Goal: Complete application form: Complete application form

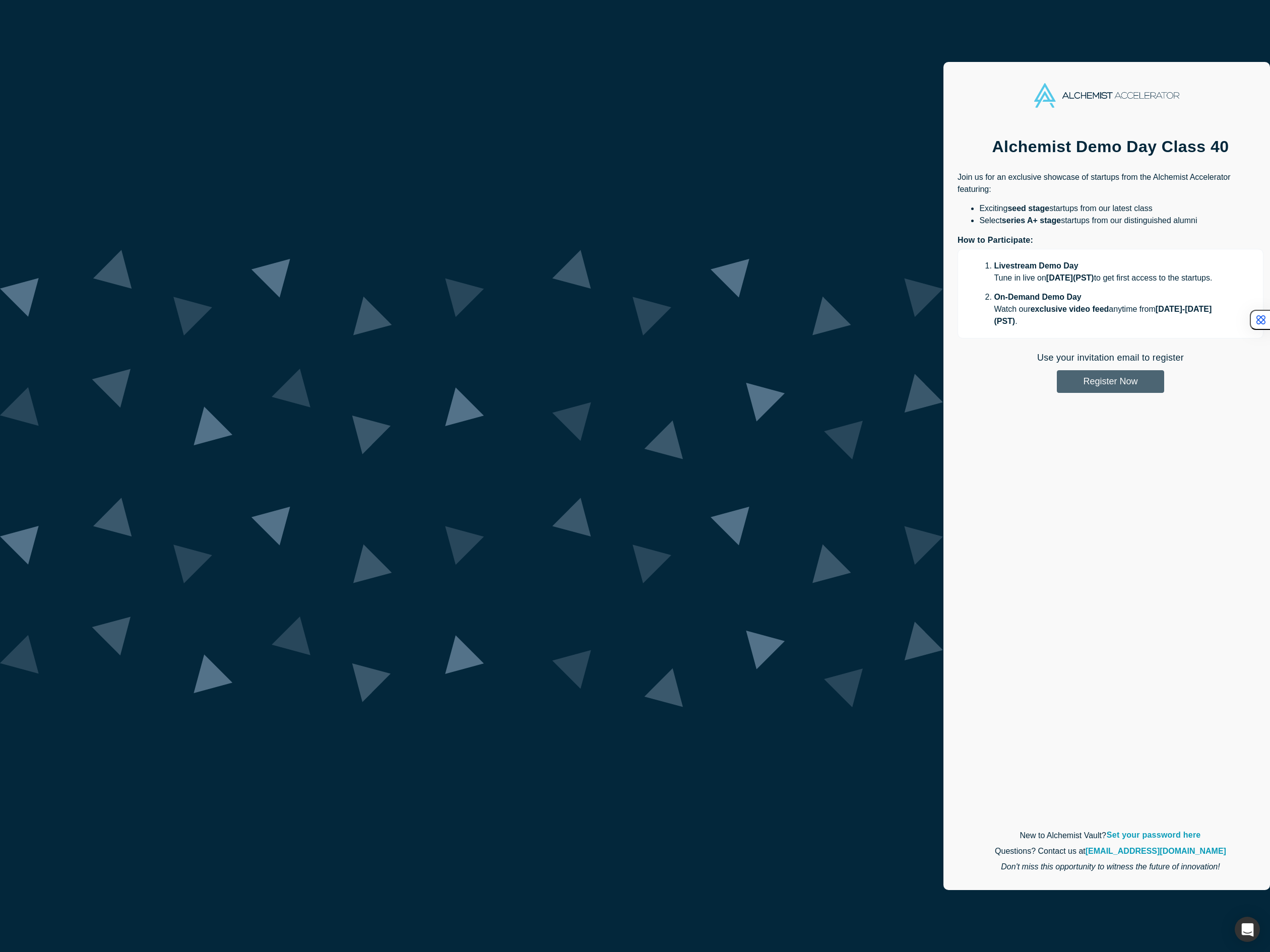
click at [1056, 370] on button "Register Now" at bounding box center [1110, 381] width 107 height 23
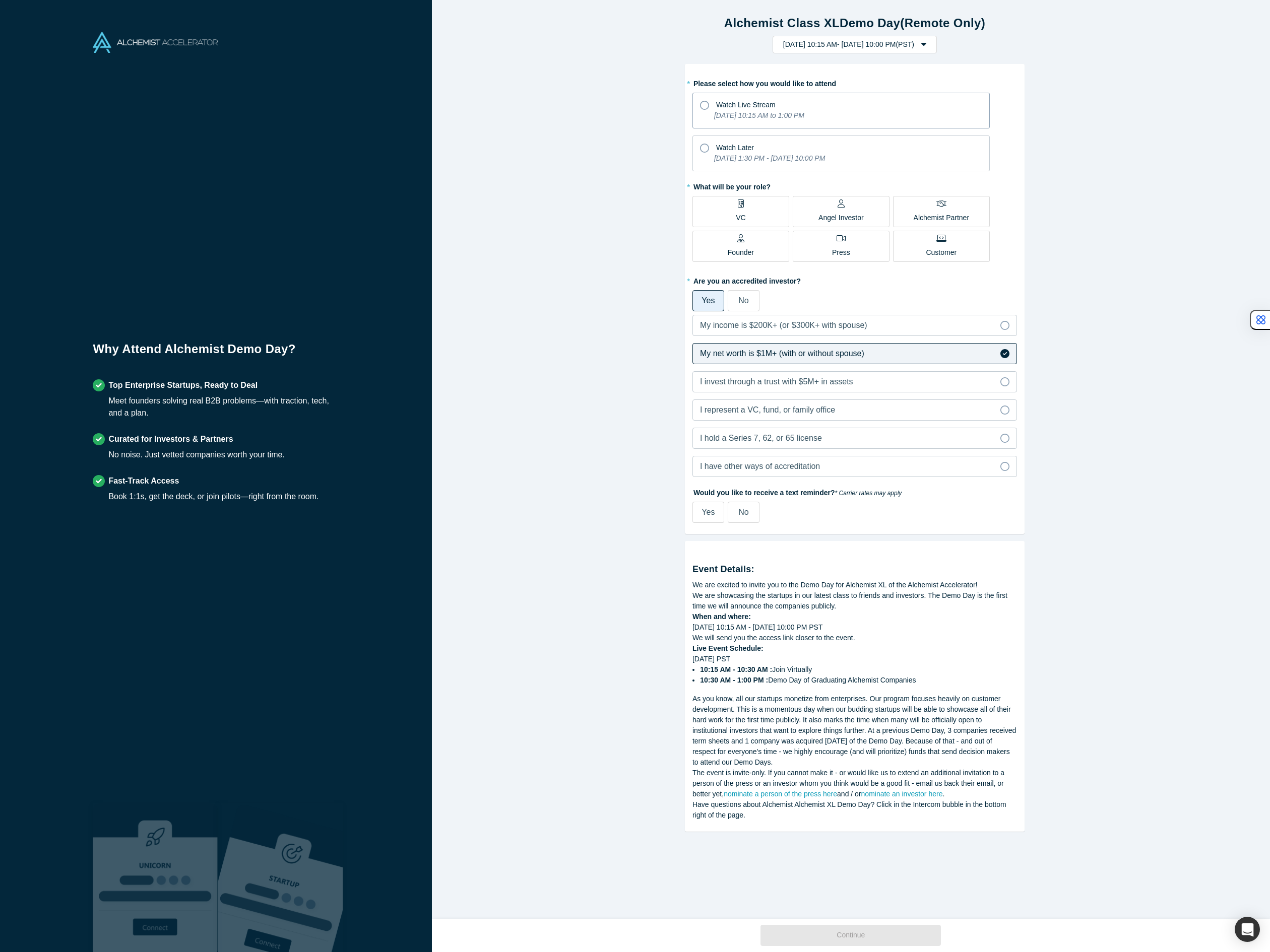
click at [700, 106] on icon at bounding box center [704, 106] width 9 height 9
click at [0, 0] on input "Watch Live Stream [DATE] 10:15 AM to 1:00 PM" at bounding box center [0, 0] width 0 height 0
click at [727, 415] on div "I represent a VC, fund, or family office" at bounding box center [767, 409] width 135 height 12
click at [0, 0] on input "I represent a VC, fund, or family office" at bounding box center [0, 0] width 0 height 0
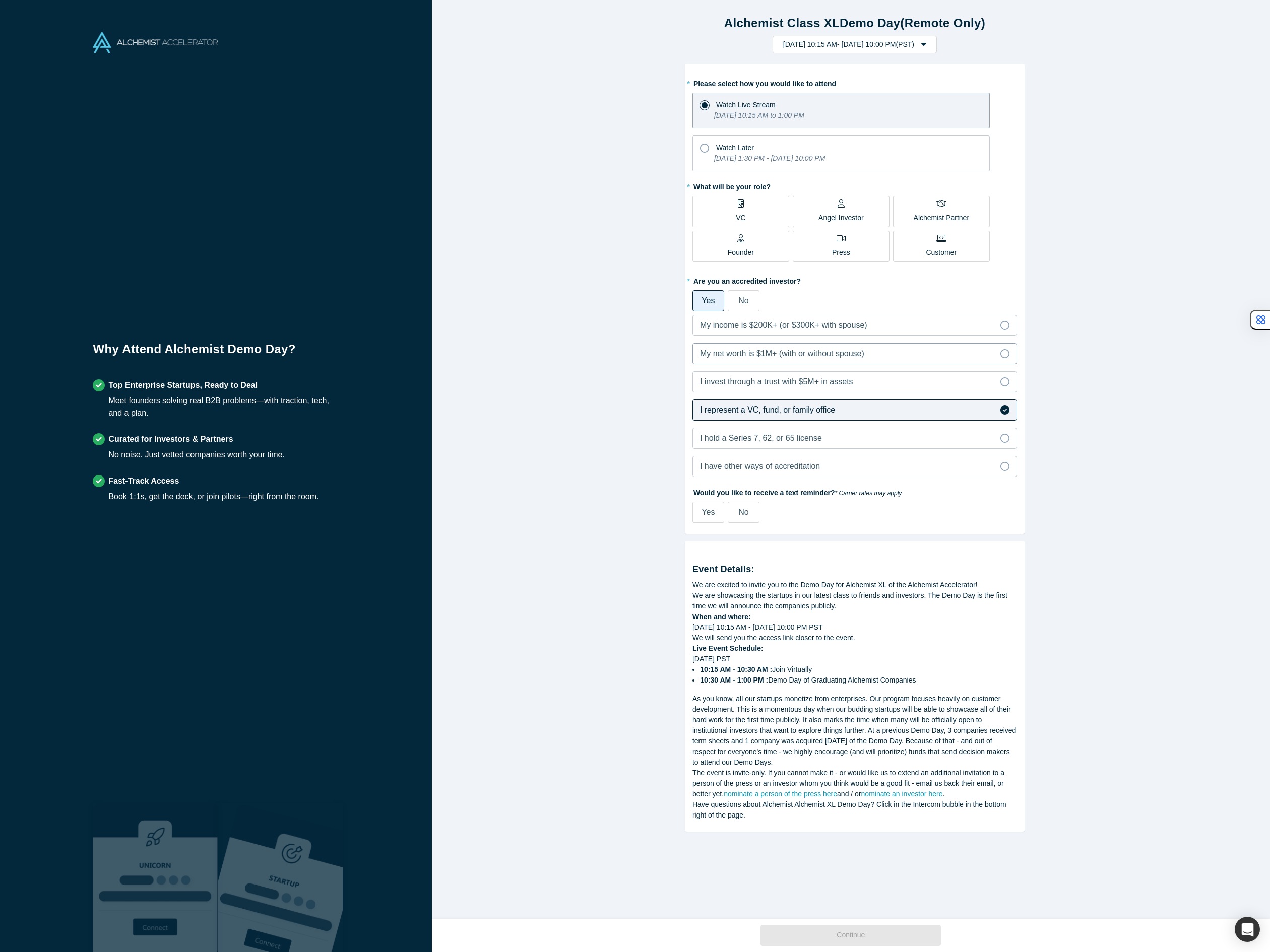
click at [750, 358] on div "My net worth is $1M+ (with or without spouse)" at bounding box center [782, 353] width 164 height 12
click at [0, 0] on input "My net worth is $1M+ (with or without spouse)" at bounding box center [0, 0] width 0 height 0
click at [767, 215] on label "VC" at bounding box center [741, 212] width 97 height 31
click at [0, 0] on input "VC" at bounding box center [0, 0] width 0 height 0
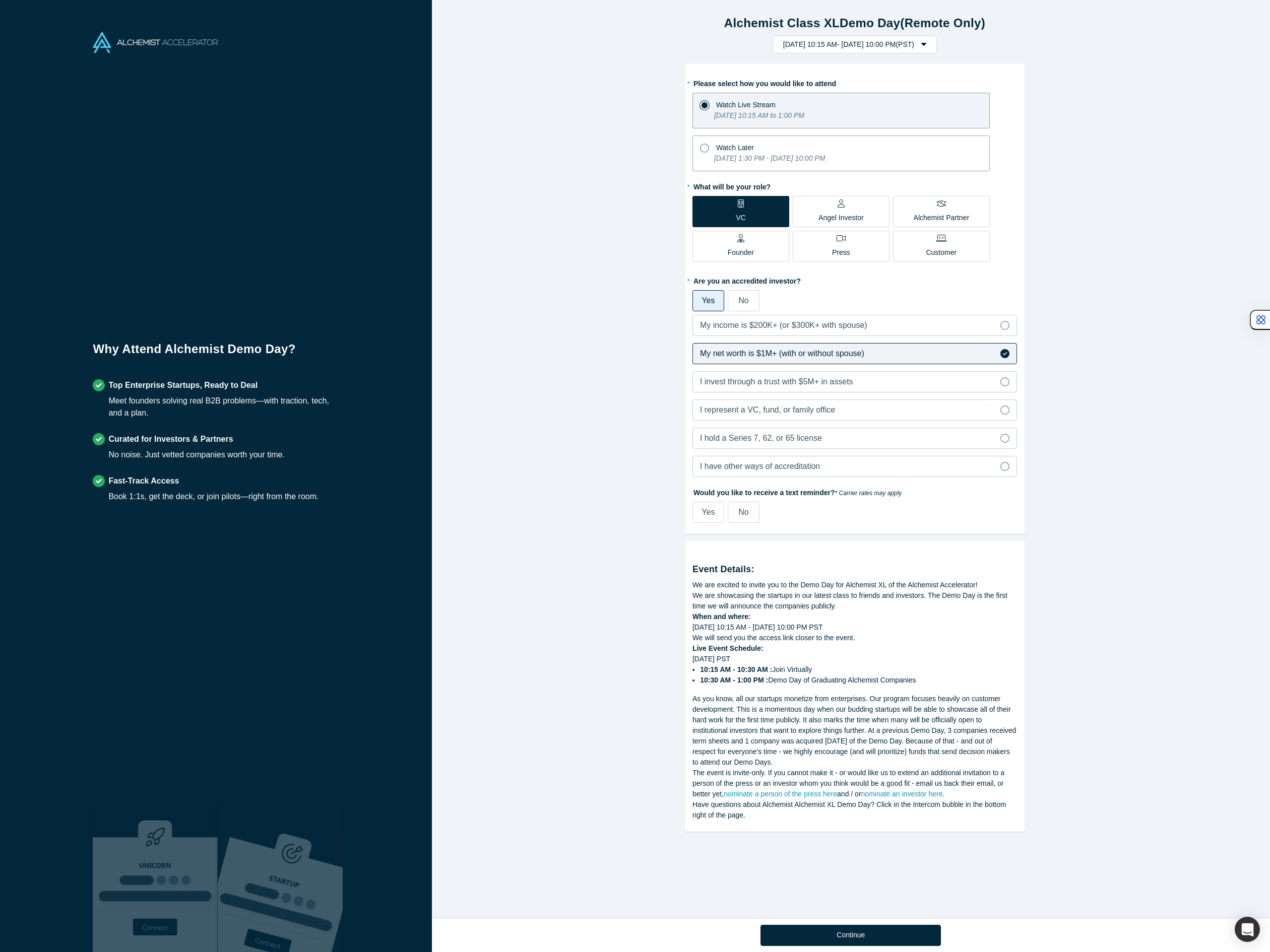
click at [825, 153] on p "[DATE] 1:30 PM - [DATE] 10:00 PM" at bounding box center [769, 157] width 111 height 10
click at [0, 0] on input "Watch Later [DATE] 1:30 PM - [DATE] 10:00 PM" at bounding box center [0, 0] width 0 height 0
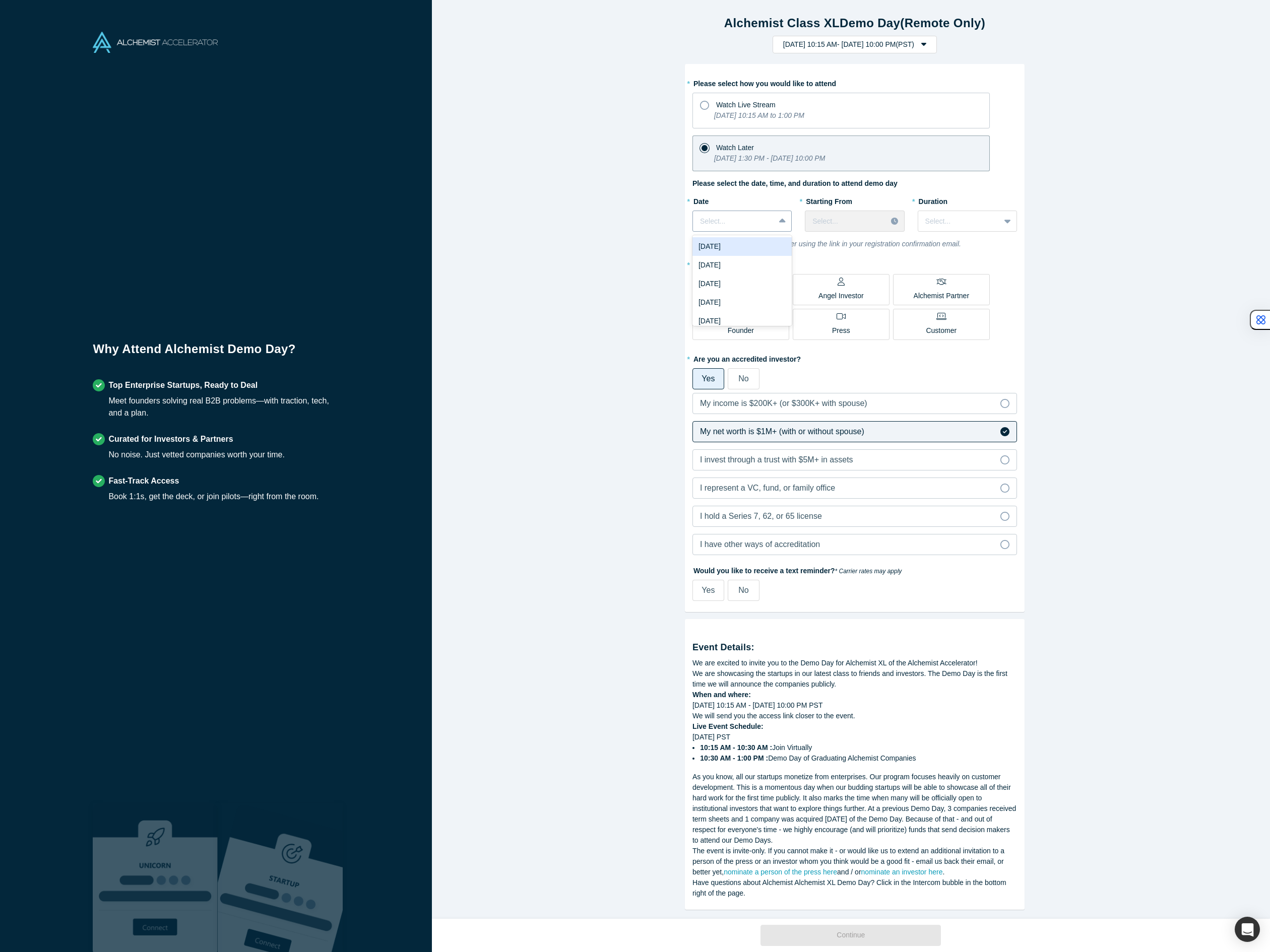
click at [719, 223] on div at bounding box center [733, 221] width 68 height 13
click at [594, 225] on div "Alchemist Class XL Demo Day (Remote Only) [DATE] 10:15 AM - [DATE] 10:00 PM ( P…" at bounding box center [854, 463] width 845 height 926
click at [780, 221] on icon at bounding box center [782, 221] width 6 height 4
click at [769, 250] on div "[DATE]" at bounding box center [742, 246] width 99 height 19
click at [837, 224] on div at bounding box center [845, 221] width 67 height 13
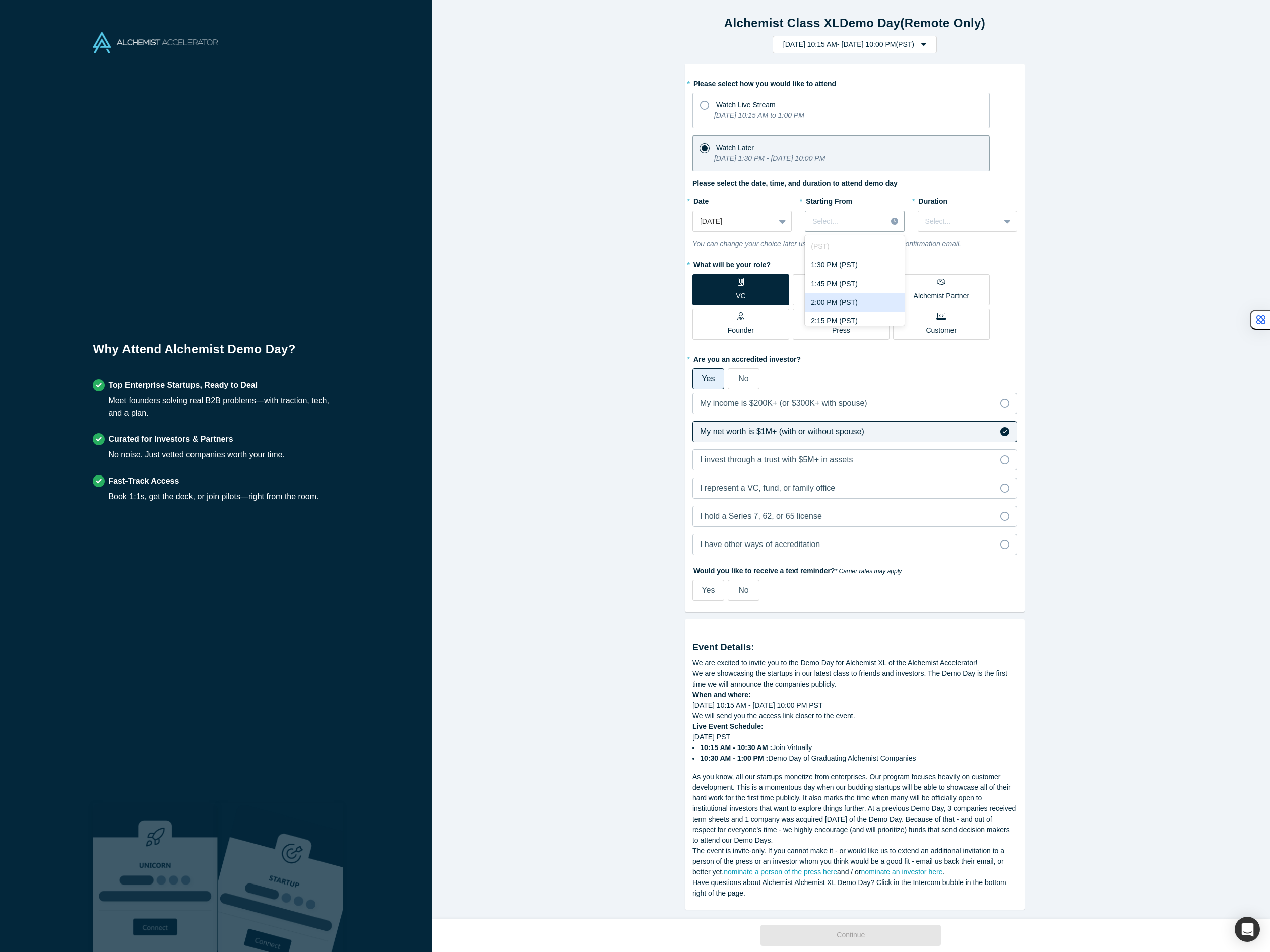
click at [837, 305] on div "2:00 PM (PST)" at bounding box center [854, 302] width 99 height 19
click at [954, 227] on div "Select..." at bounding box center [959, 221] width 82 height 17
click at [938, 291] on div "2.5 hours" at bounding box center [967, 298] width 99 height 19
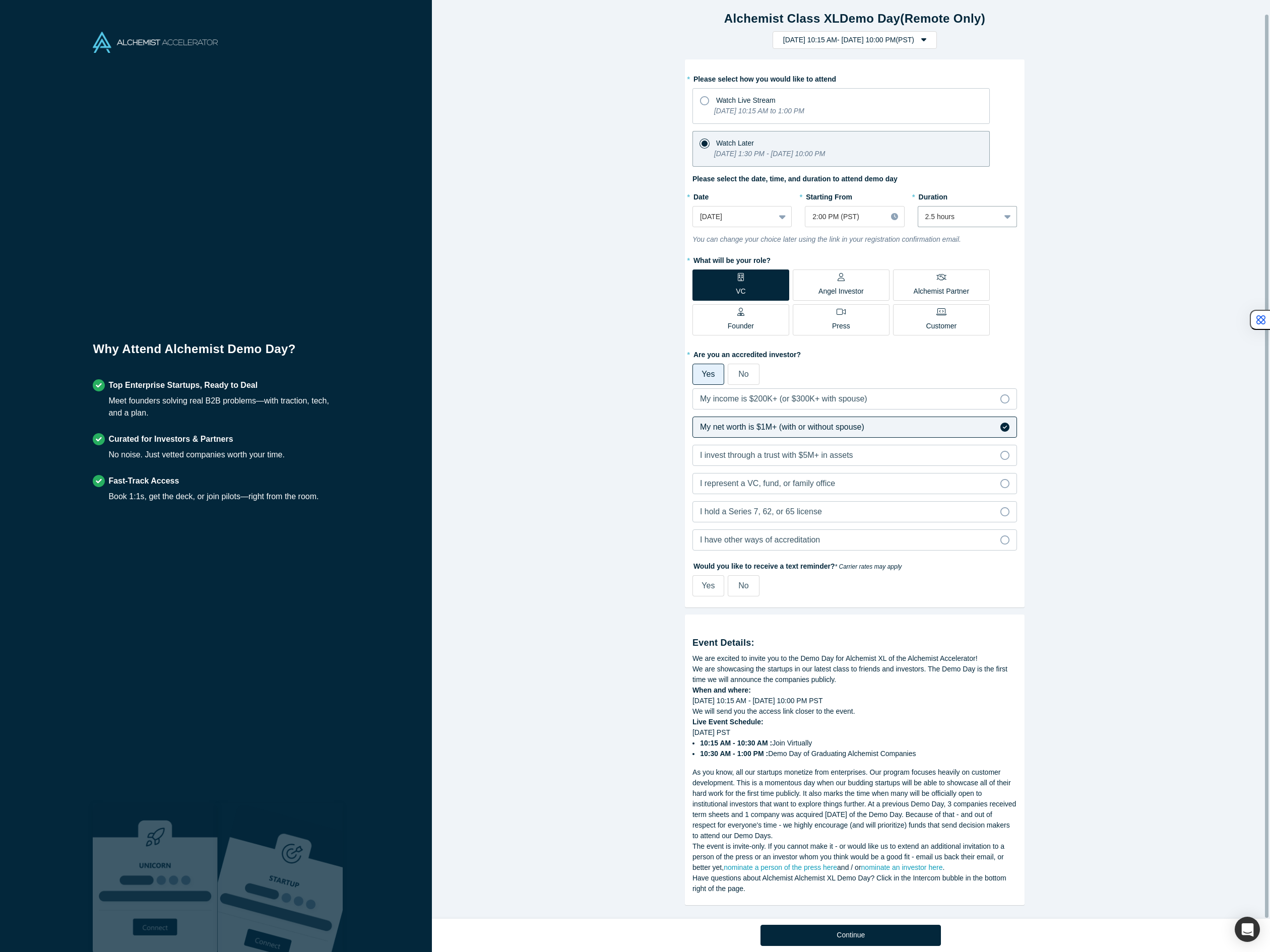
scroll to position [14, 0]
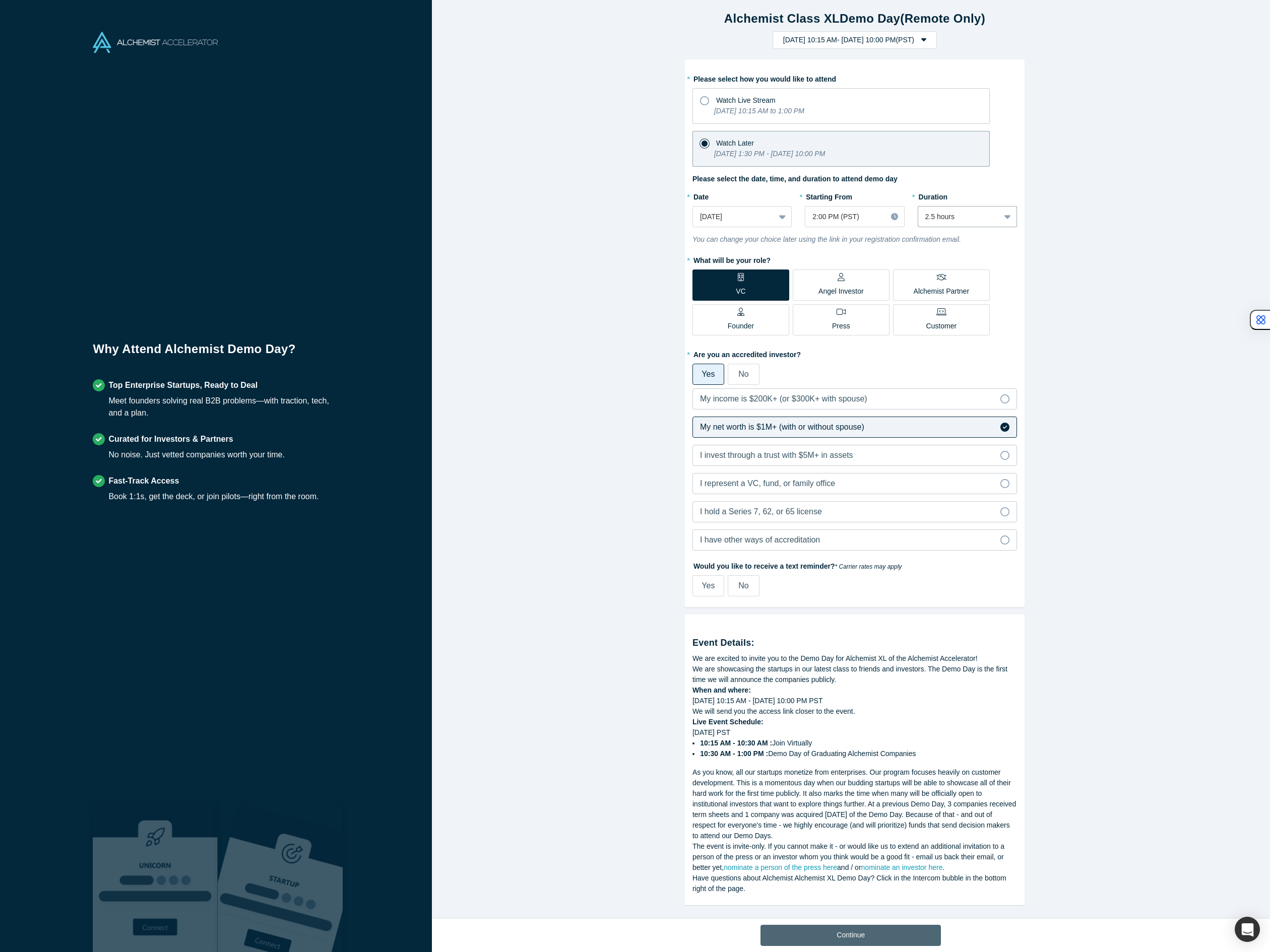
click at [853, 932] on button "Continue" at bounding box center [850, 935] width 180 height 21
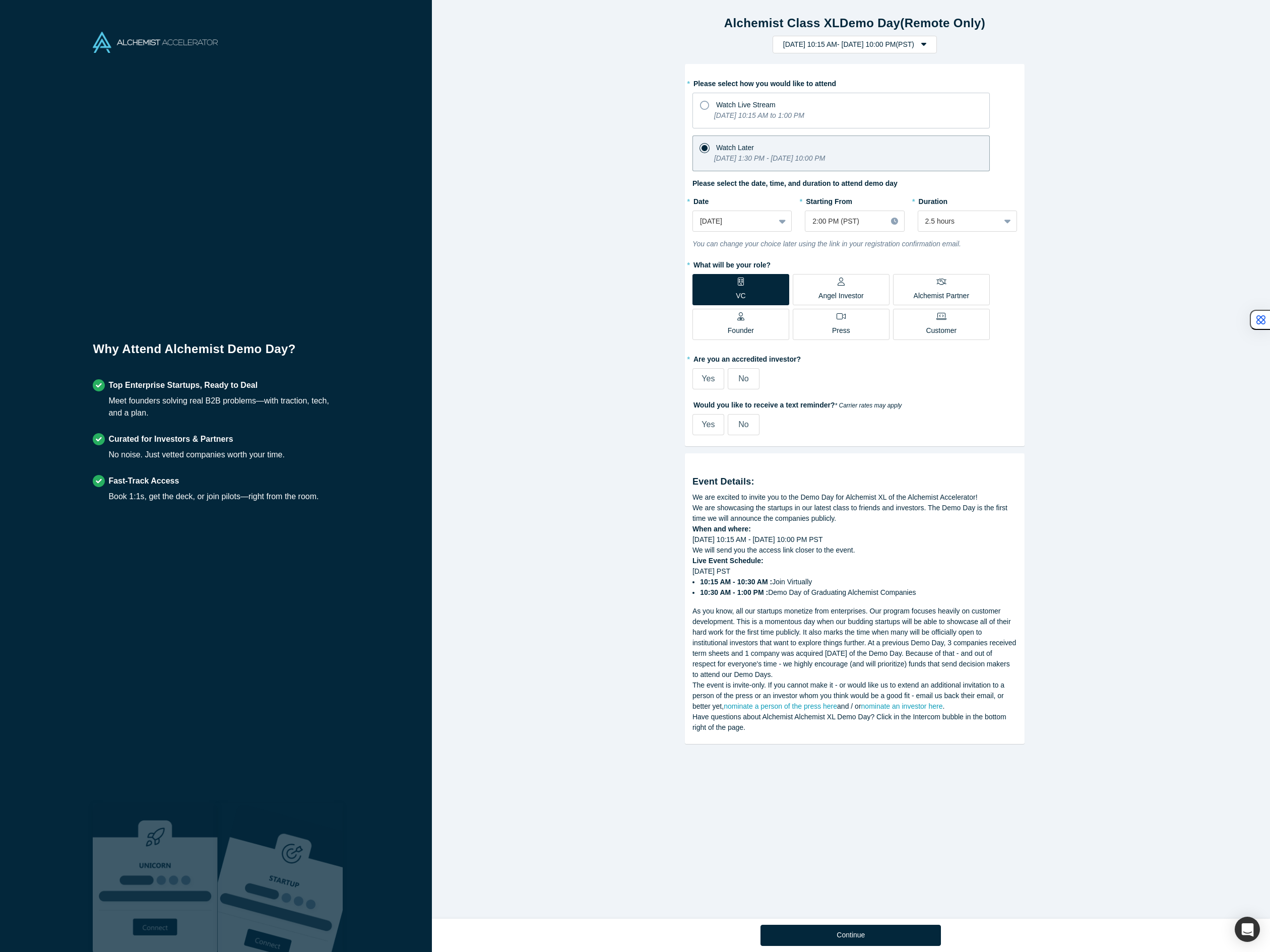
scroll to position [0, 0]
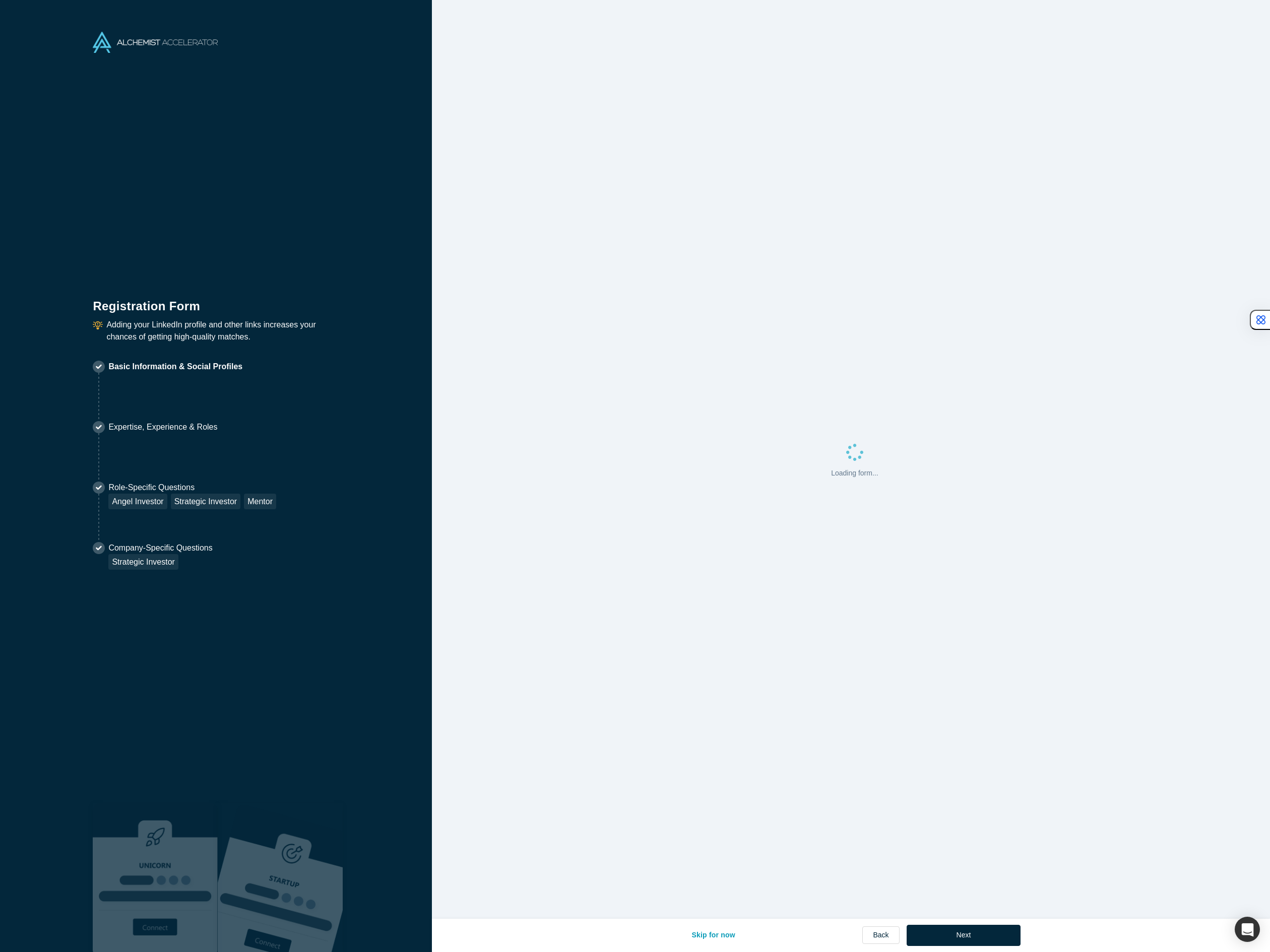
select select "US"
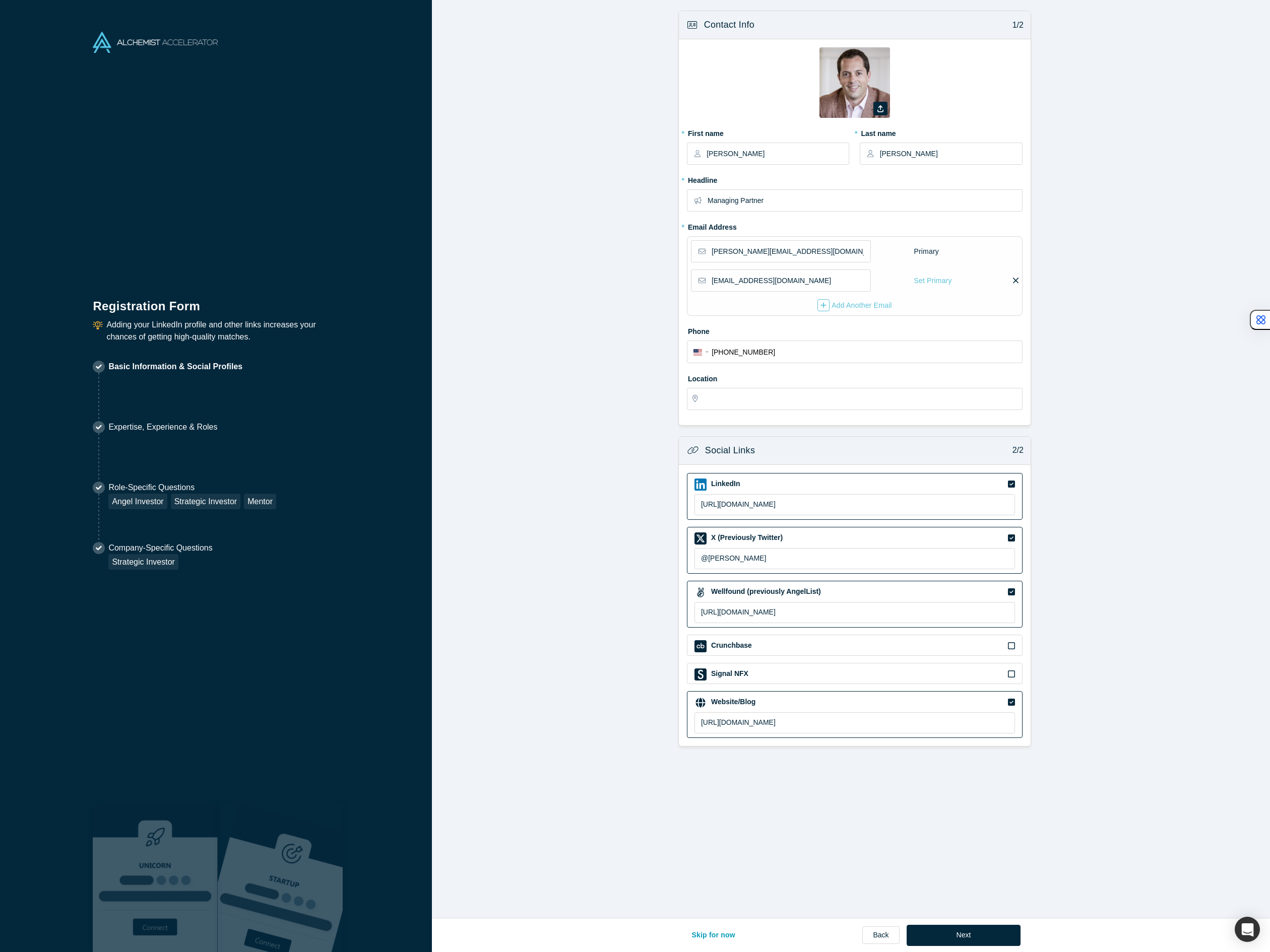
type input "[GEOGRAPHIC_DATA], [GEOGRAPHIC_DATA], [GEOGRAPHIC_DATA]"
drag, startPoint x: 764, startPoint y: 199, endPoint x: 685, endPoint y: 197, distance: 79.0
click at [687, 197] on div "Managing Partner" at bounding box center [855, 200] width 336 height 22
click at [836, 276] on input "[EMAIL_ADDRESS][DOMAIN_NAME]" at bounding box center [790, 280] width 158 height 21
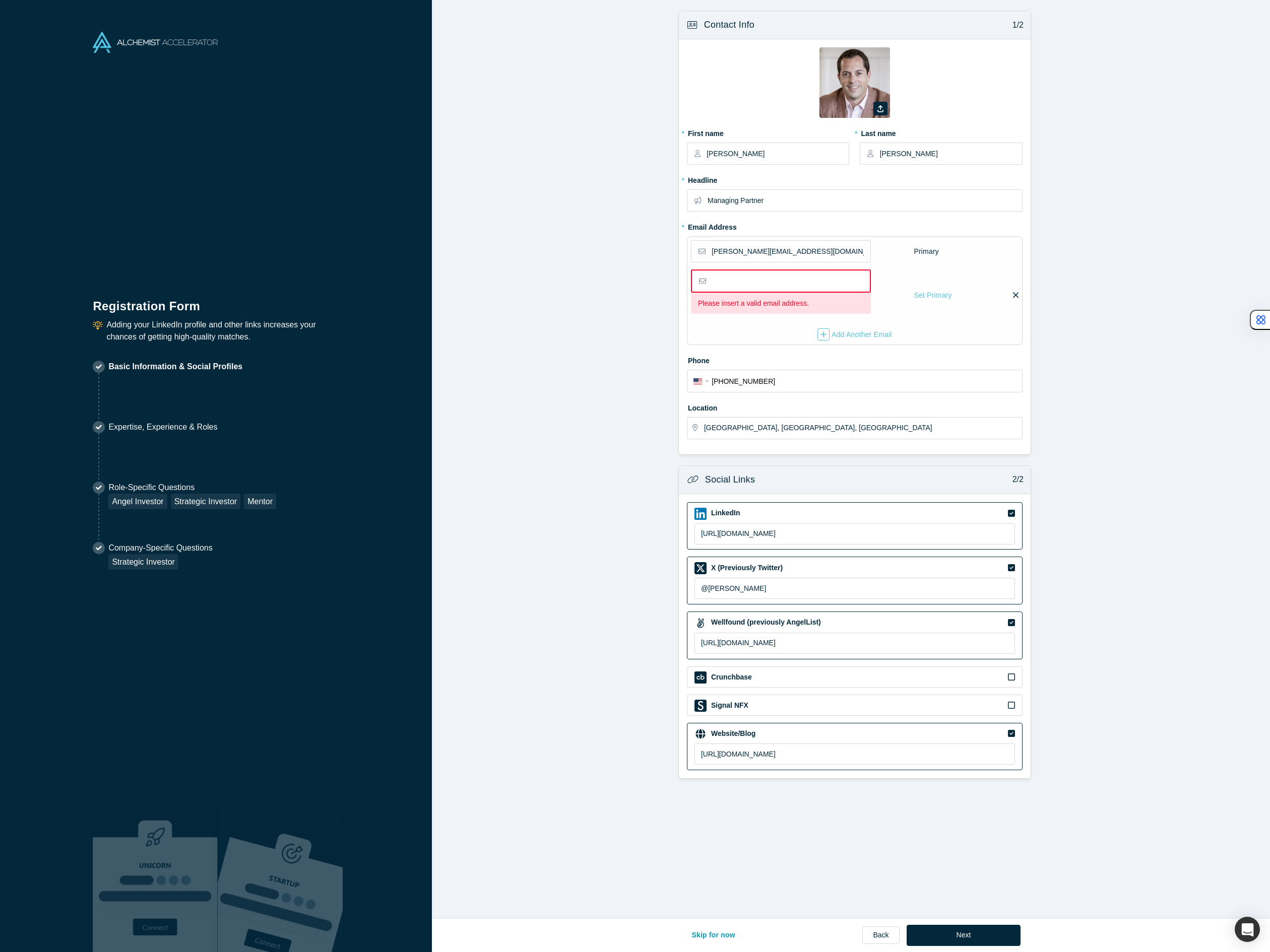
click at [1012, 295] on icon at bounding box center [1015, 295] width 6 height 9
click at [0, 0] on input "checkbox" at bounding box center [0, 0] width 0 height 0
click at [938, 296] on icon at bounding box center [941, 294] width 6 height 6
click at [0, 0] on input "checkbox" at bounding box center [0, 0] width 0 height 0
click at [831, 287] on input "email" at bounding box center [791, 280] width 158 height 21
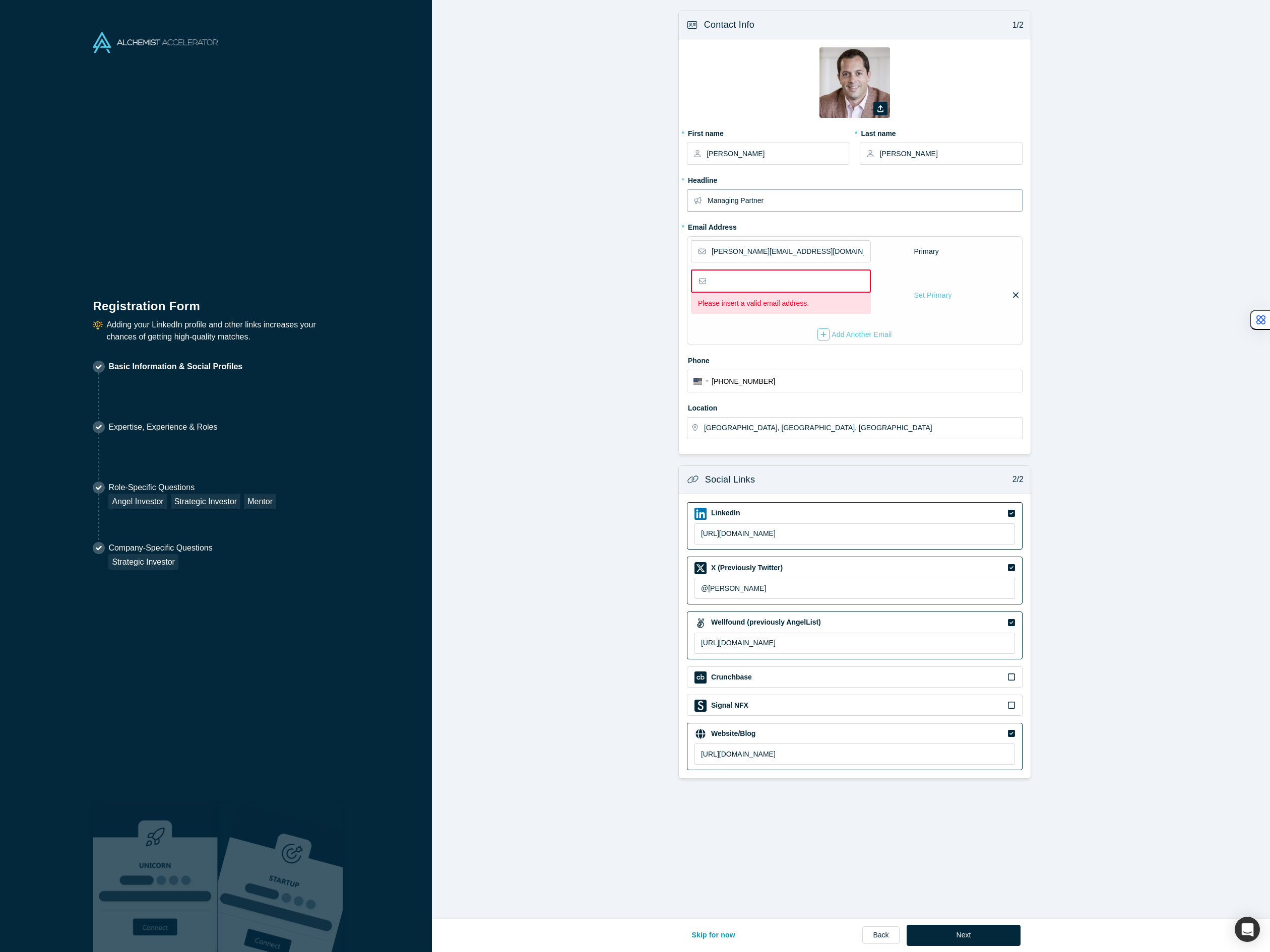
click at [783, 208] on input "Managing Partner" at bounding box center [864, 200] width 314 height 21
click at [671, 663] on form "Contact Info 1/2 Zoom Save Remove Upload New * First name [PERSON_NAME] * Last …" at bounding box center [854, 394] width 845 height 768
drag, startPoint x: 756, startPoint y: 202, endPoint x: 689, endPoint y: 194, distance: 67.5
click at [689, 194] on div "Venture Partner" at bounding box center [855, 200] width 336 height 22
type input "Investor + builder in Fintech & B2B SaaS"
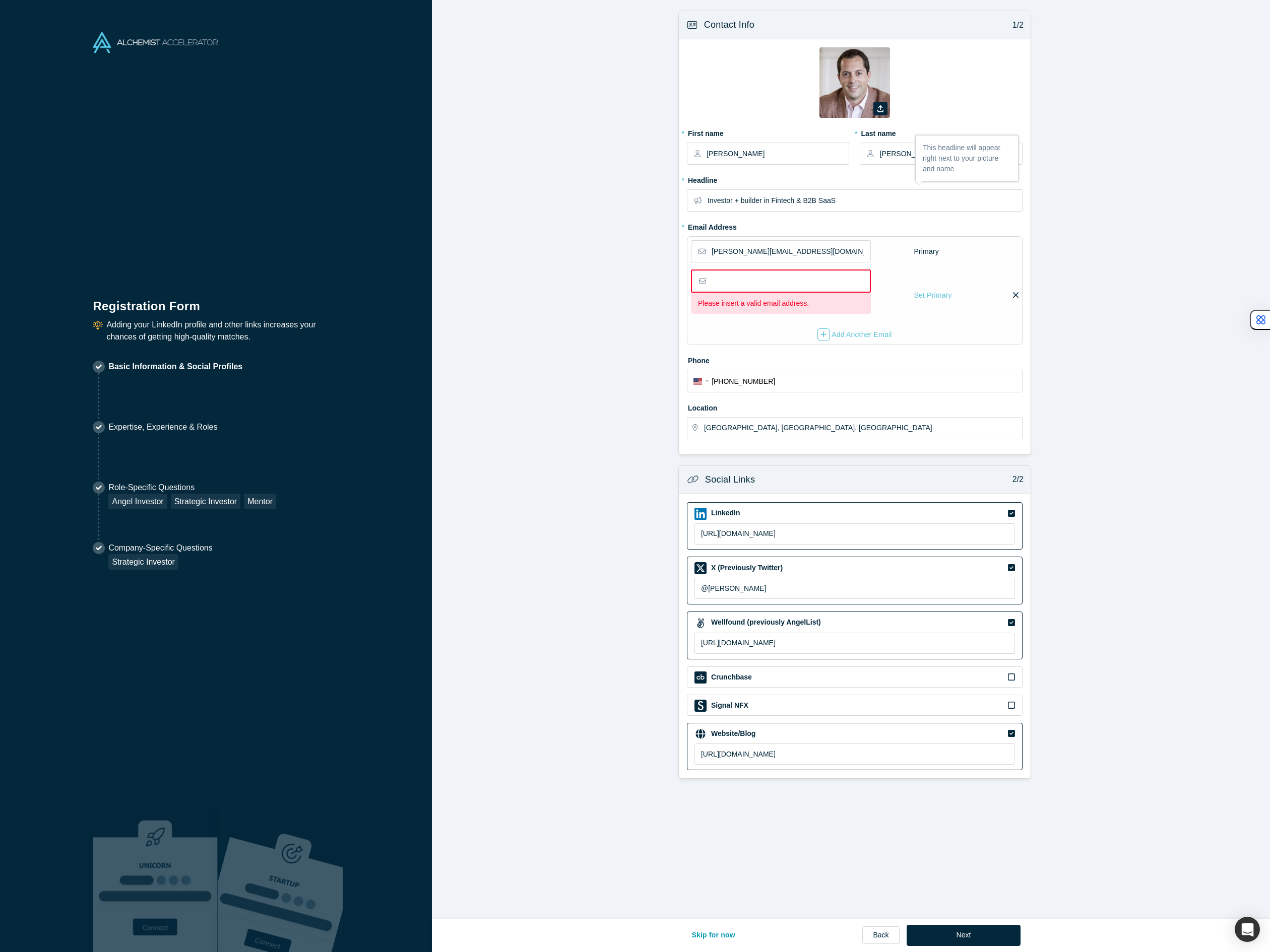
click at [580, 298] on form "Contact Info 1/2 Zoom Save Remove Upload New * First name [PERSON_NAME] * Last …" at bounding box center [854, 394] width 845 height 768
click at [965, 931] on button "Next" at bounding box center [963, 935] width 114 height 21
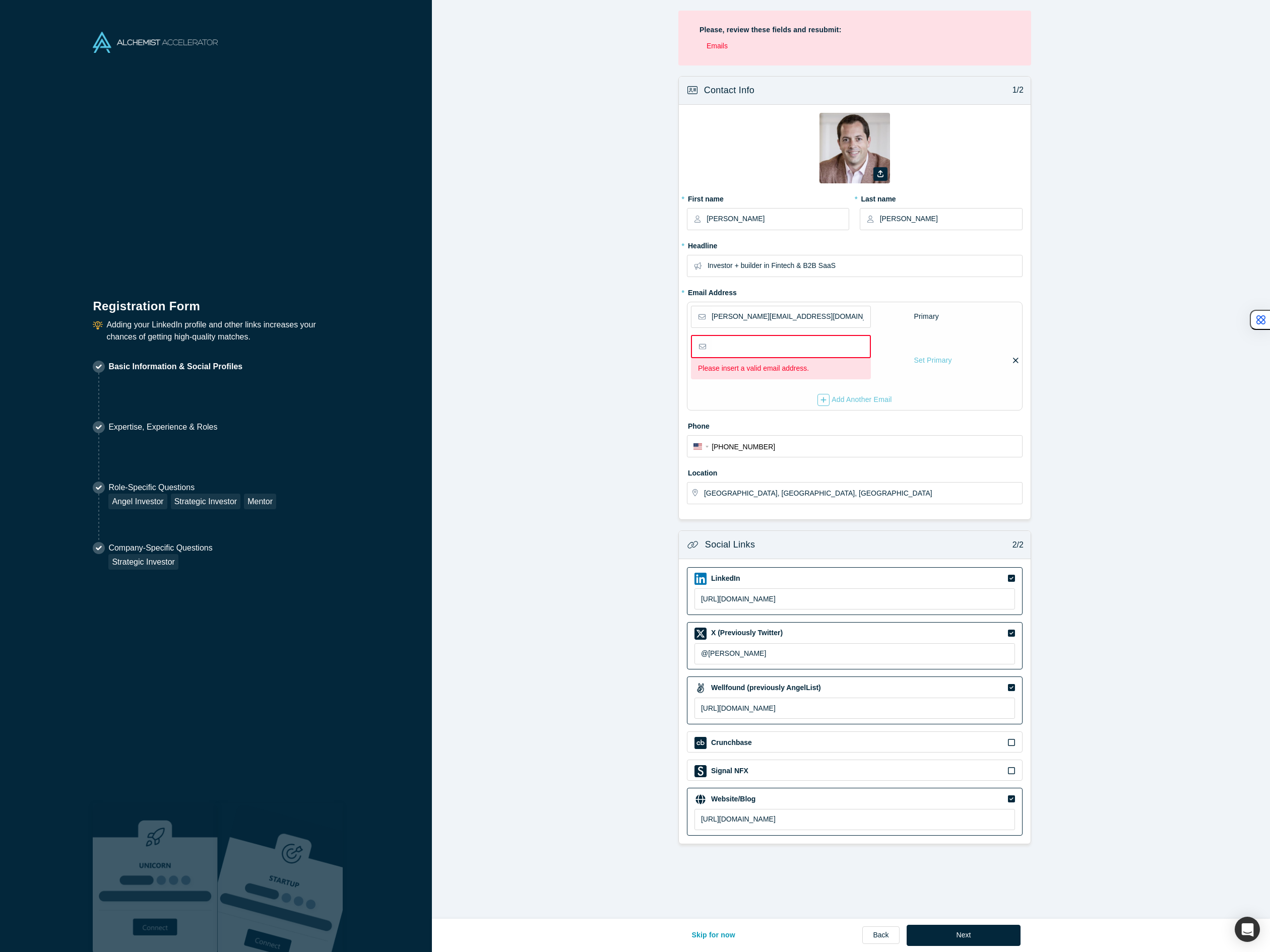
click at [1016, 361] on div "[PERSON_NAME][EMAIL_ADDRESS][DOMAIN_NAME] Primary Please insert a valid email a…" at bounding box center [855, 356] width 336 height 109
click at [1012, 361] on icon at bounding box center [1015, 360] width 6 height 6
click at [0, 0] on input "checkbox" at bounding box center [0, 0] width 0 height 0
click at [946, 932] on button "Next" at bounding box center [963, 935] width 114 height 21
click at [895, 364] on div "Set Primary" at bounding box center [905, 360] width 39 height 17
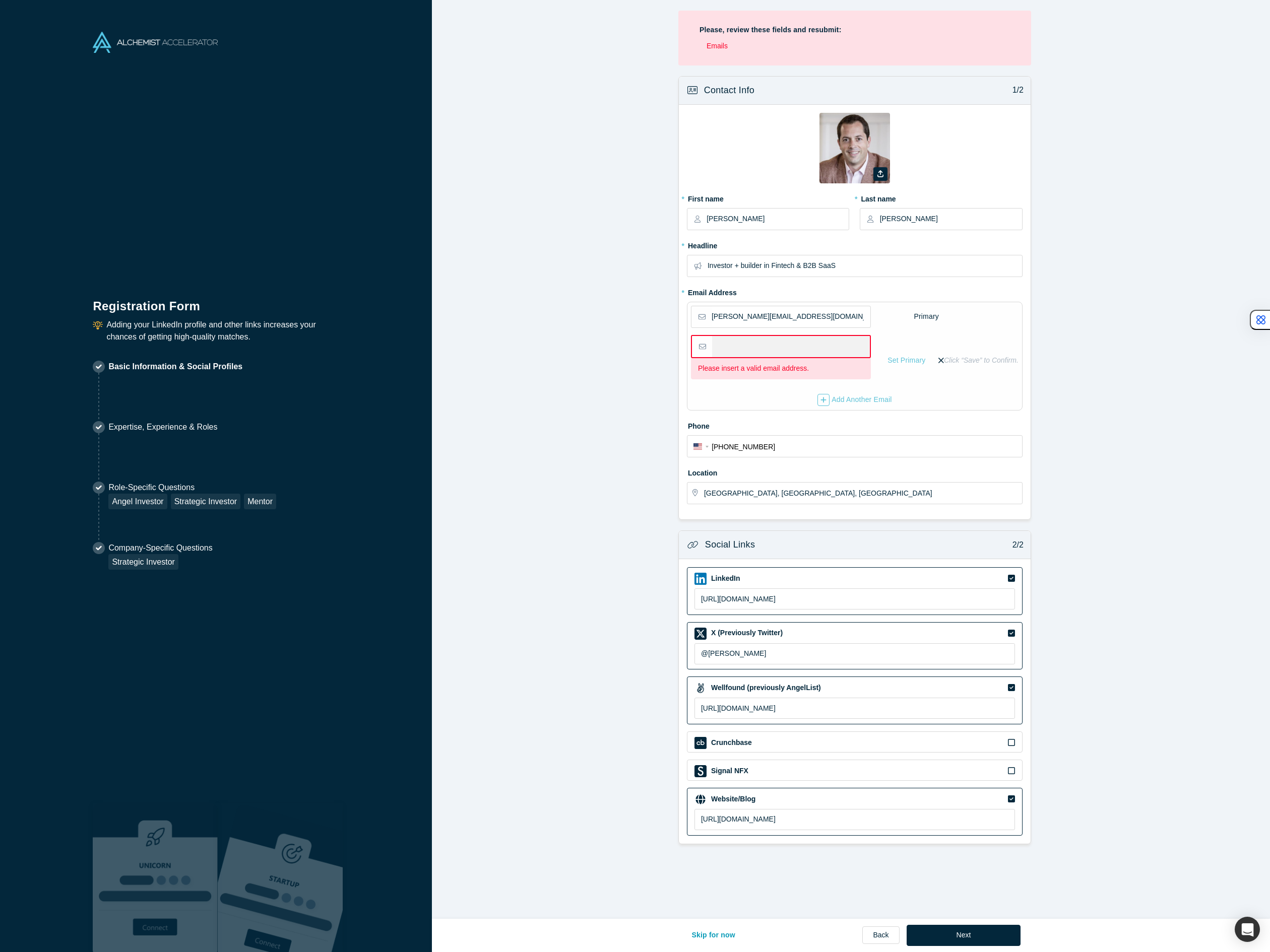
drag, startPoint x: 895, startPoint y: 364, endPoint x: 931, endPoint y: 360, distance: 36.2
click at [931, 360] on div "Please insert a valid email address. Set Primary Click “Save” to Confirm." at bounding box center [855, 360] width 328 height 51
click at [938, 360] on icon at bounding box center [941, 360] width 6 height 6
click at [0, 0] on input "checkbox" at bounding box center [0, 0] width 0 height 0
click at [769, 345] on input "email" at bounding box center [791, 346] width 158 height 21
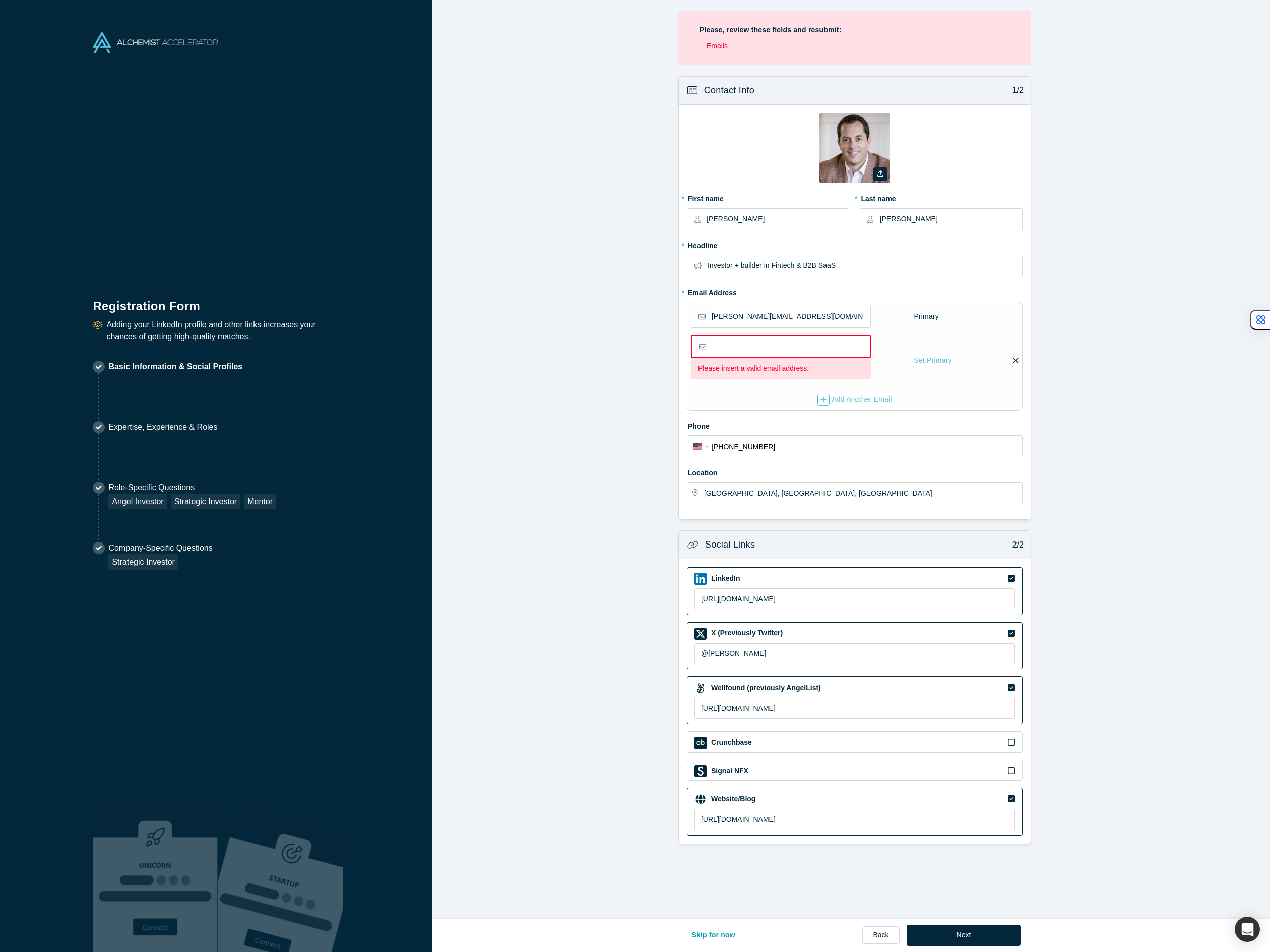
click at [741, 349] on input "email" at bounding box center [791, 346] width 158 height 21
type input "p"
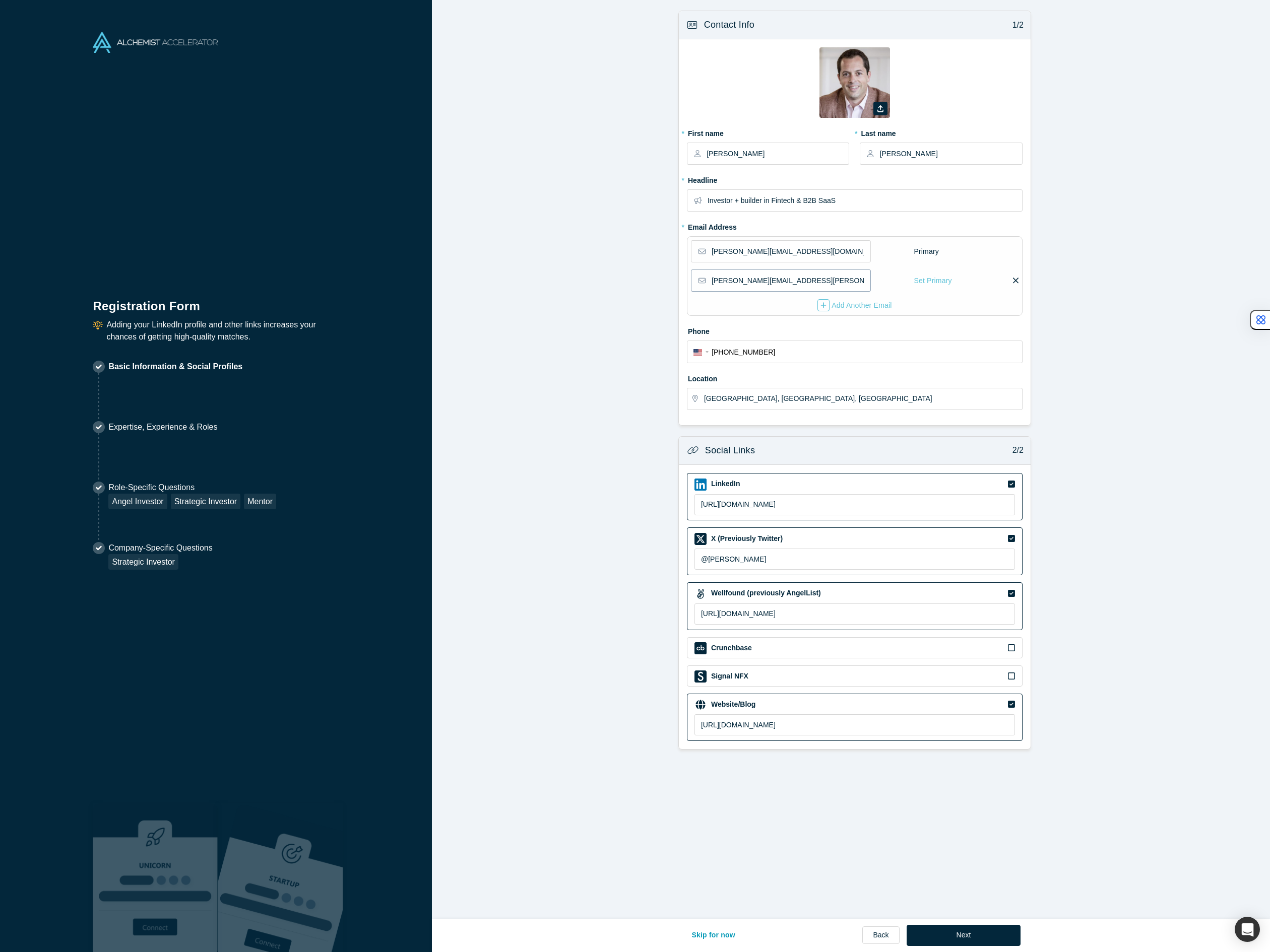
type input "[PERSON_NAME][EMAIL_ADDRESS][PERSON_NAME][DOMAIN_NAME]"
click at [1012, 280] on icon at bounding box center [1015, 280] width 6 height 9
click at [0, 0] on input "checkbox" at bounding box center [0, 0] width 0 height 0
click at [972, 280] on span "Click “Save” to Confirm." at bounding box center [981, 280] width 75 height 10
click at [965, 280] on span "Click “Save” to Confirm." at bounding box center [981, 280] width 75 height 10
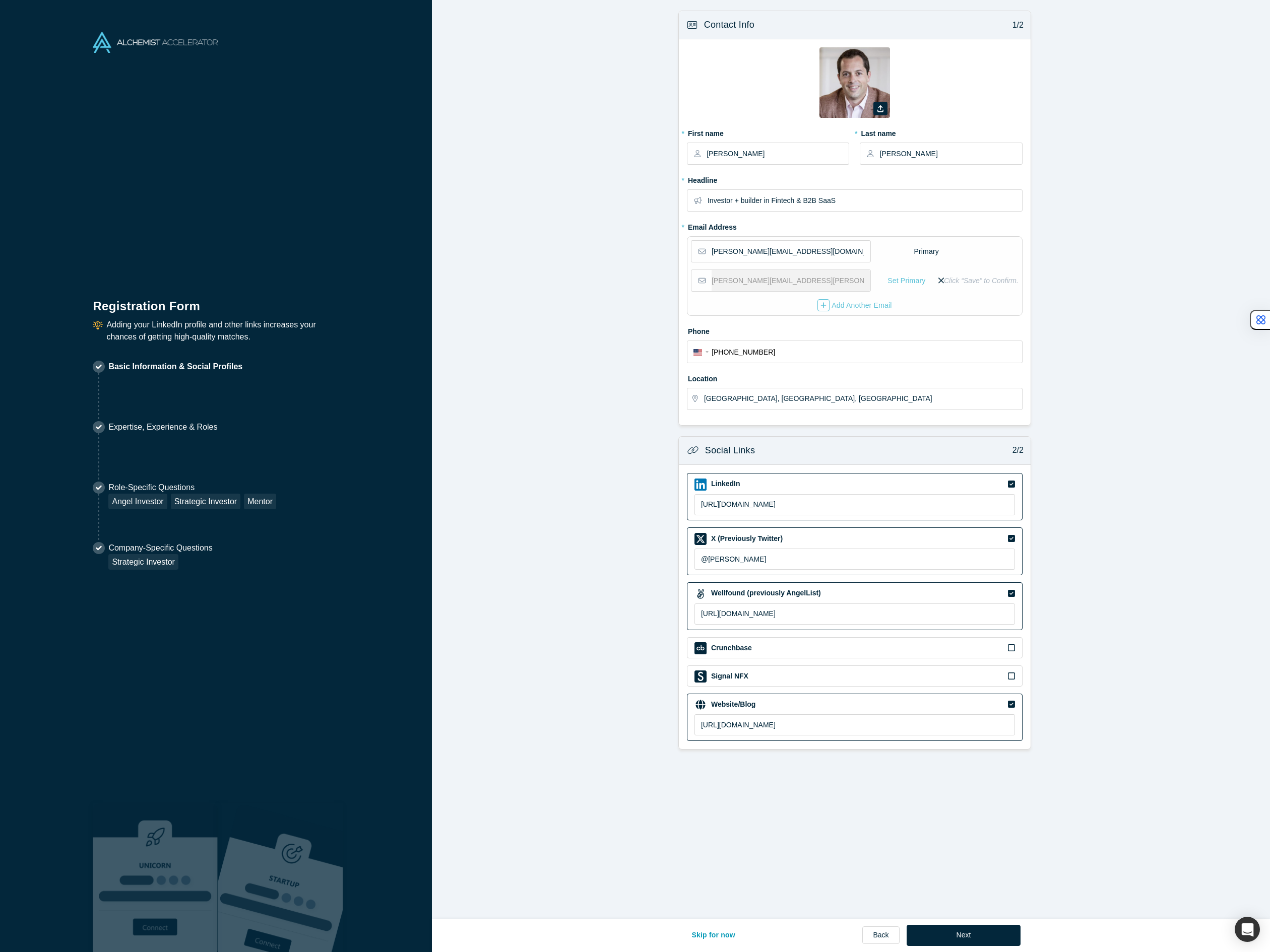
click at [938, 281] on icon at bounding box center [941, 280] width 6 height 6
click at [0, 0] on input "checkbox" at bounding box center [0, 0] width 0 height 0
click at [1012, 281] on icon at bounding box center [1015, 280] width 6 height 6
click at [0, 0] on input "checkbox" at bounding box center [0, 0] width 0 height 0
click at [1012, 281] on span "Click “Save” to Confirm." at bounding box center [981, 280] width 75 height 10
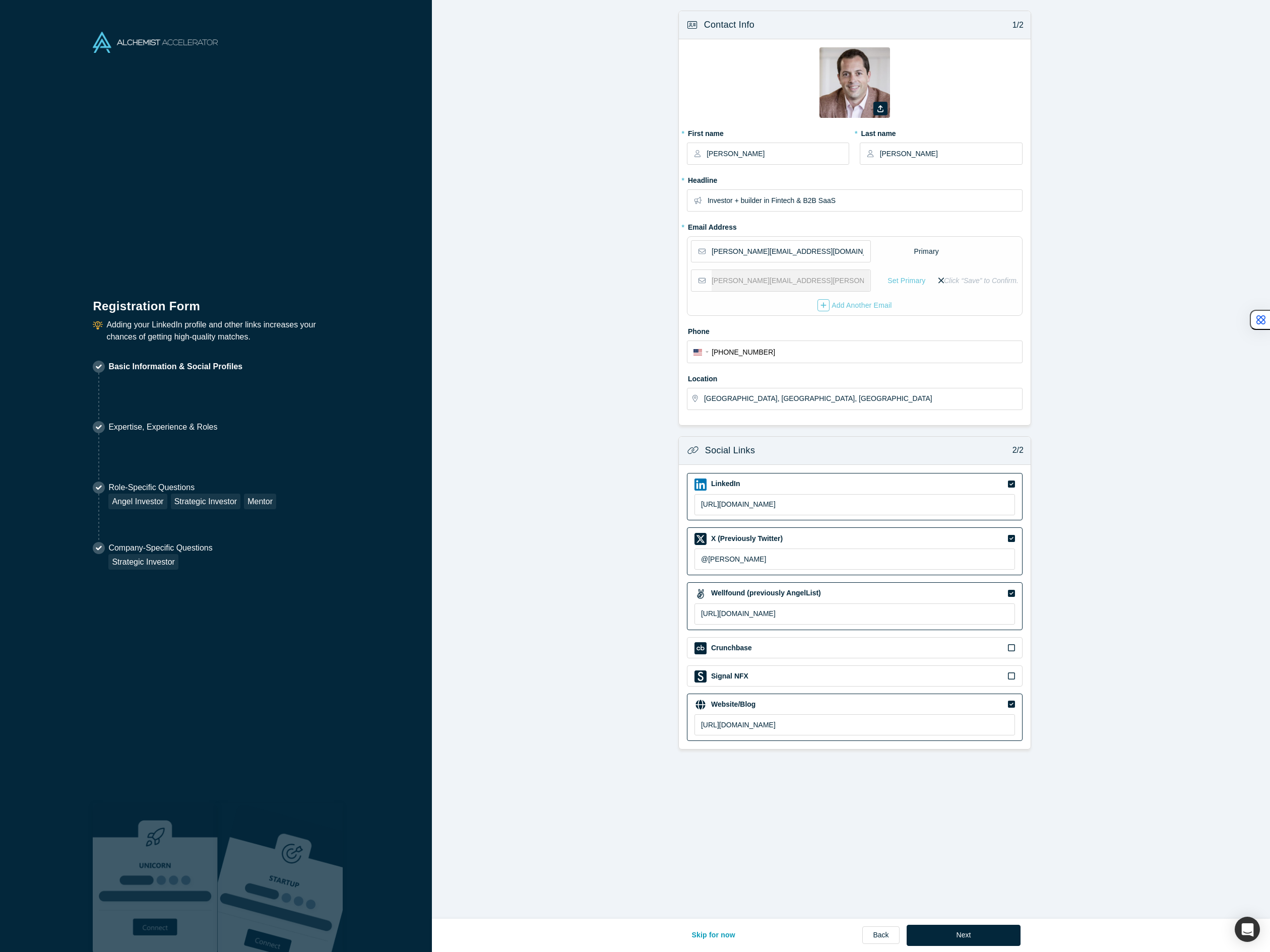
click at [1009, 280] on span "Click “Save” to Confirm." at bounding box center [981, 280] width 75 height 10
click at [956, 929] on button "Next" at bounding box center [963, 935] width 114 height 21
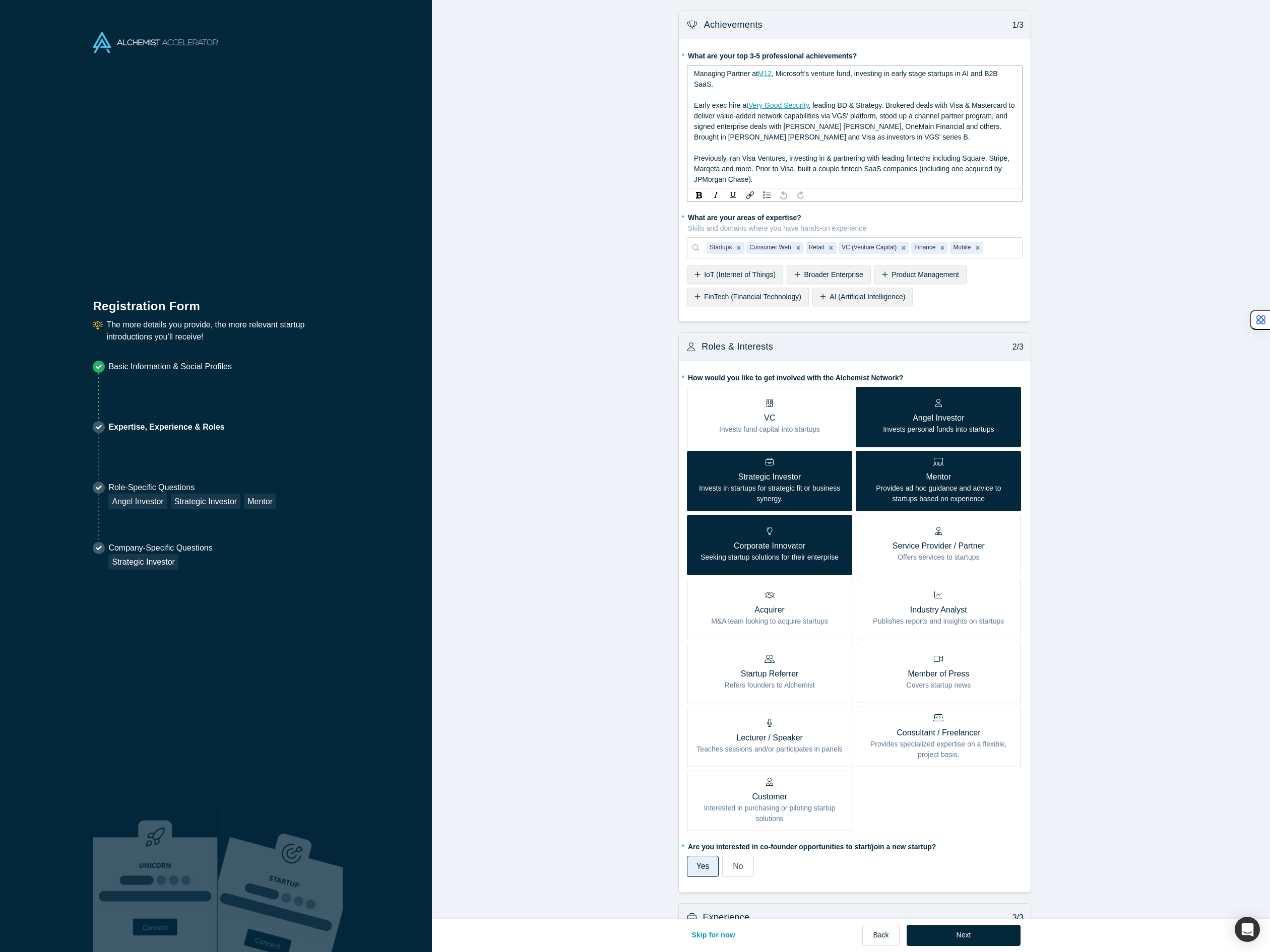
click at [726, 79] on div "Managing Partner at M12 , Microsoft's venture fund, investing in early stage st…" at bounding box center [855, 79] width 322 height 21
drag, startPoint x: 689, startPoint y: 107, endPoint x: 705, endPoint y: 107, distance: 16.0
click at [705, 107] on span "Early exec hire at" at bounding box center [721, 106] width 54 height 8
click at [901, 106] on span ", leading BD & Strategy. Brokered deals with Visa & Mastercard to deliver value…" at bounding box center [854, 121] width 321 height 40
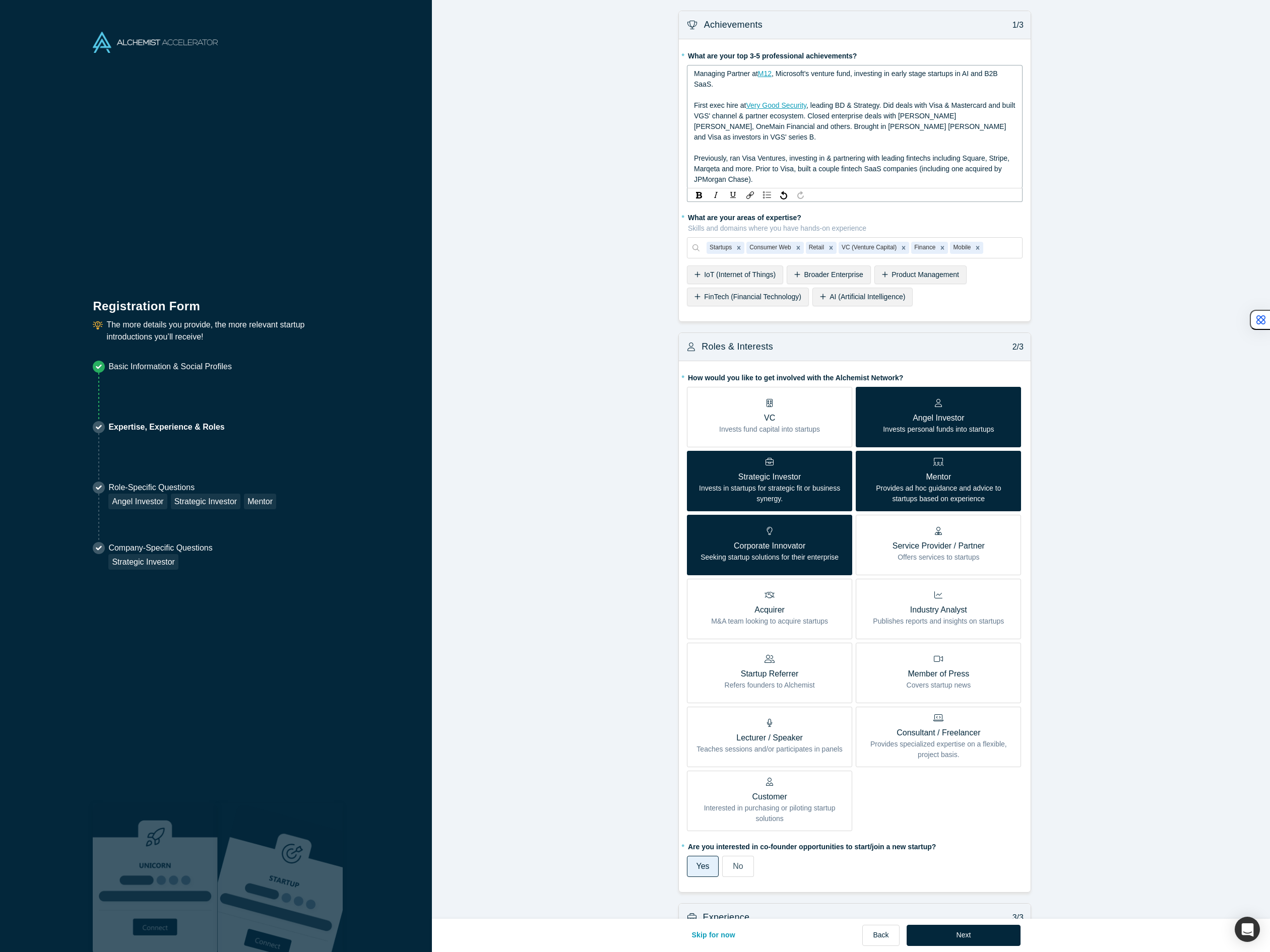
click at [694, 73] on span "Managing Partner at" at bounding box center [726, 73] width 64 height 8
drag, startPoint x: 787, startPoint y: 73, endPoint x: 849, endPoint y: 73, distance: 62.0
click at [849, 73] on span "Currently venture partner with Communitas Capital. Managing Partner at" at bounding box center [807, 73] width 226 height 8
click at [748, 191] on img "rdw-link-control" at bounding box center [750, 195] width 8 height 8
click at [763, 248] on label "Link Target" at bounding box center [804, 254] width 102 height 12
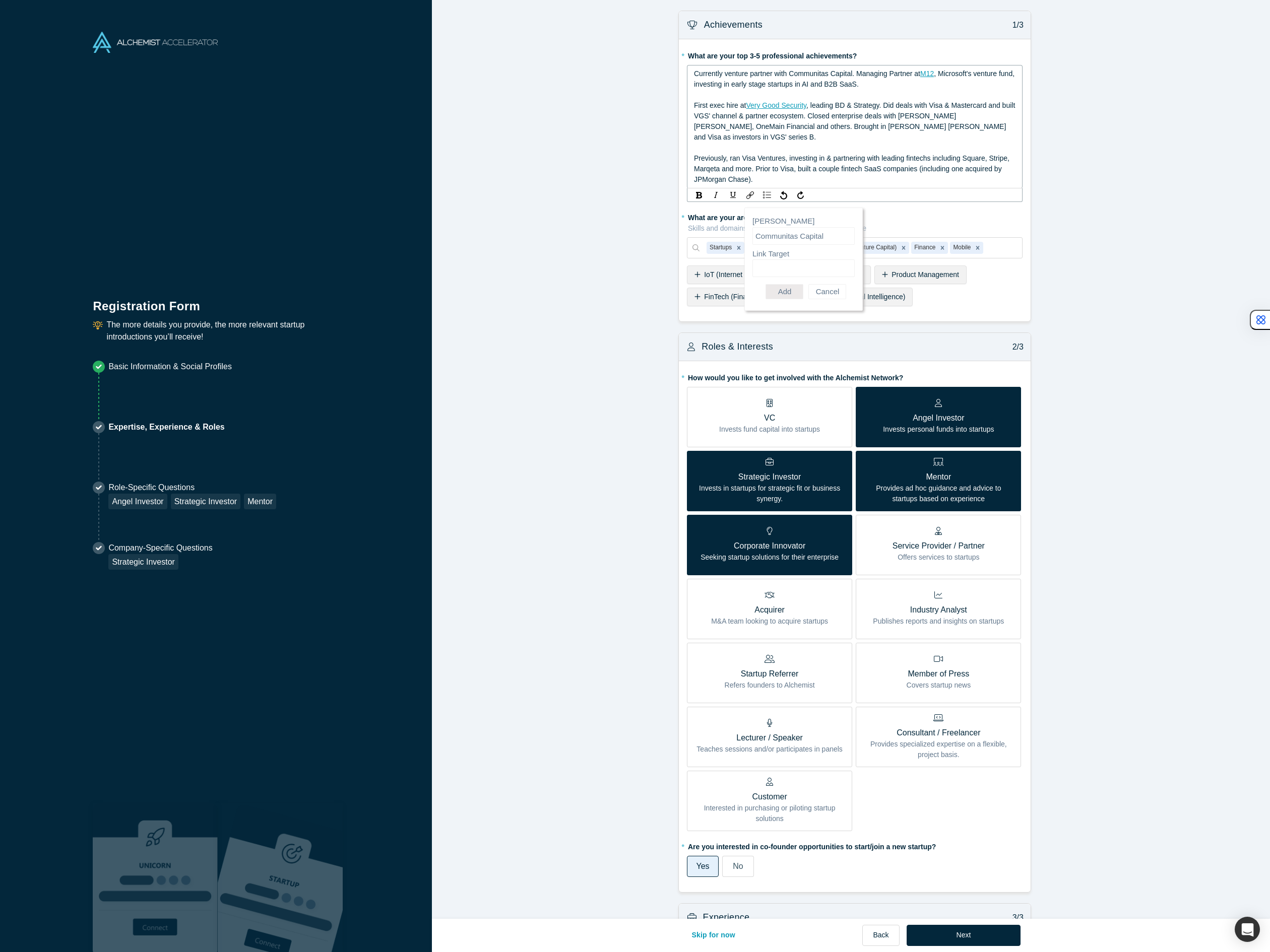
click at [763, 259] on input "Link Target" at bounding box center [804, 268] width 102 height 17
paste input "[URL][DOMAIN_NAME]"
type input "[URL][DOMAIN_NAME]"
click at [792, 284] on button "Add" at bounding box center [784, 291] width 38 height 15
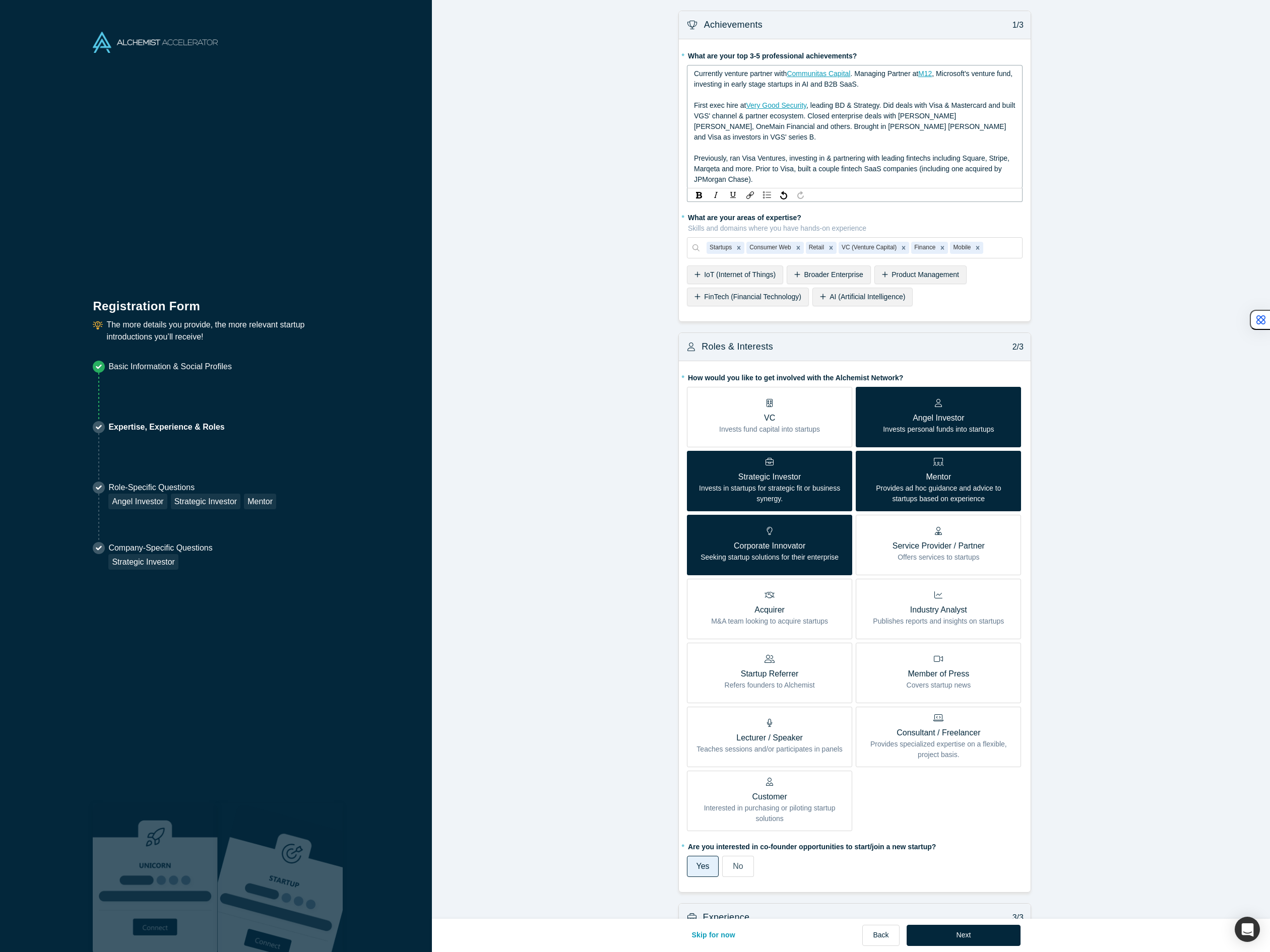
click at [852, 74] on span ". Managing Partner at" at bounding box center [884, 73] width 68 height 8
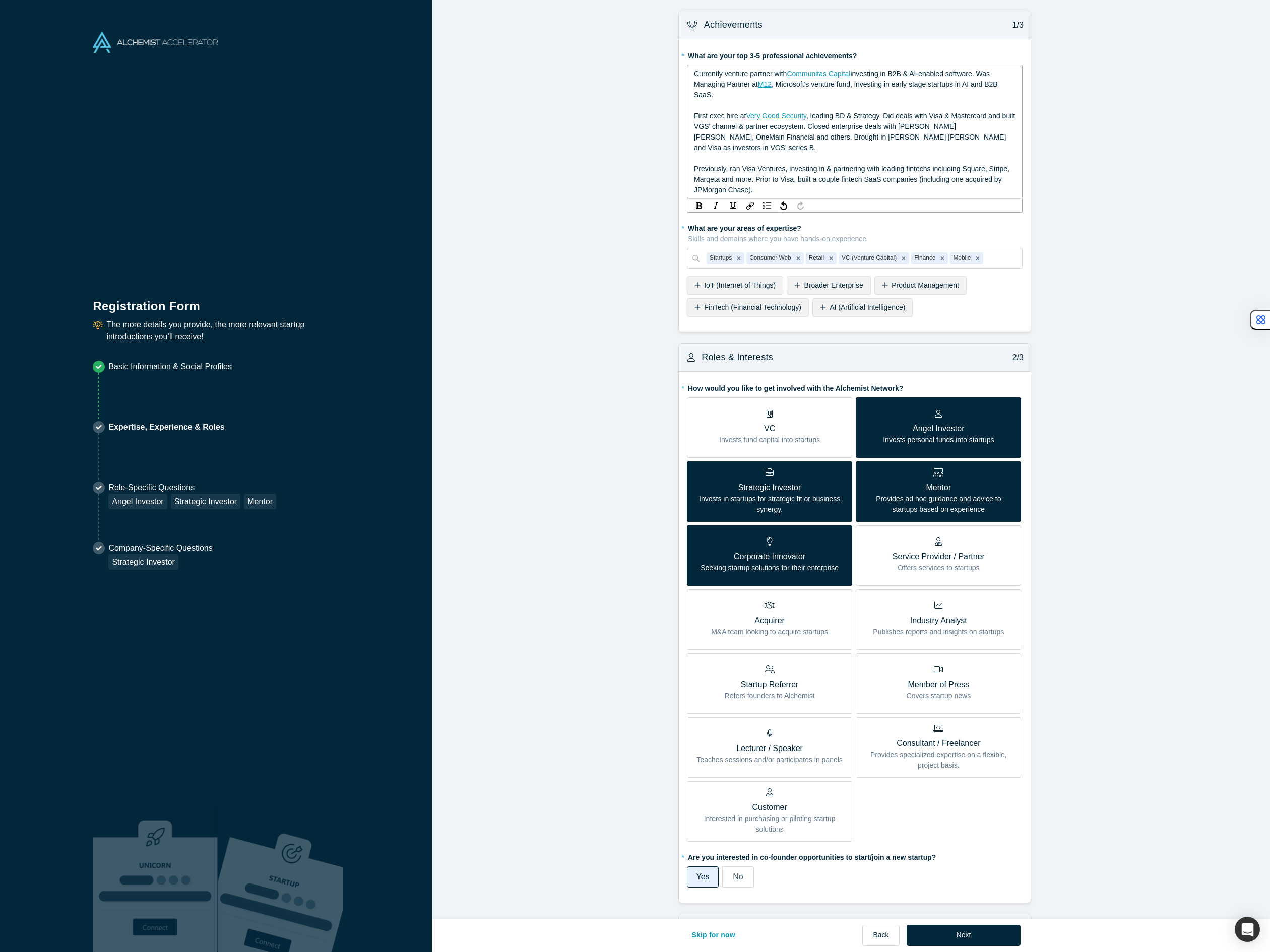
click at [866, 297] on form "Achievements 1/3 * What are your top 3-5 professional achievements? Currently v…" at bounding box center [854, 630] width 845 height 1240
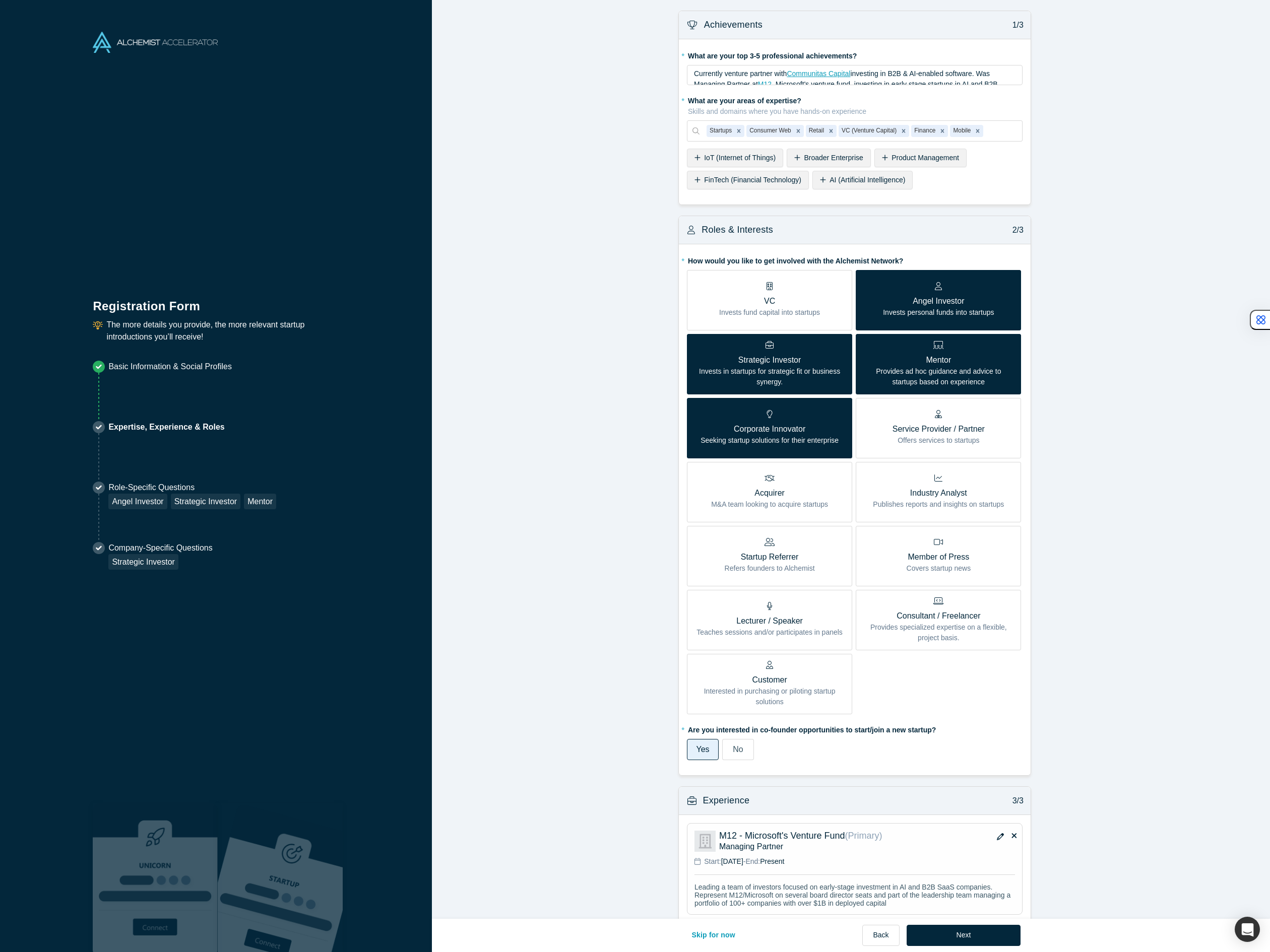
click at [845, 183] on span "AI (Artificial Intelligence)" at bounding box center [867, 180] width 76 height 8
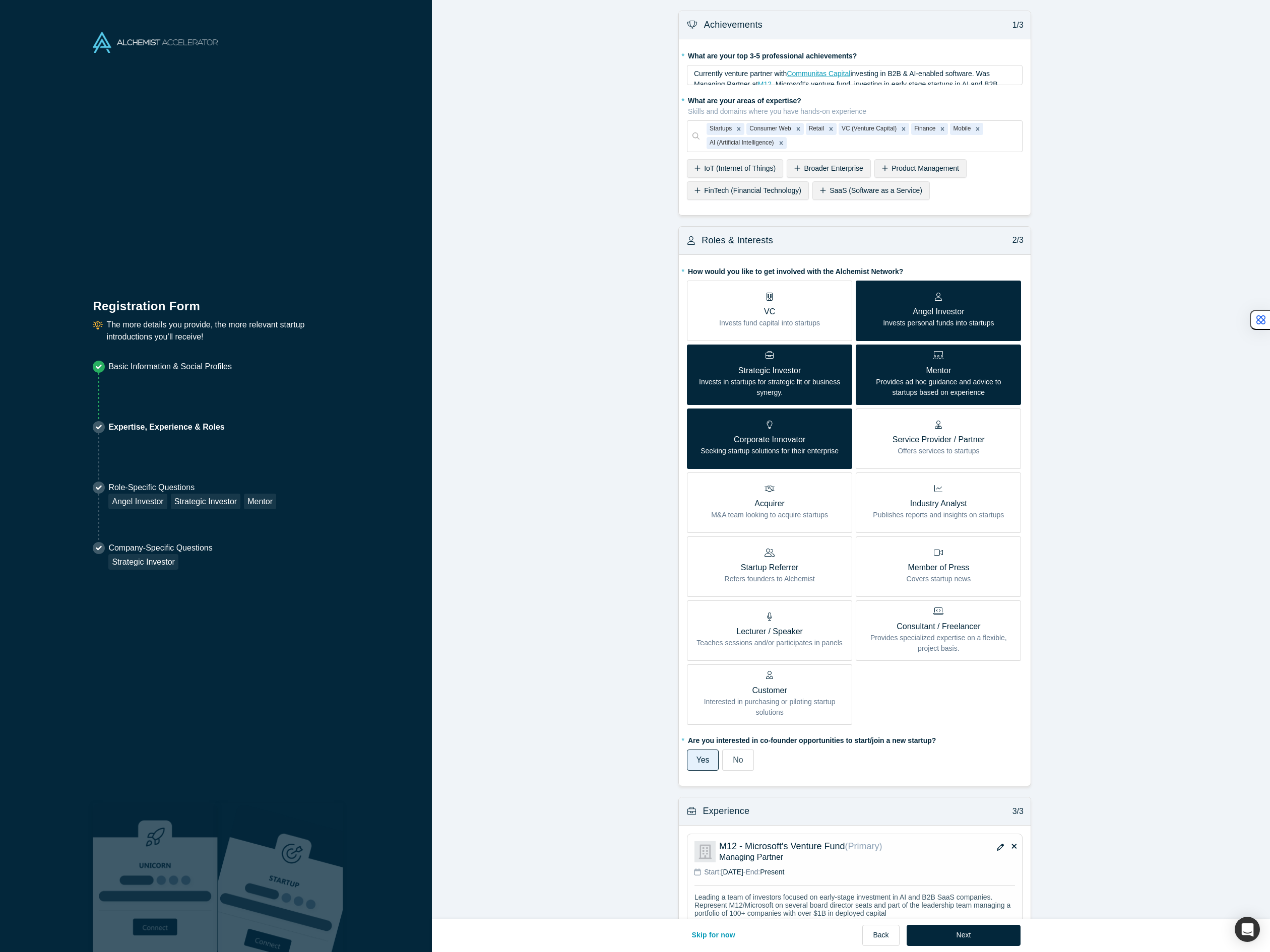
click at [711, 190] on span "FinTech (Financial Technology)" at bounding box center [752, 191] width 97 height 8
click at [796, 131] on icon "Remove Consumer Web" at bounding box center [797, 128] width 7 height 7
click at [741, 194] on span "SaaS (Software as a Service)" at bounding box center [750, 191] width 93 height 8
click at [718, 192] on span "Enterprise" at bounding box center [719, 191] width 32 height 8
click at [1079, 230] on form "Achievements 1/3 * What are your top 3-5 professional achievements? Currently v…" at bounding box center [854, 572] width 845 height 1124
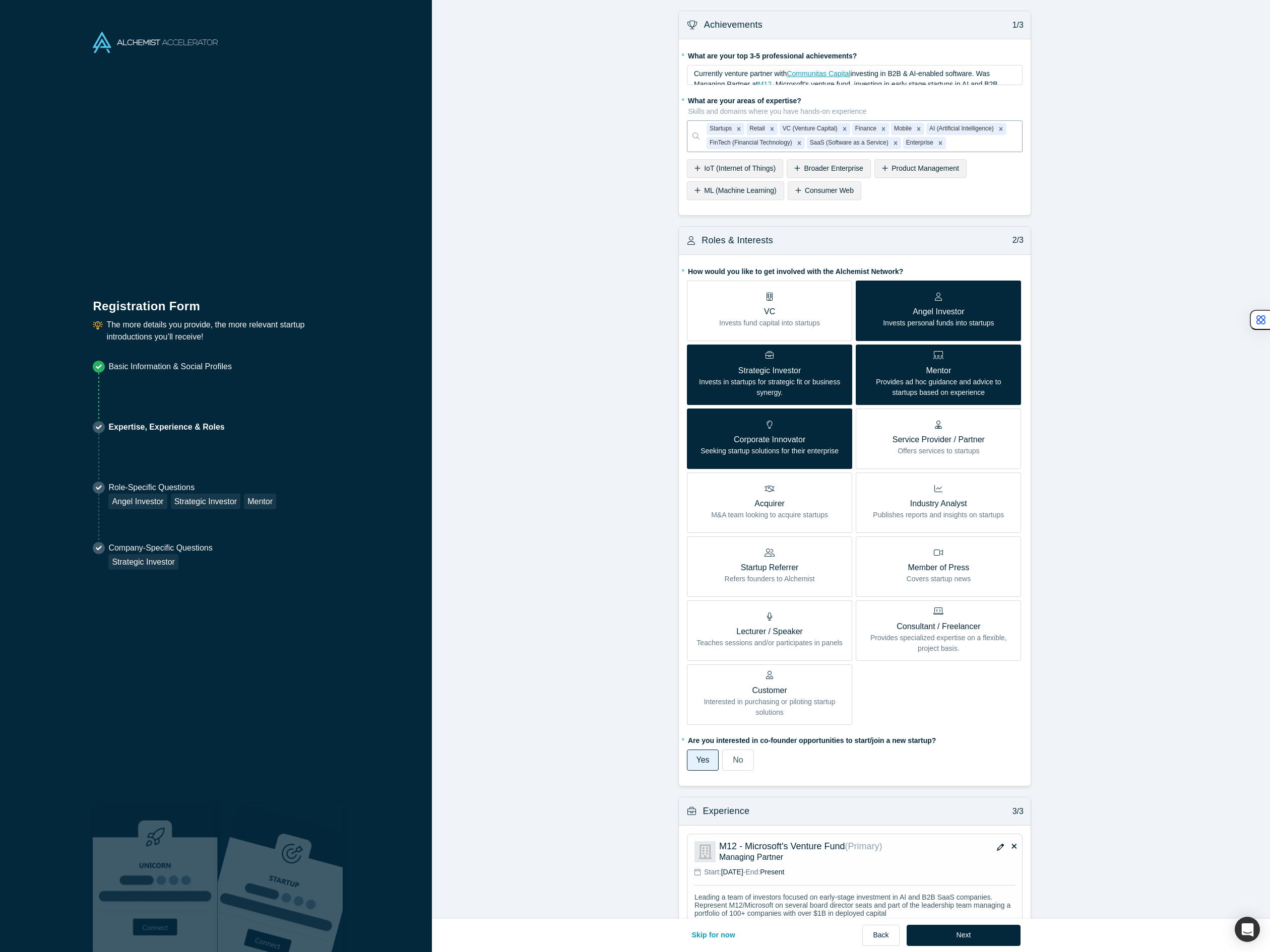
click at [929, 78] on div "Currently venture partner with Communitas Capital investing in B2B & AI-enabled…" at bounding box center [855, 84] width 322 height 31
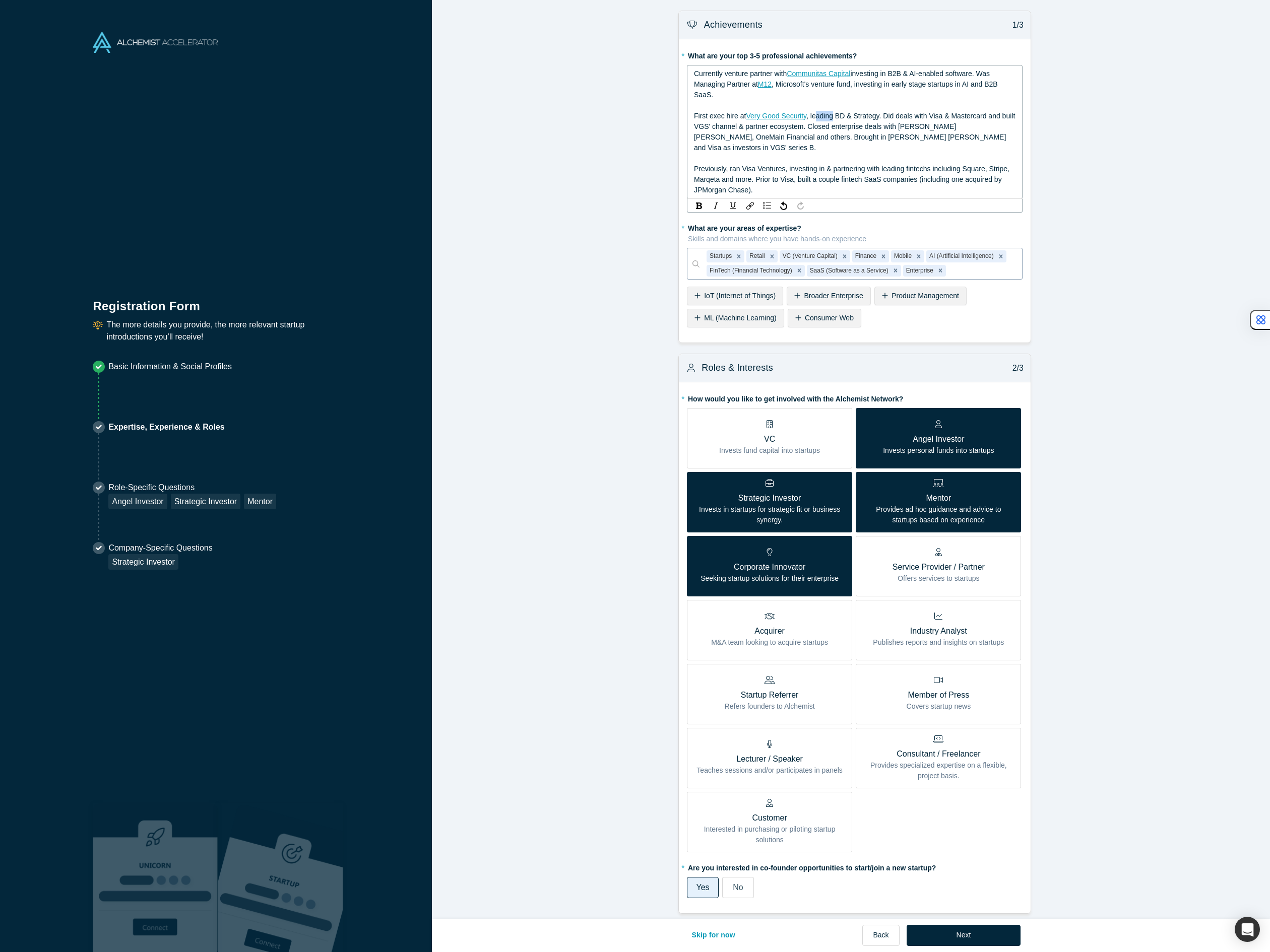
drag, startPoint x: 830, startPoint y: 117, endPoint x: 815, endPoint y: 117, distance: 15.0
click at [815, 117] on span ", leading BD & Strategy. Did deals with Visa & Mastercard and built VGS' channe…" at bounding box center [856, 132] width 323 height 40
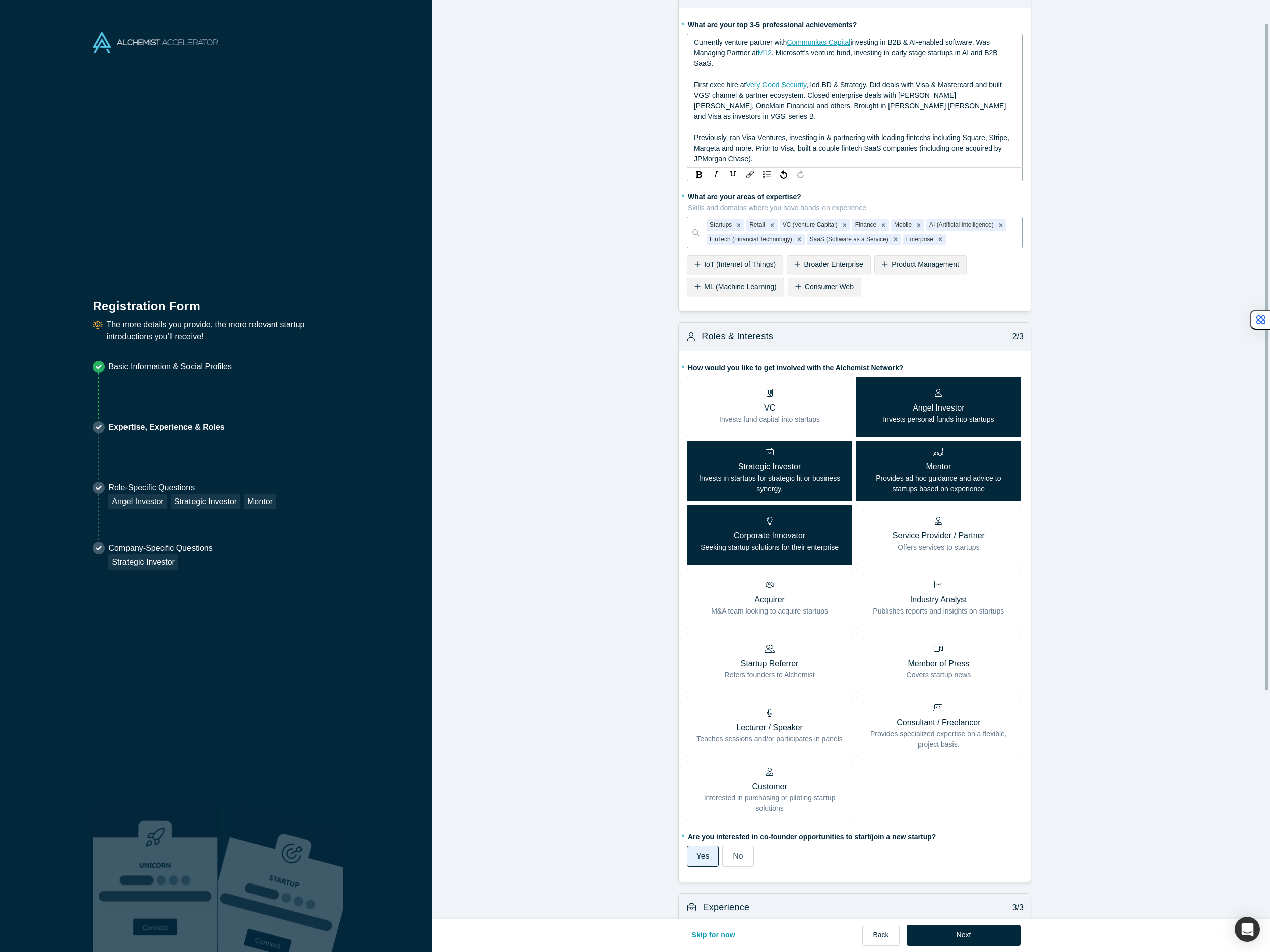
scroll to position [31, 0]
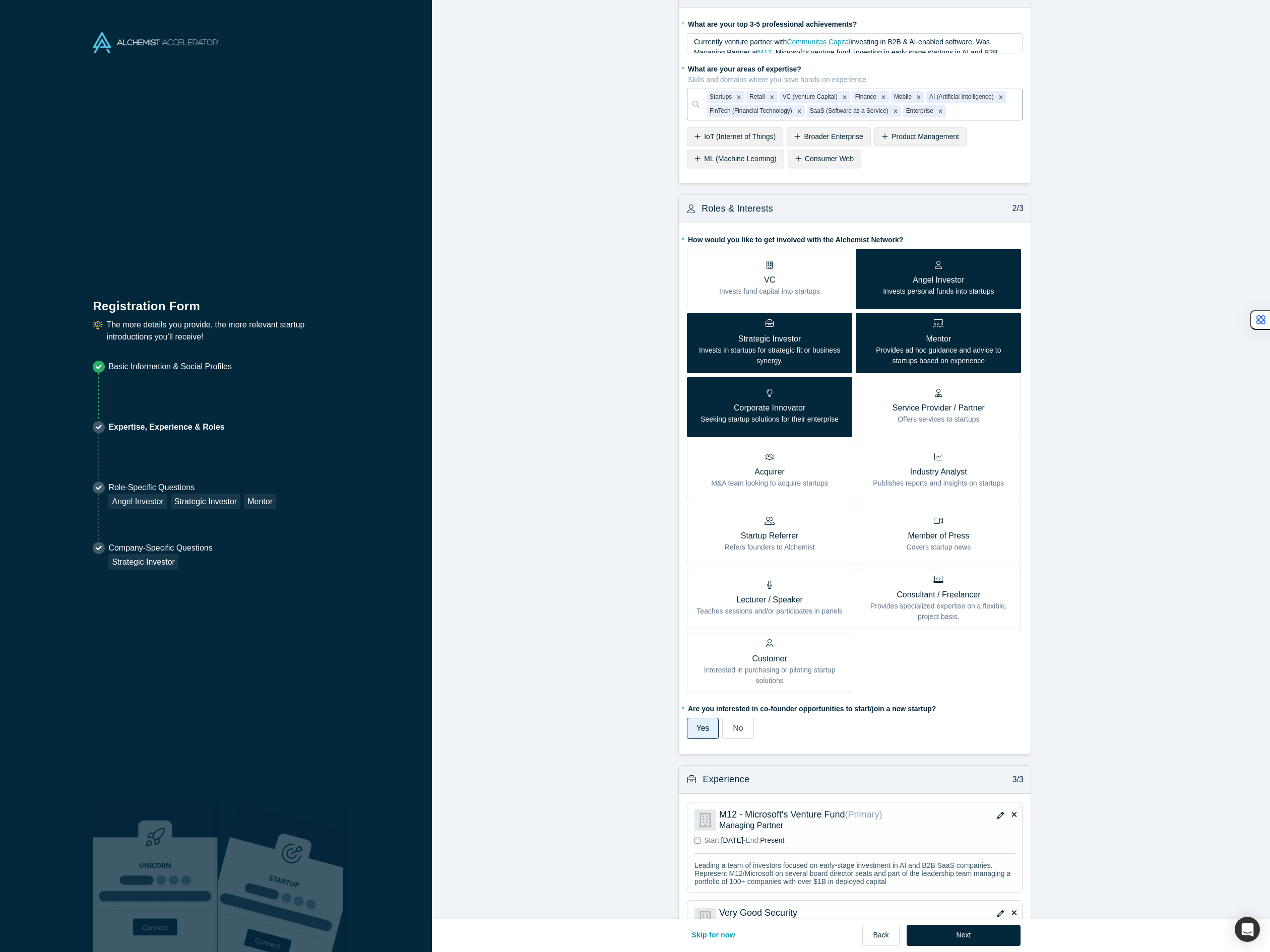
click at [743, 398] on div "VC Invests fund capital into startups Angel Investor Invests personal funds int…" at bounding box center [855, 471] width 336 height 444
click at [771, 272] on div "VC Invests fund capital into startups" at bounding box center [770, 278] width 101 height 35
click at [0, 0] on input "VC Invests fund capital into startups" at bounding box center [0, 0] width 0 height 0
click at [759, 340] on p "Strategic Investor" at bounding box center [769, 339] width 150 height 12
click at [0, 0] on input "Strategic Investor Invests in startups for strategic fit or business synergy." at bounding box center [0, 0] width 0 height 0
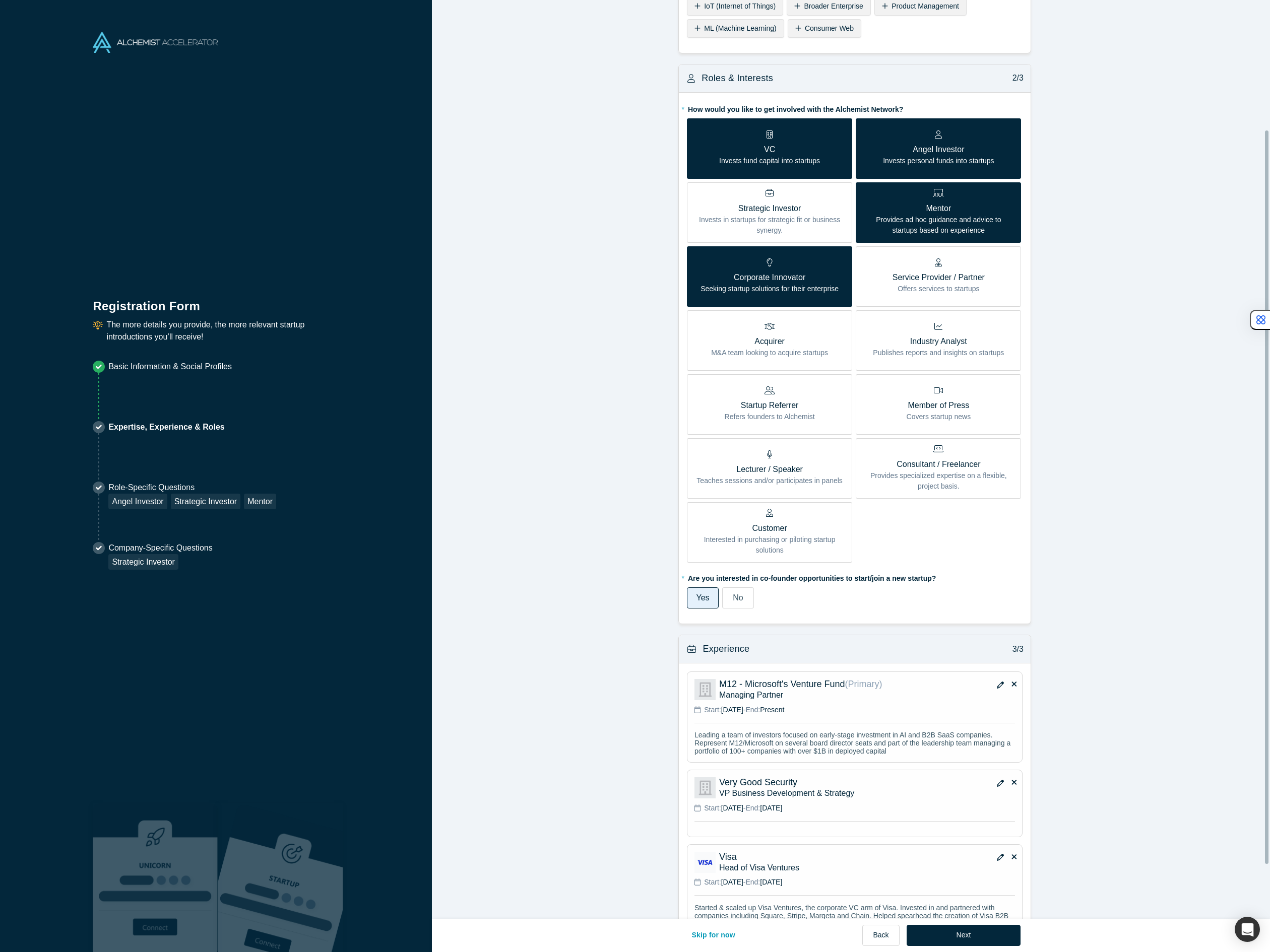
scroll to position [230, 0]
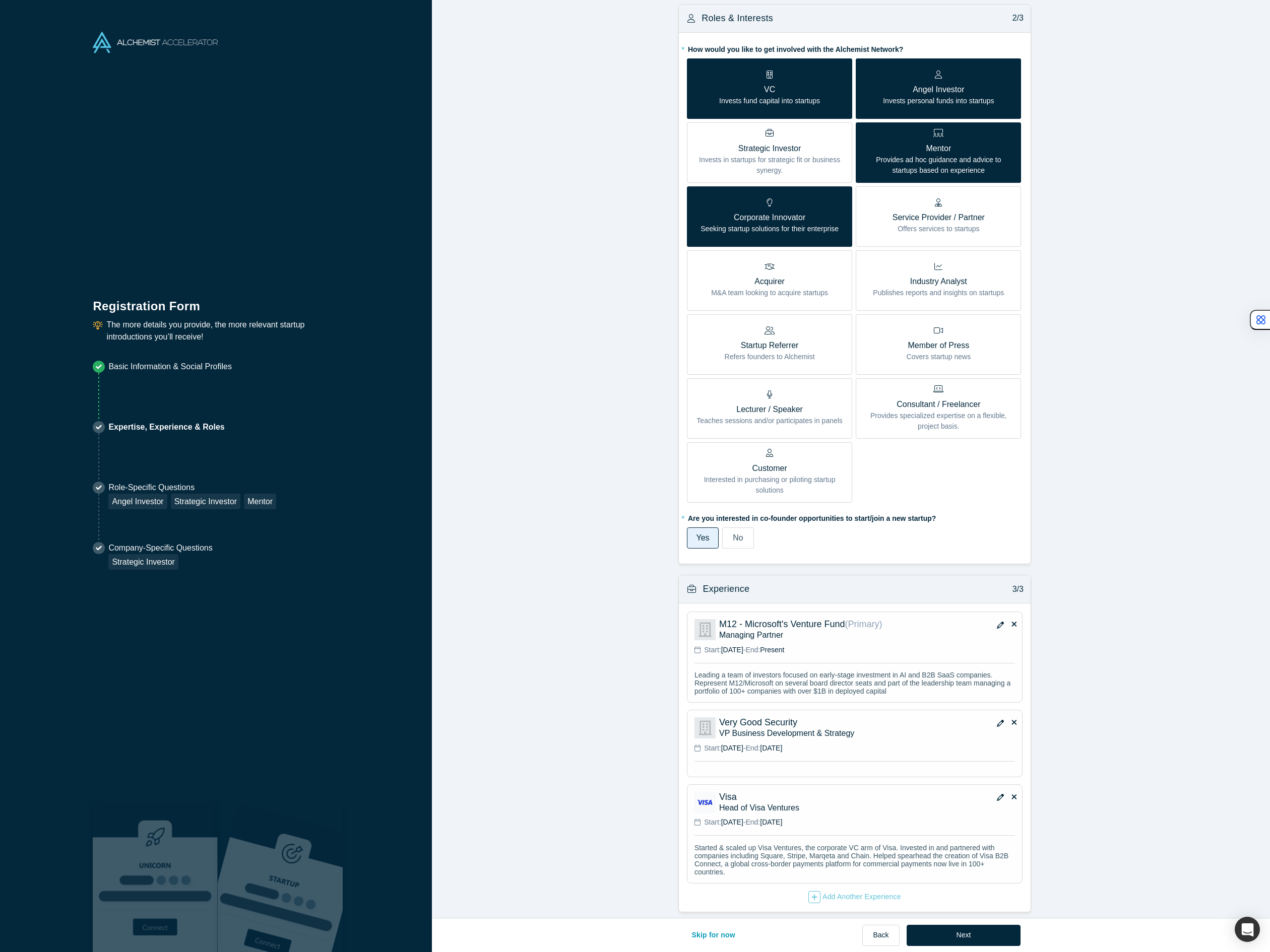
click at [759, 646] on span "End:" at bounding box center [752, 650] width 15 height 8
click at [997, 621] on icon "button" at bounding box center [1000, 624] width 7 height 7
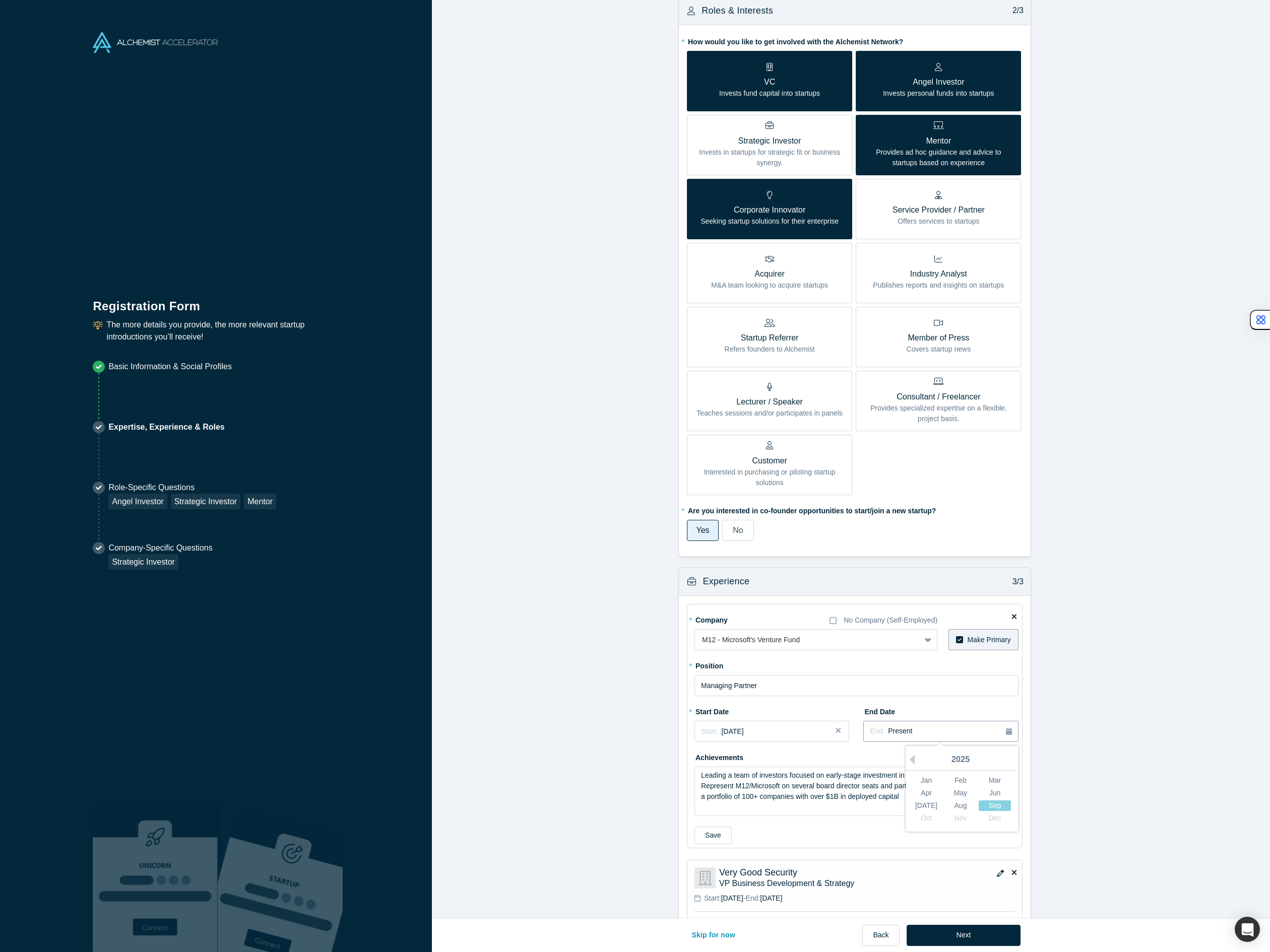
click at [888, 728] on span "Present" at bounding box center [900, 731] width 24 height 8
click at [906, 759] on button "Previous Year" at bounding box center [909, 759] width 10 height 10
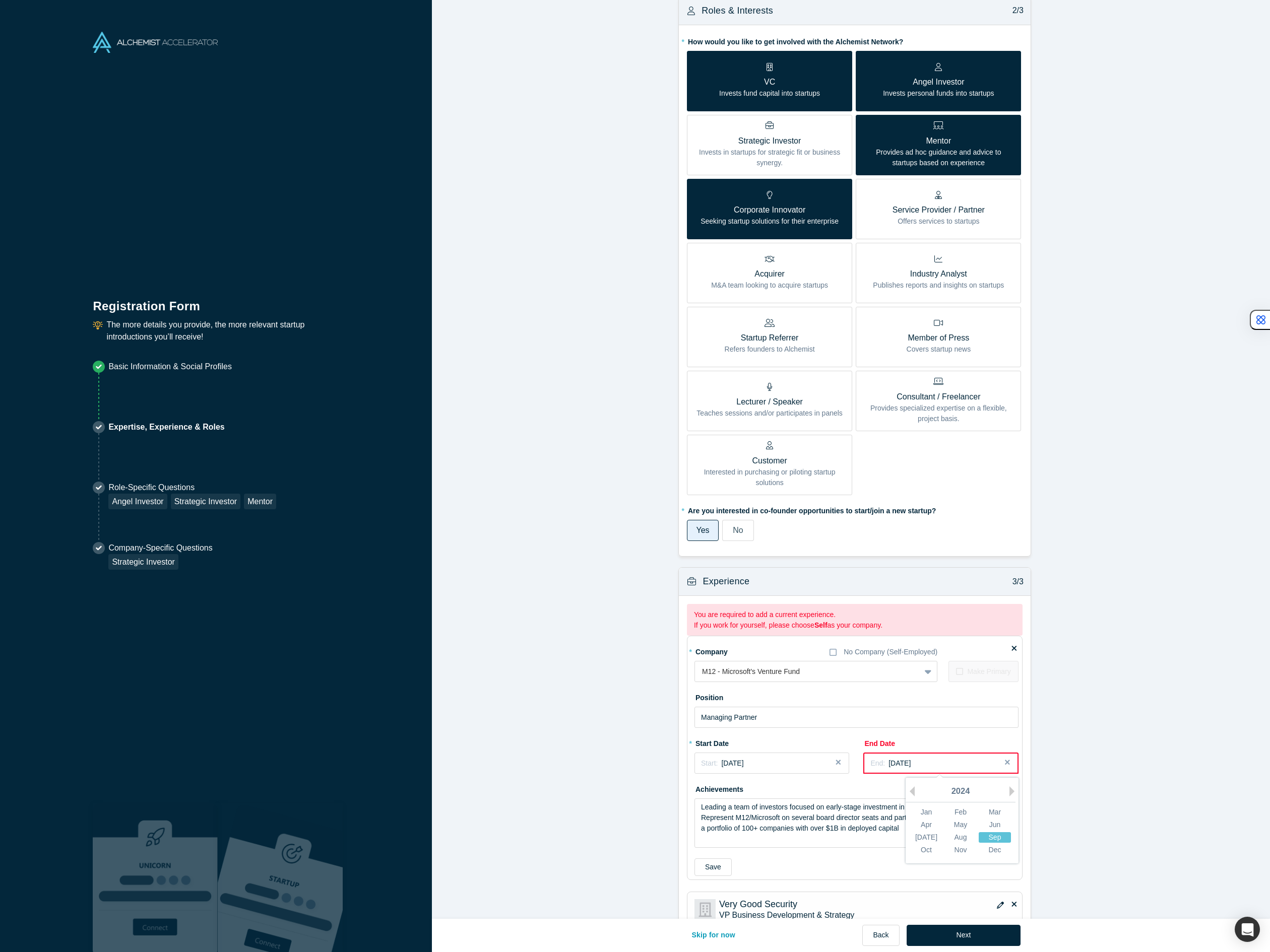
click at [991, 838] on div "Sep" at bounding box center [994, 836] width 32 height 10
click at [922, 765] on div "End: [DATE]" at bounding box center [940, 762] width 140 height 10
click at [986, 837] on div "Sep" at bounding box center [994, 836] width 32 height 10
click at [927, 765] on div "End: [DATE]" at bounding box center [940, 762] width 140 height 10
click at [929, 850] on div "Oct" at bounding box center [926, 849] width 32 height 10
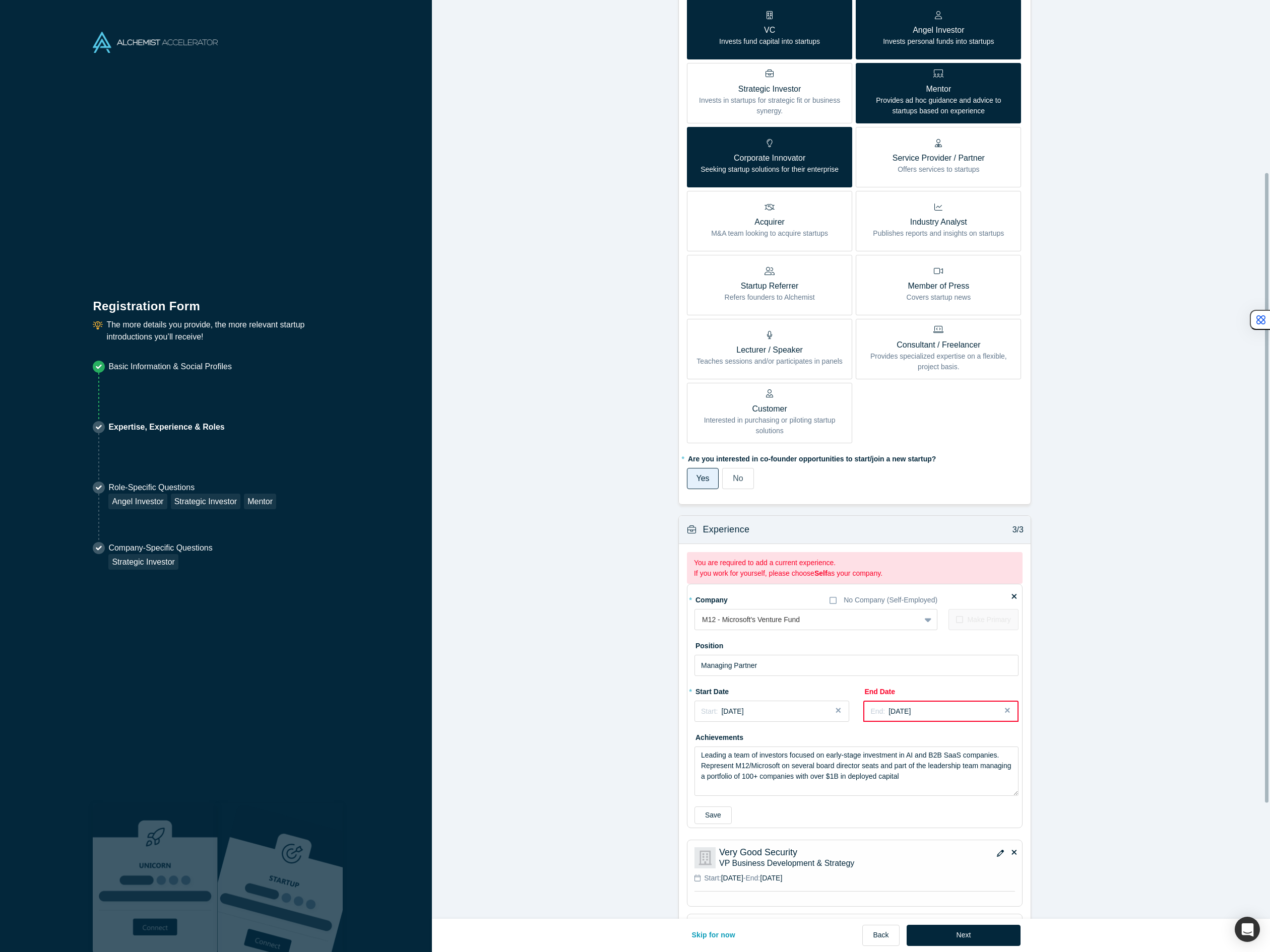
scroll to position [320, 0]
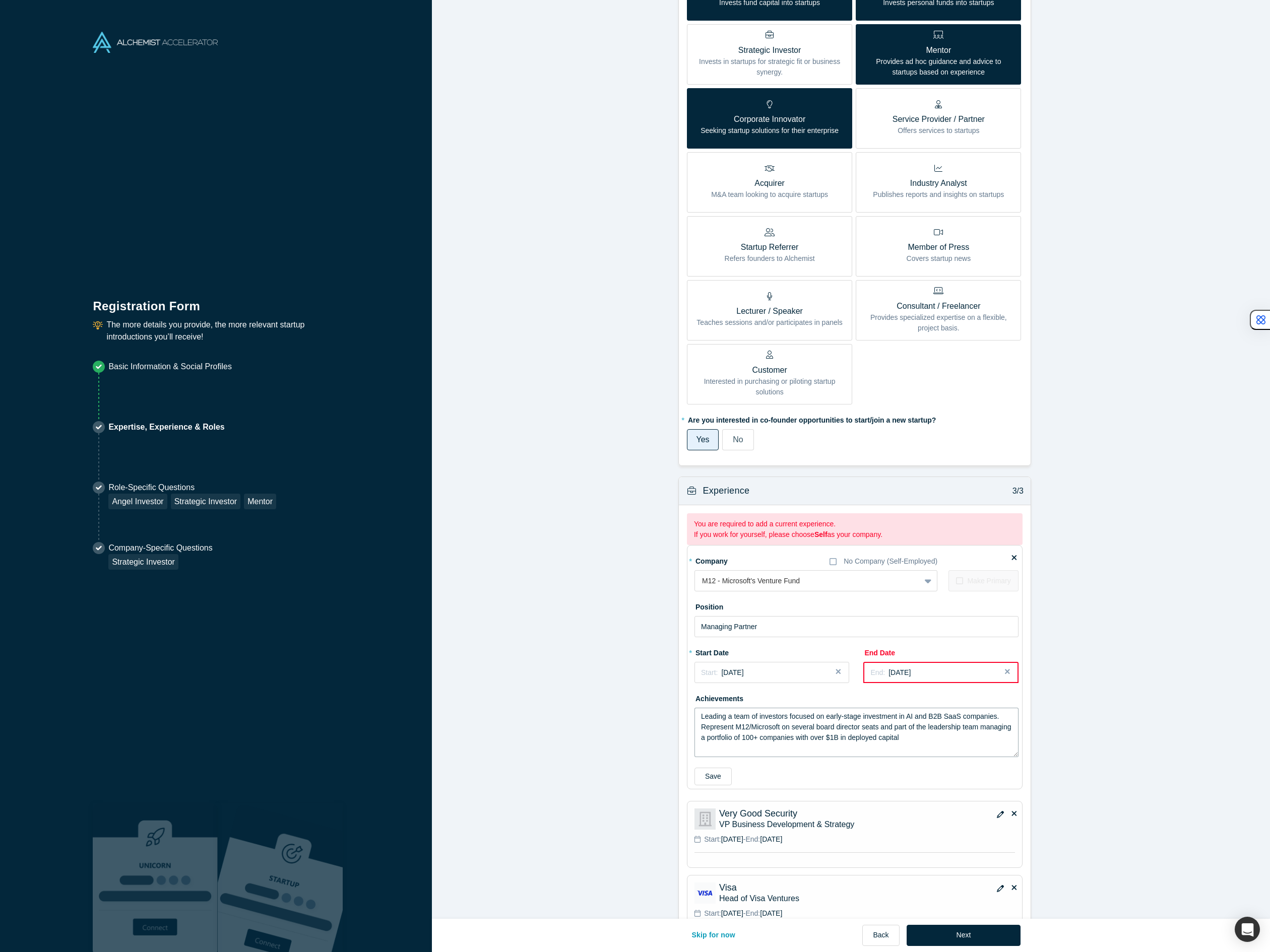
drag, startPoint x: 722, startPoint y: 719, endPoint x: 707, endPoint y: 717, distance: 15.1
click at [707, 717] on textarea "Leading a team of investors focused on early-stage investment in AI and B2B Saa…" at bounding box center [856, 732] width 324 height 50
type textarea "Led a team of investors focused on early-stage investment in AI and B2B SaaS co…"
click at [600, 723] on form "Achievements 1/3 * What are your top 3-5 professional achievements? Currently v…" at bounding box center [854, 346] width 845 height 1313
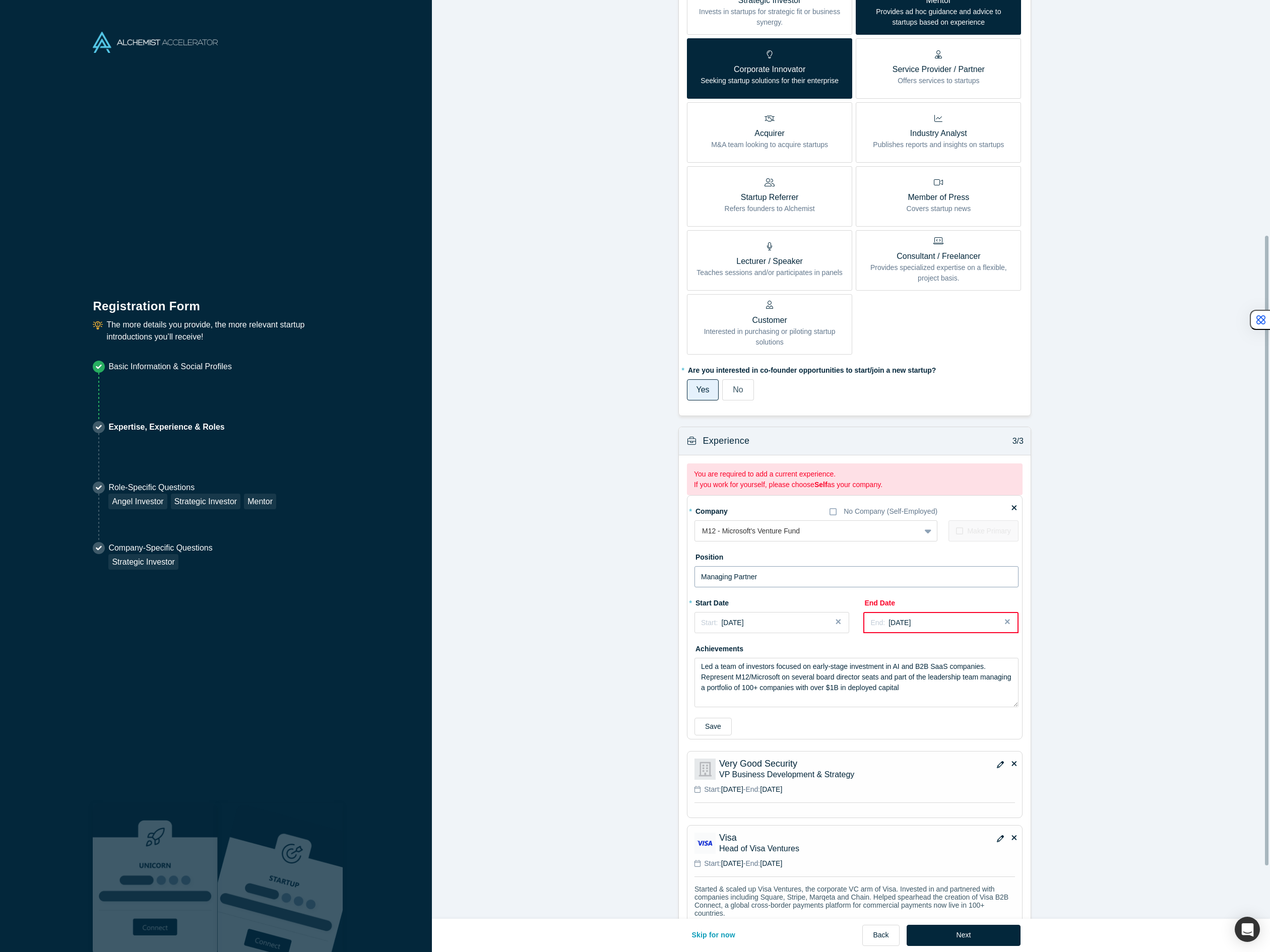
scroll to position [420, 0]
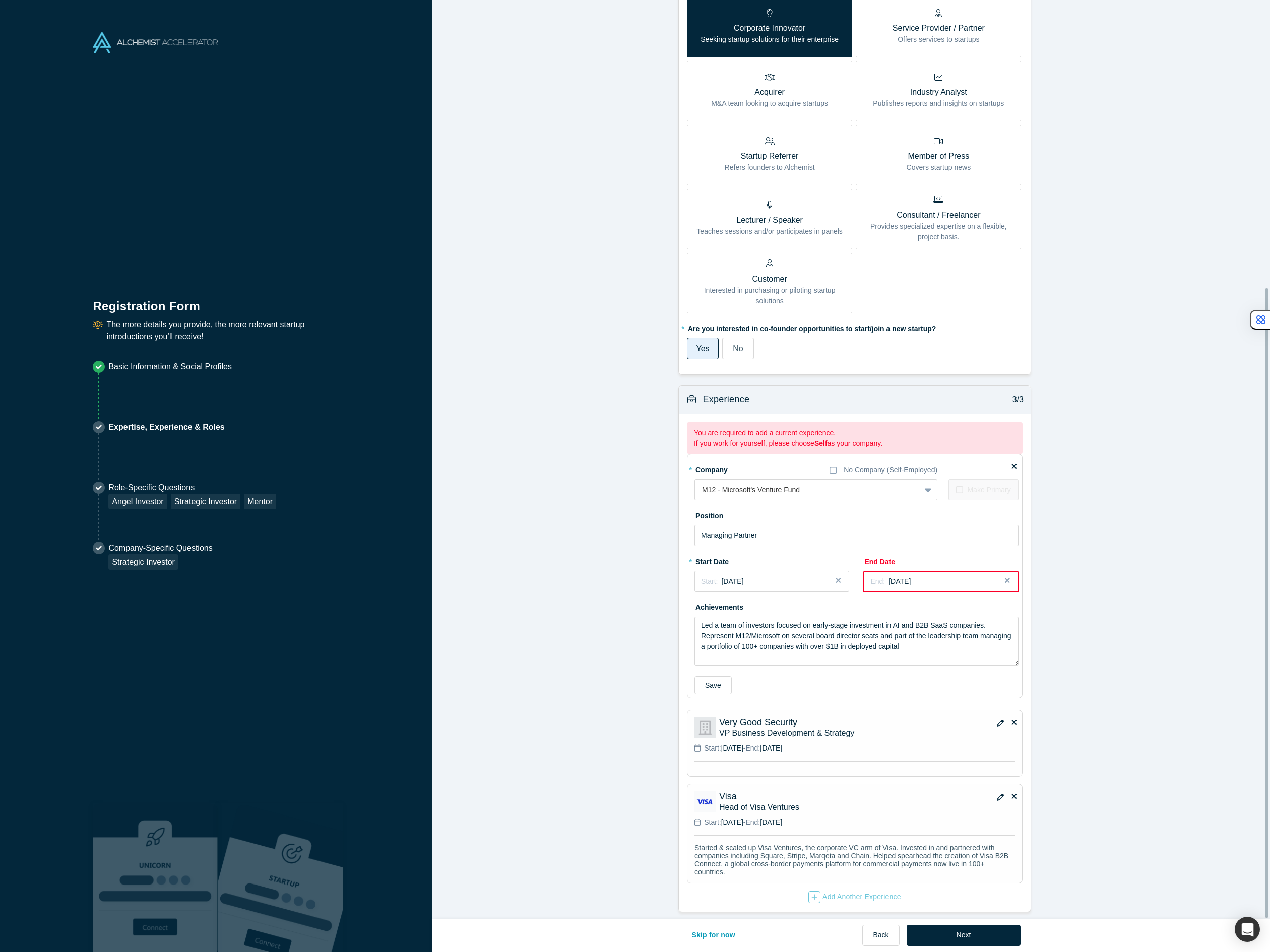
click at [859, 891] on div "Add Another Experience" at bounding box center [855, 896] width 93 height 12
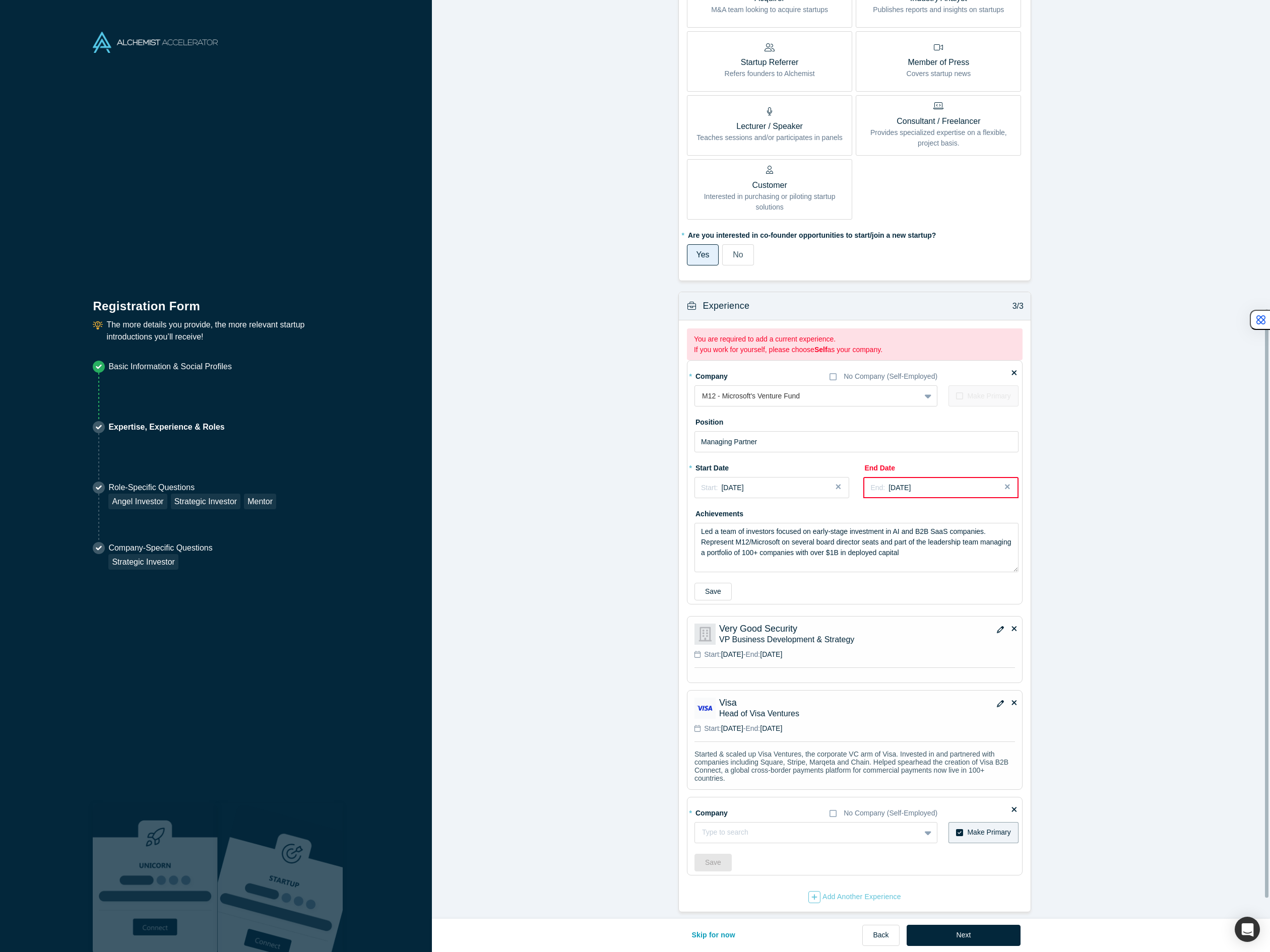
scroll to position [513, 0]
click at [738, 828] on div at bounding box center [797, 832] width 191 height 13
type input "Communitas Capital Partners"
click at [756, 854] on span "Add company: Communitas Capital Partners" at bounding box center [771, 858] width 141 height 8
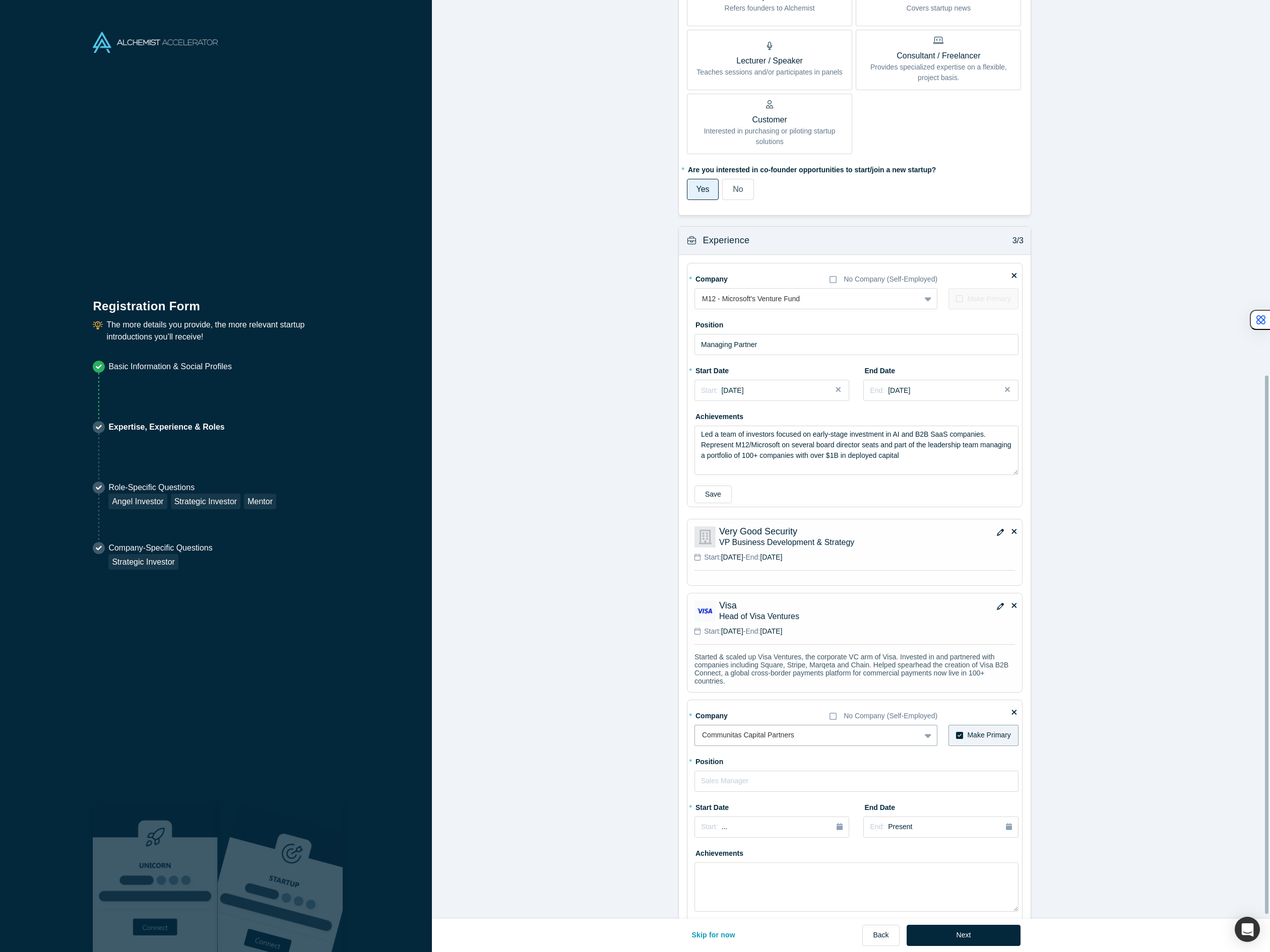
scroll to position [646, 0]
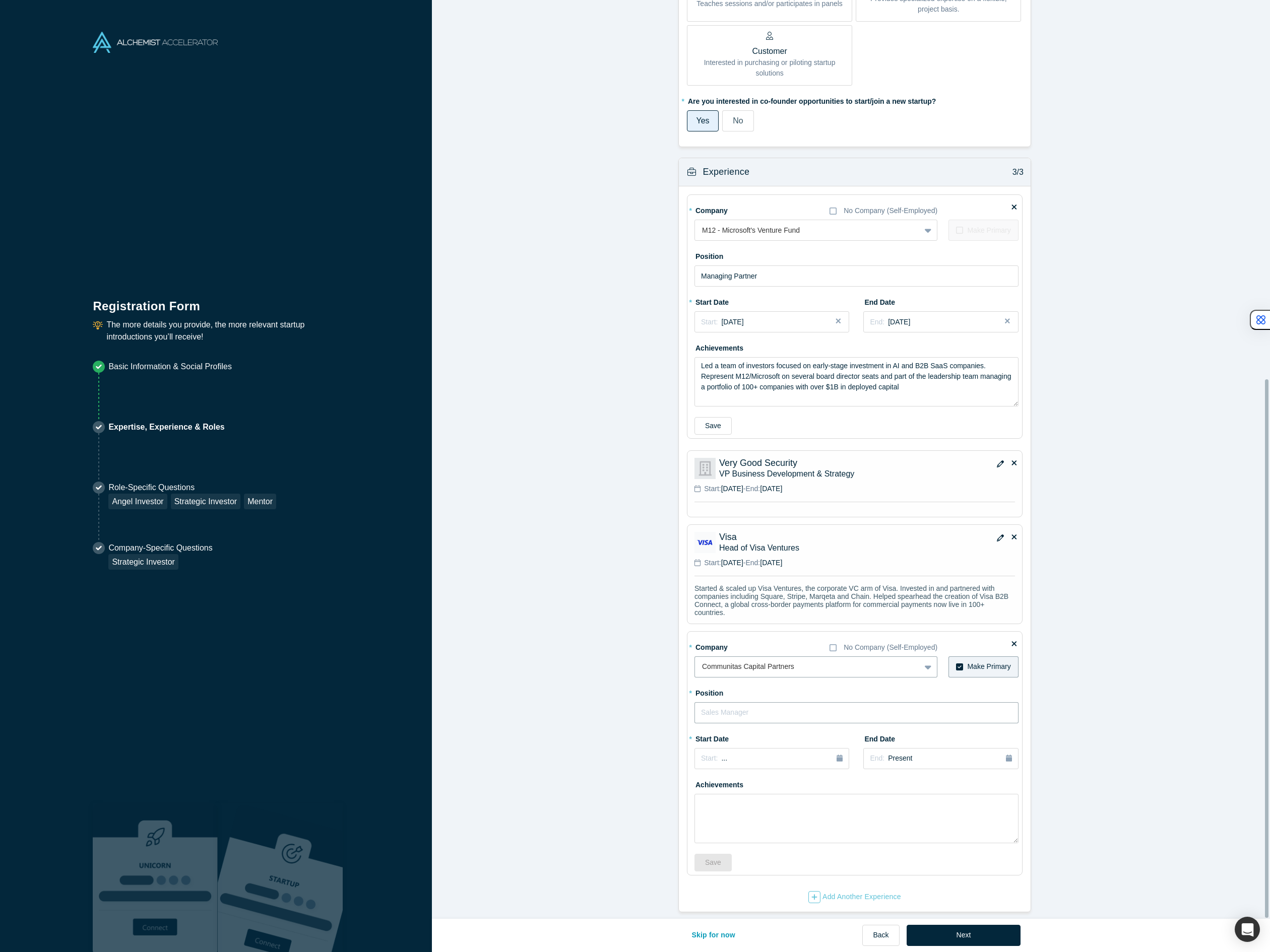
click at [811, 706] on input "text" at bounding box center [856, 712] width 324 height 21
type input "e"
type input "Venture Partner"
click at [745, 814] on div "May" at bounding box center [748, 819] width 32 height 10
click at [745, 756] on button "Start: [DATE]" at bounding box center [771, 758] width 154 height 21
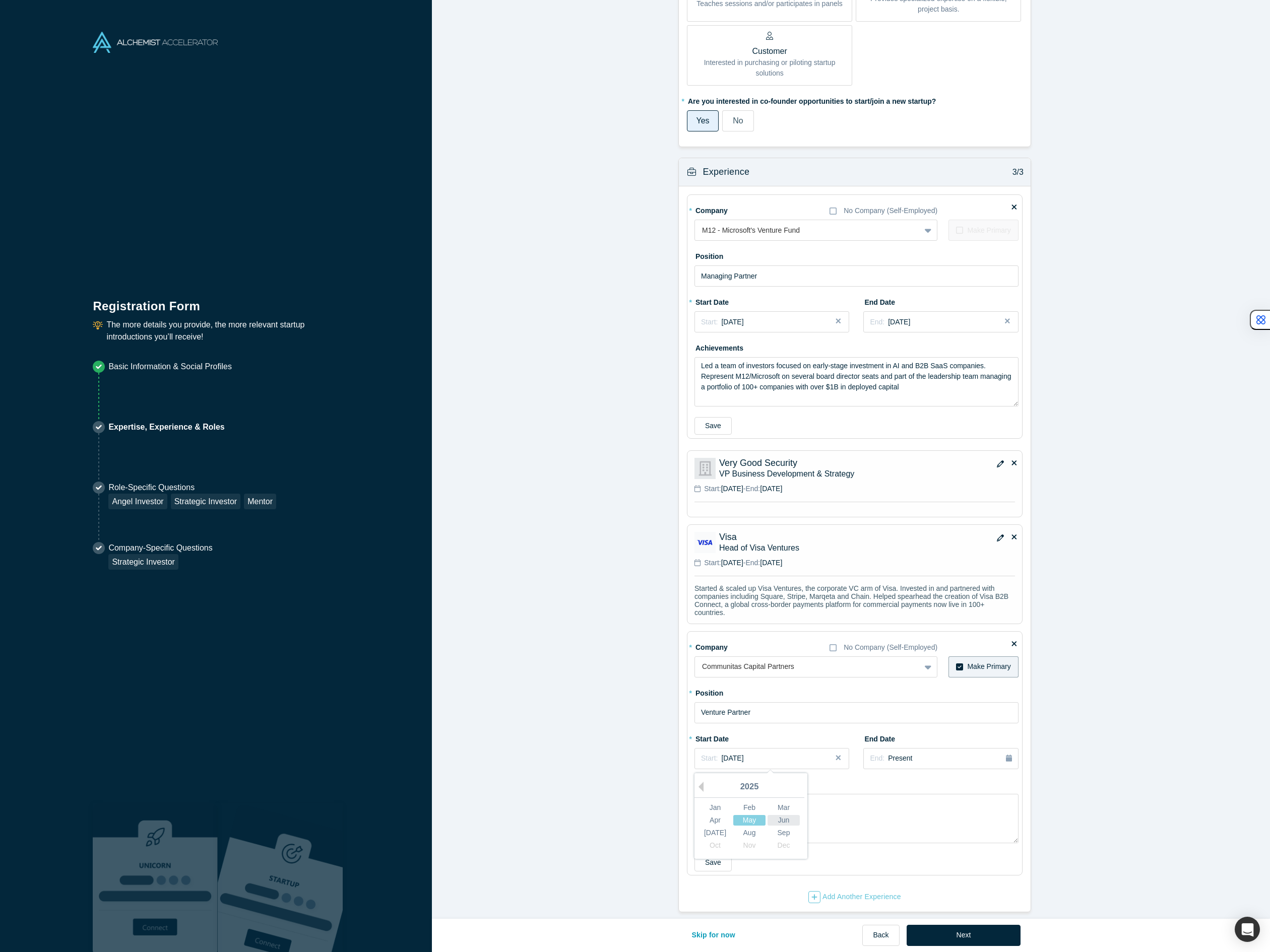
click at [783, 814] on div "Jun" at bounding box center [783, 819] width 32 height 10
click at [828, 809] on textarea at bounding box center [856, 818] width 324 height 50
type textarea "Investor in B2B and AI-enabled software for enterprise, fintech and marketplace…"
click at [713, 854] on button "Save" at bounding box center [712, 862] width 37 height 17
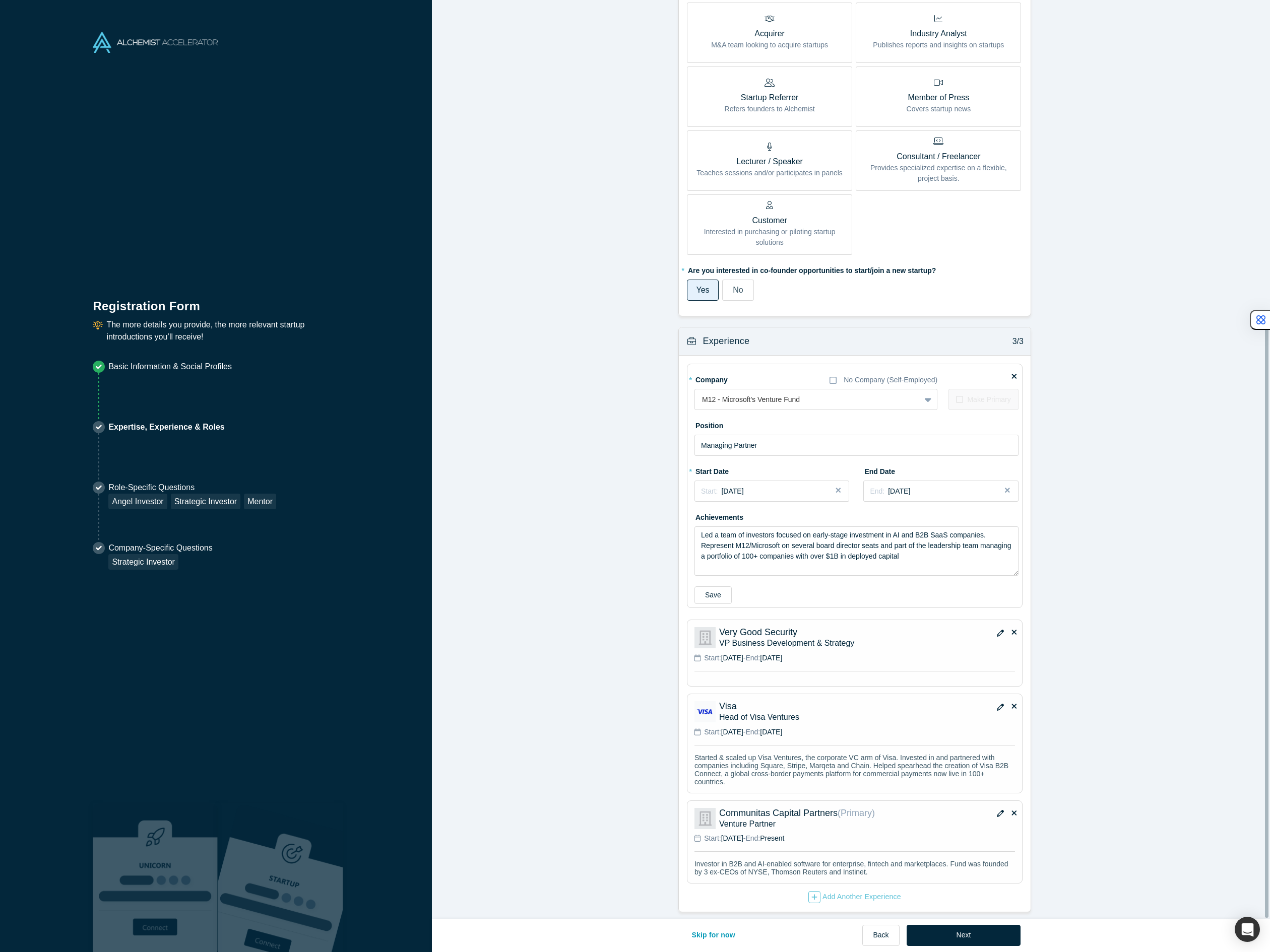
scroll to position [476, 0]
click at [703, 586] on button "Save" at bounding box center [712, 595] width 37 height 17
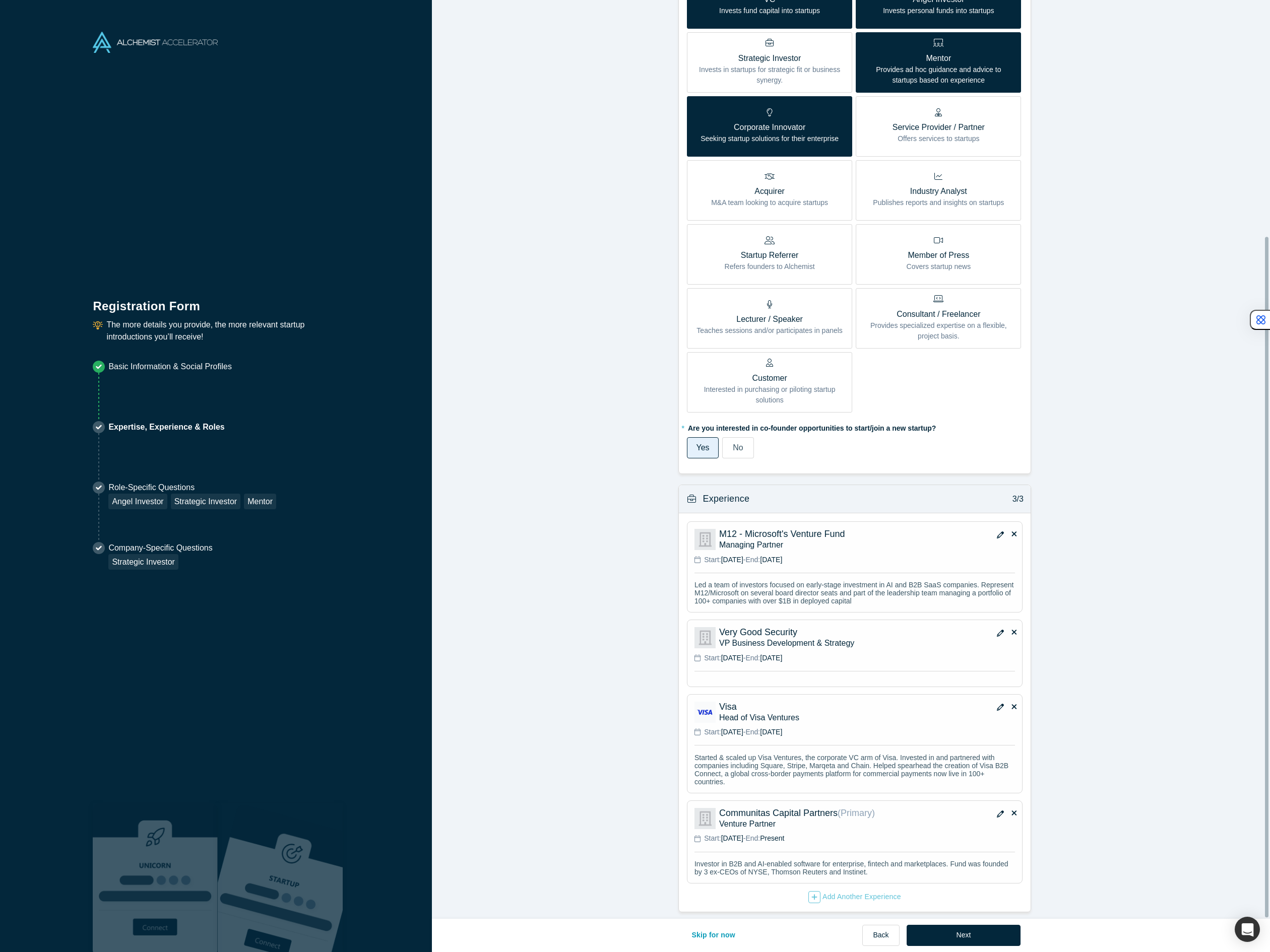
scroll to position [320, 0]
click at [997, 810] on icon "button" at bounding box center [1000, 813] width 7 height 7
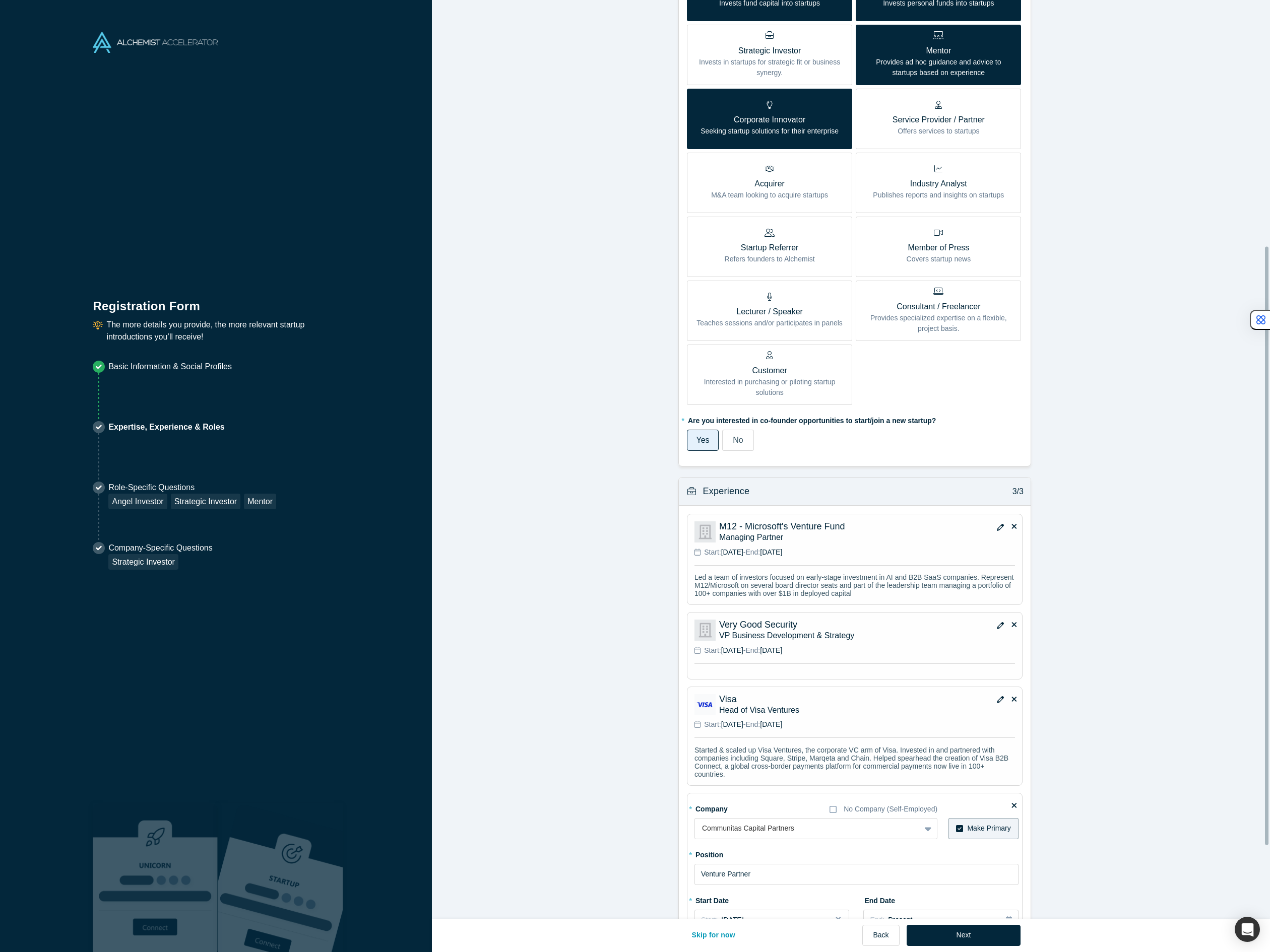
scroll to position [483, 0]
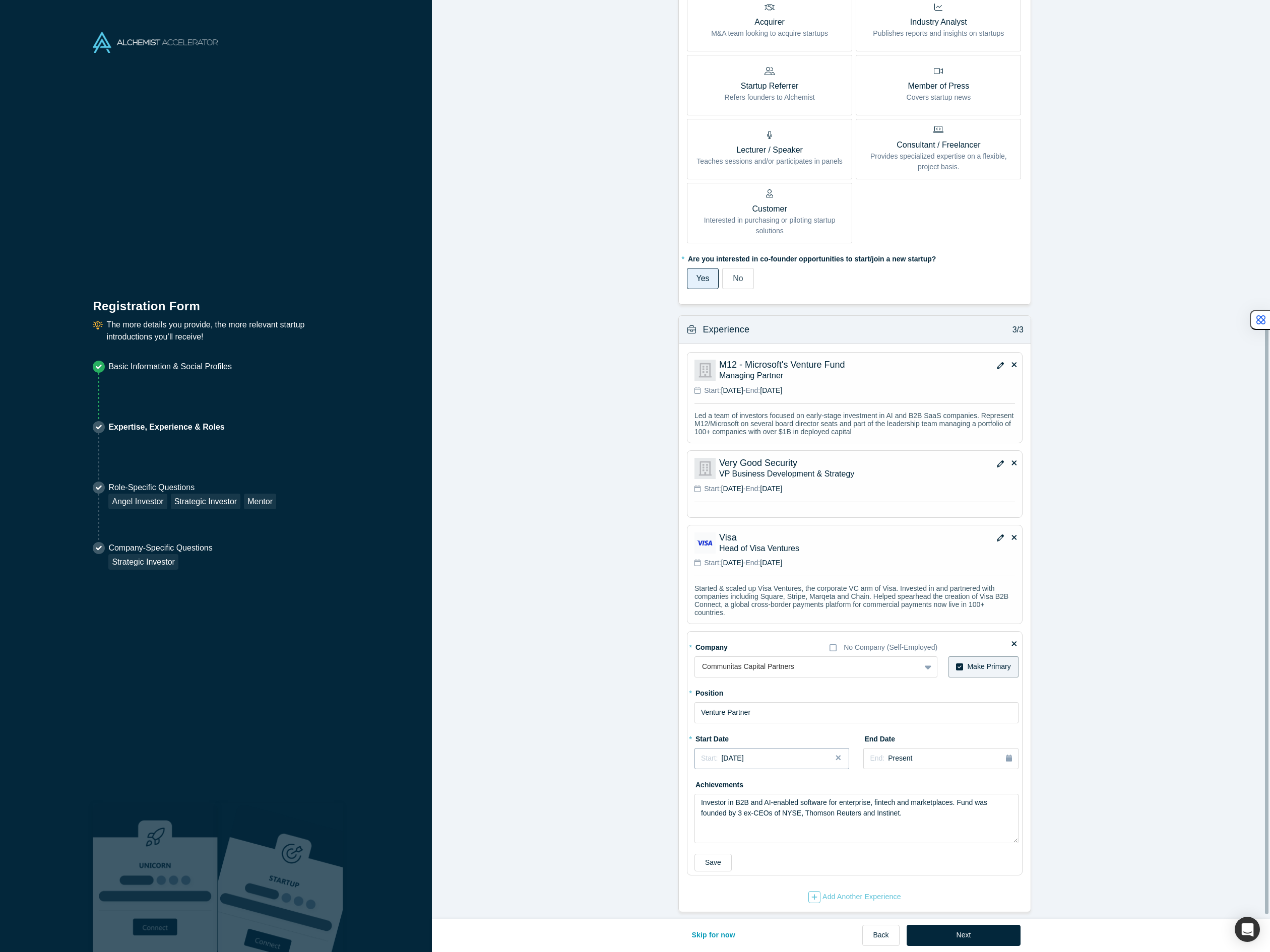
click at [743, 757] on span "[DATE]" at bounding box center [732, 758] width 22 height 8
click at [748, 819] on div "May" at bounding box center [748, 820] width 32 height 10
click at [715, 860] on button "Save" at bounding box center [712, 862] width 37 height 17
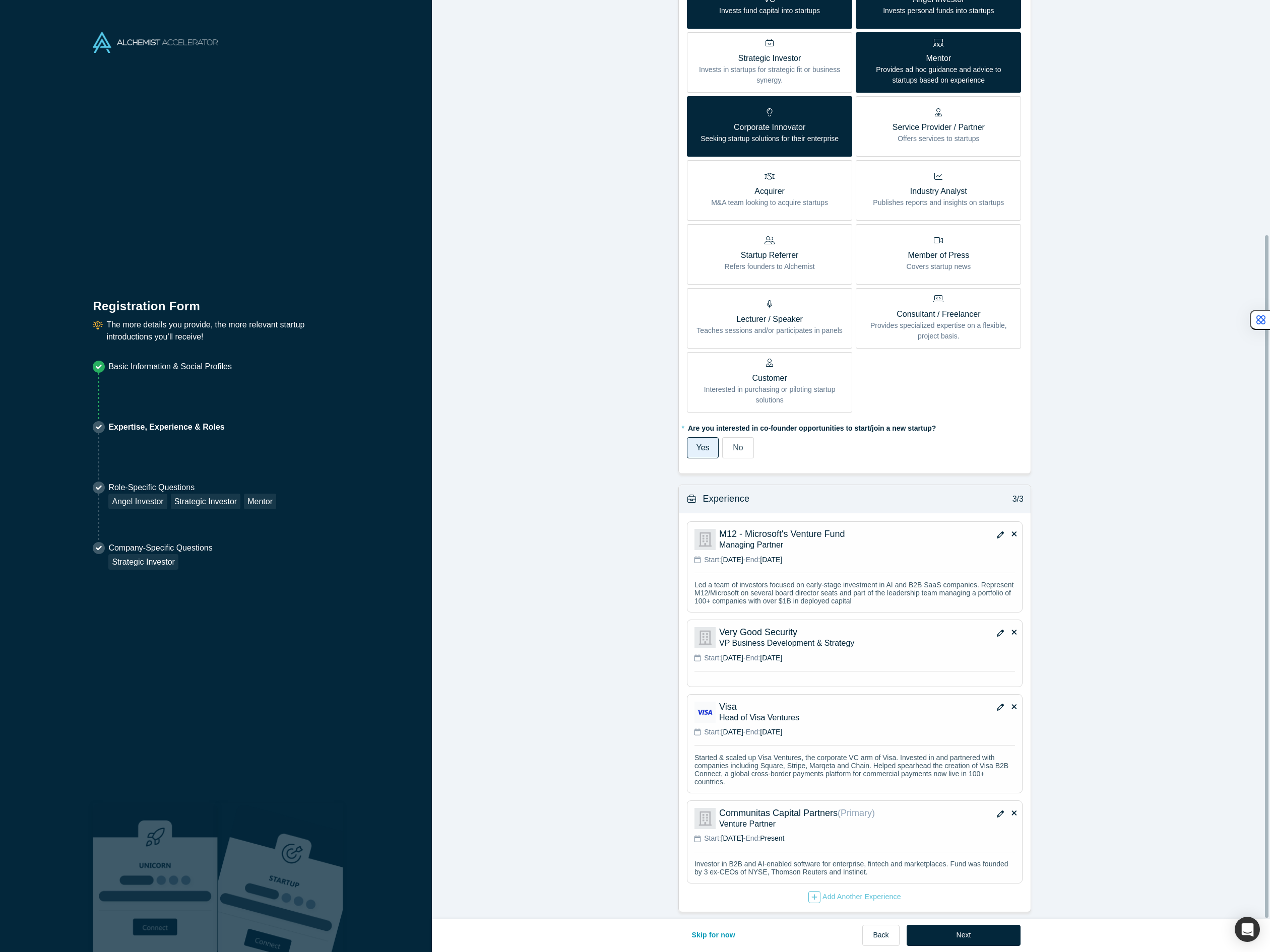
scroll to position [318, 0]
click at [997, 532] on icon "button" at bounding box center [1000, 535] width 7 height 7
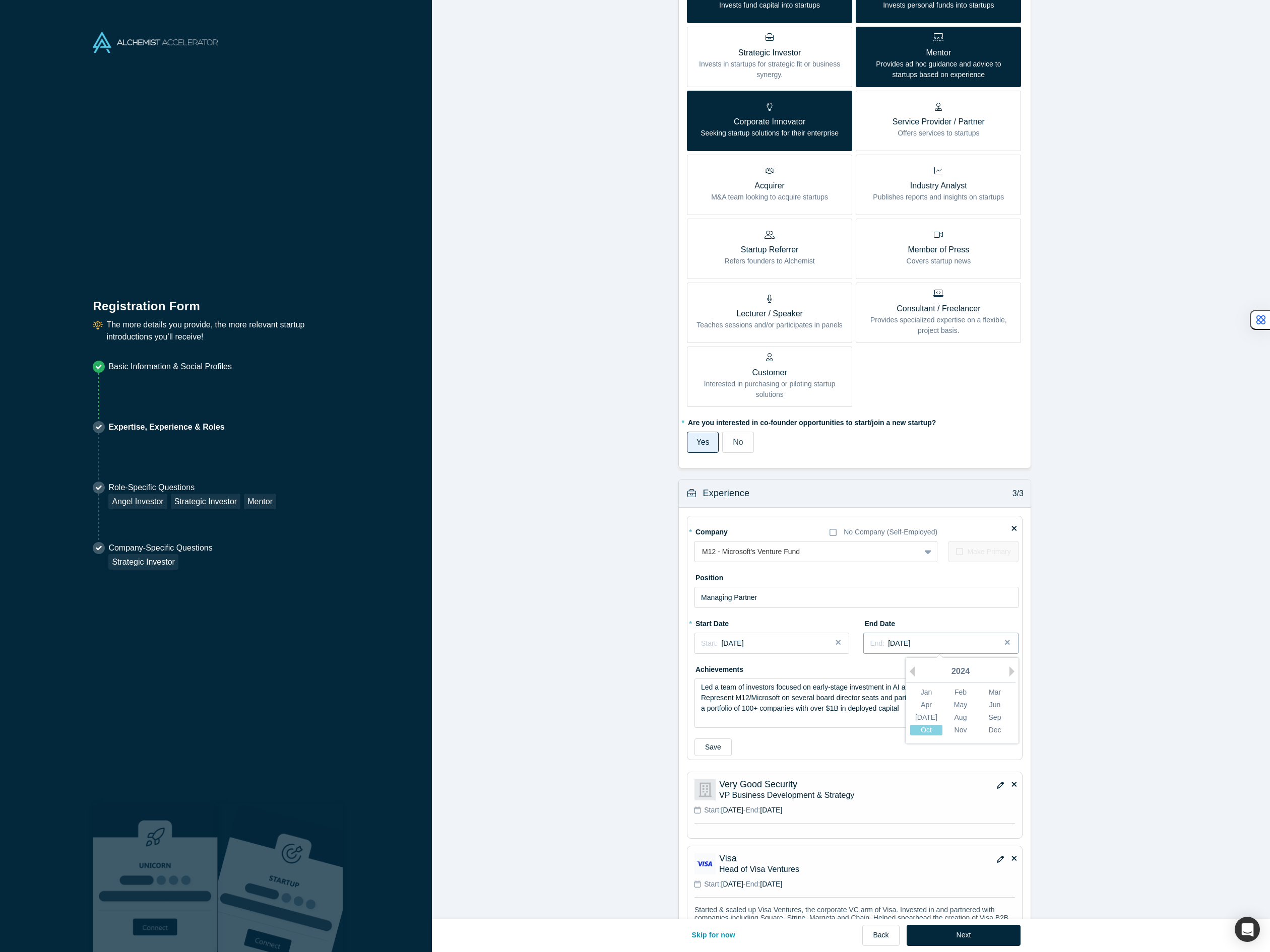
click at [897, 646] on span "[DATE]" at bounding box center [899, 643] width 22 height 8
click at [986, 719] on div "Sep" at bounding box center [994, 717] width 32 height 10
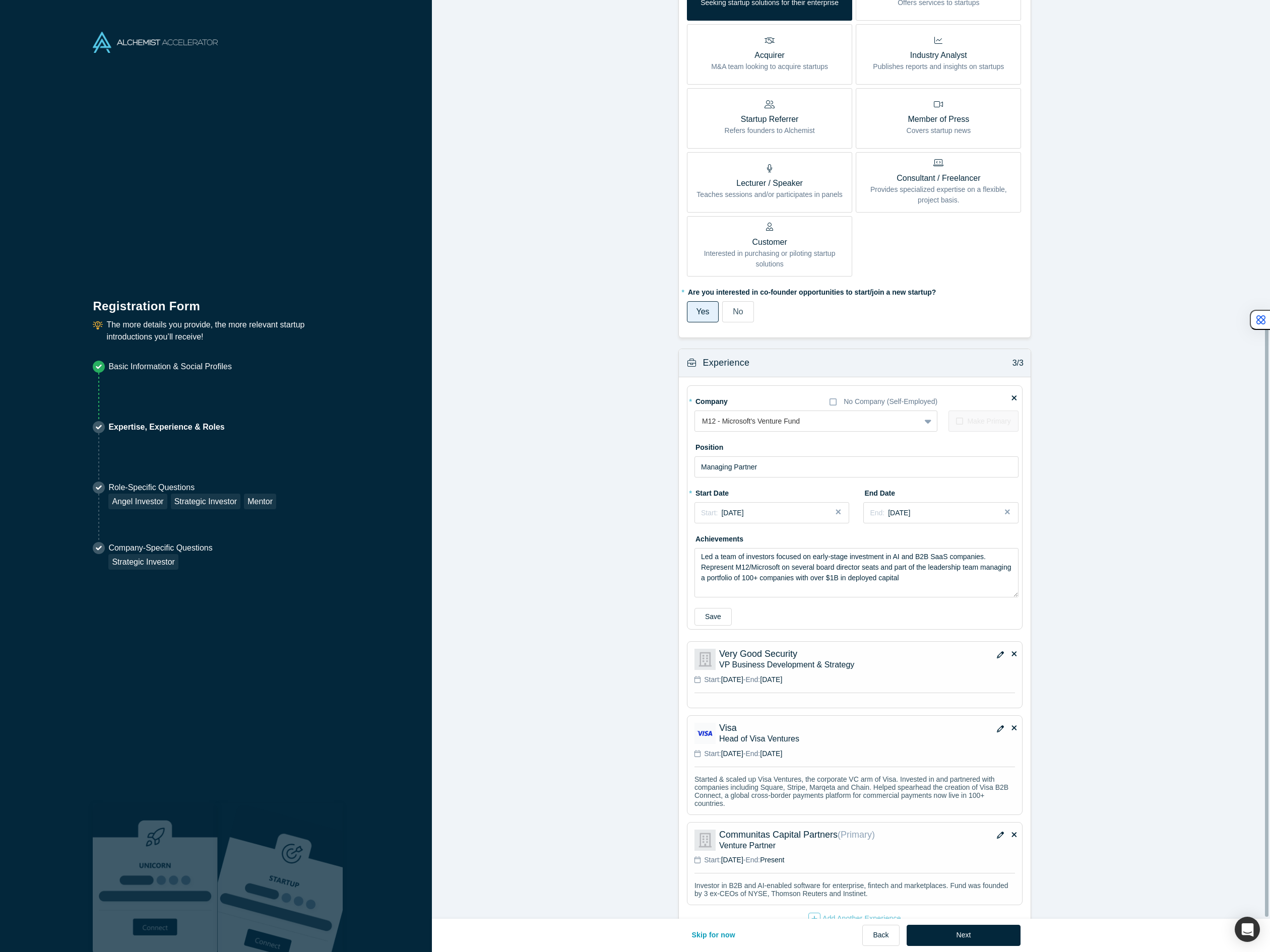
scroll to position [477, 0]
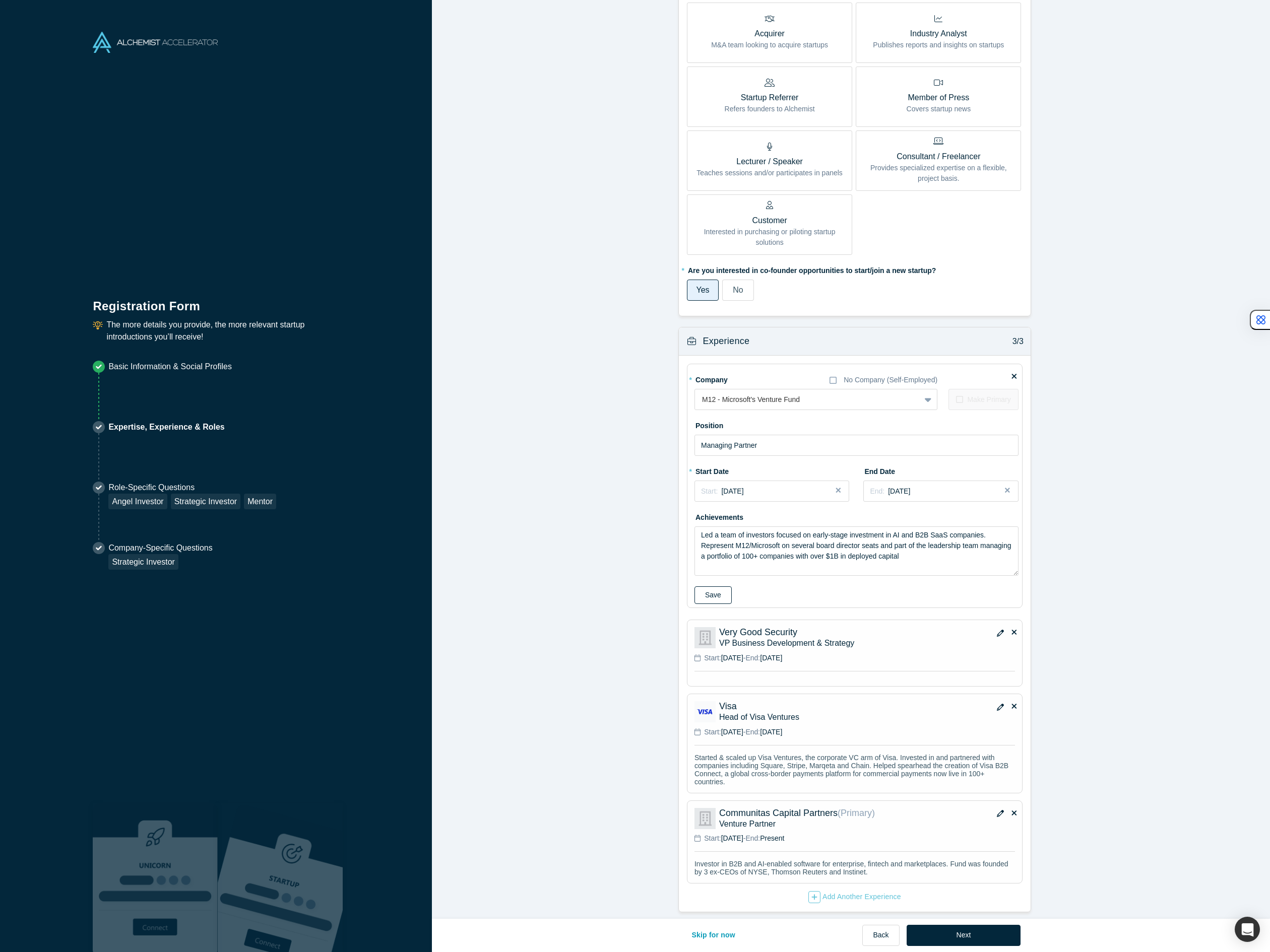
click at [712, 586] on button "Save" at bounding box center [712, 595] width 37 height 17
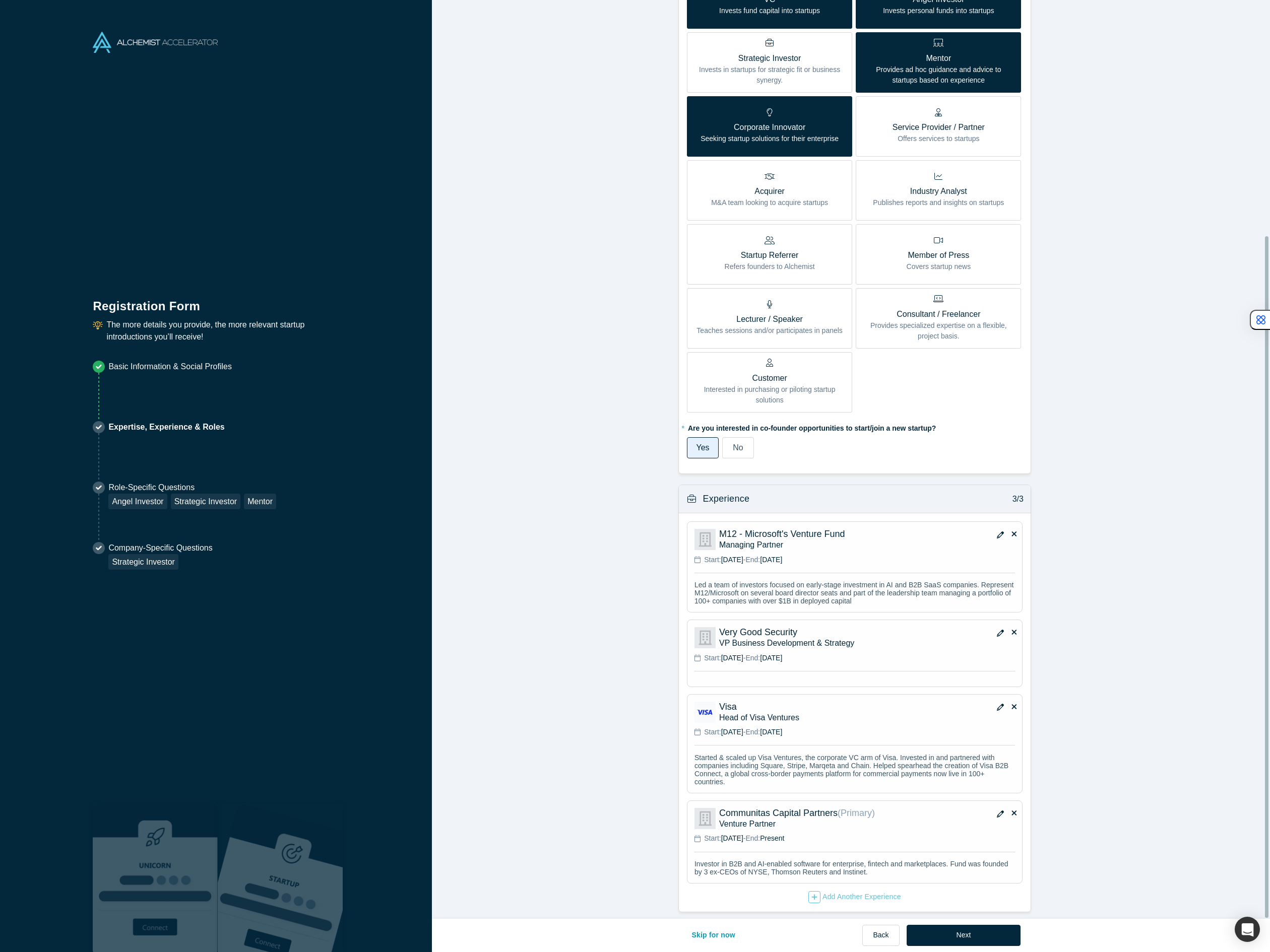
scroll to position [318, 0]
click at [969, 934] on button "Next" at bounding box center [963, 935] width 114 height 21
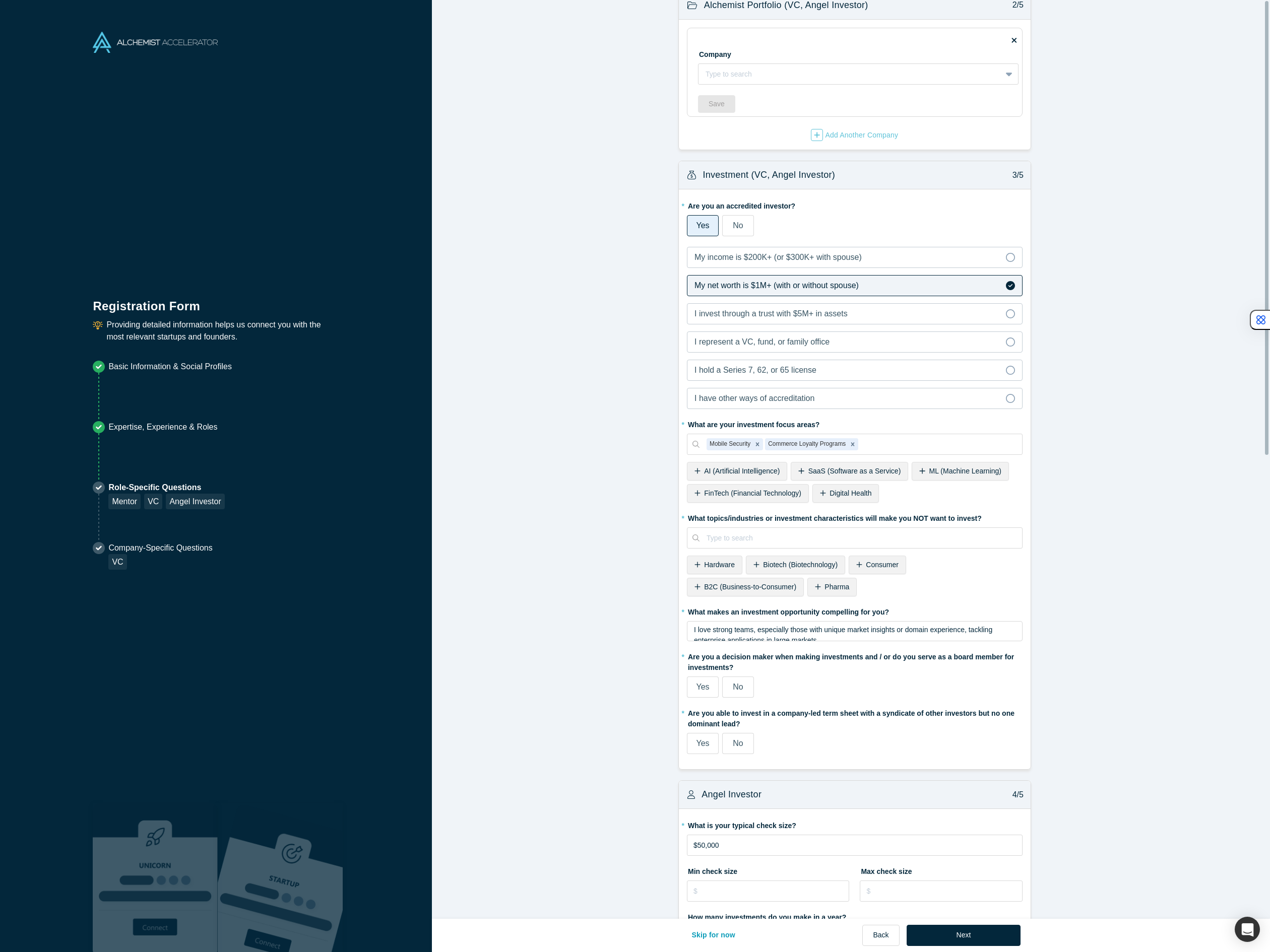
scroll to position [0, 0]
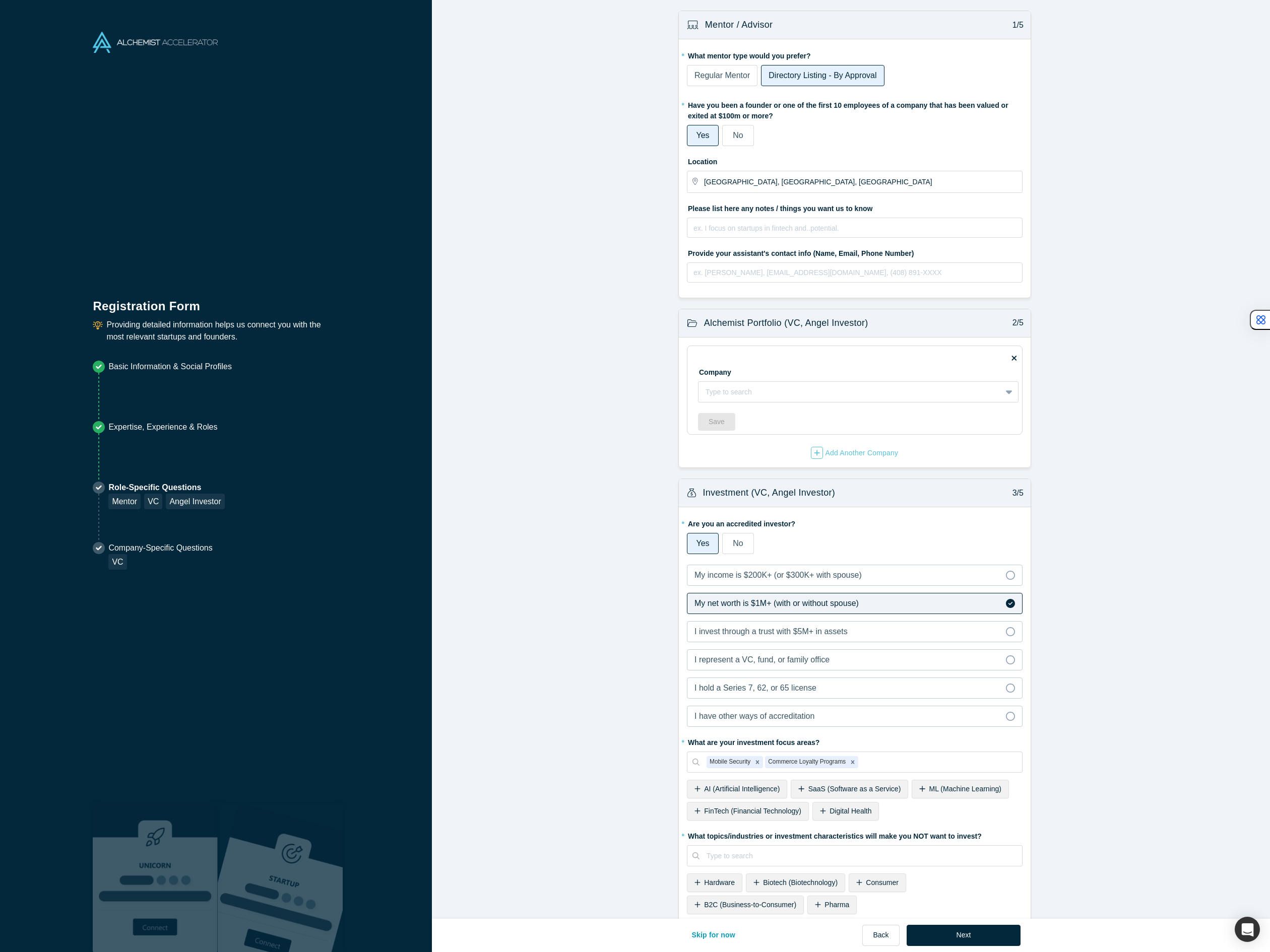
click at [731, 77] on span "Regular Mentor" at bounding box center [722, 75] width 55 height 9
click at [0, 0] on input "Regular Mentor" at bounding box center [0, 0] width 0 height 0
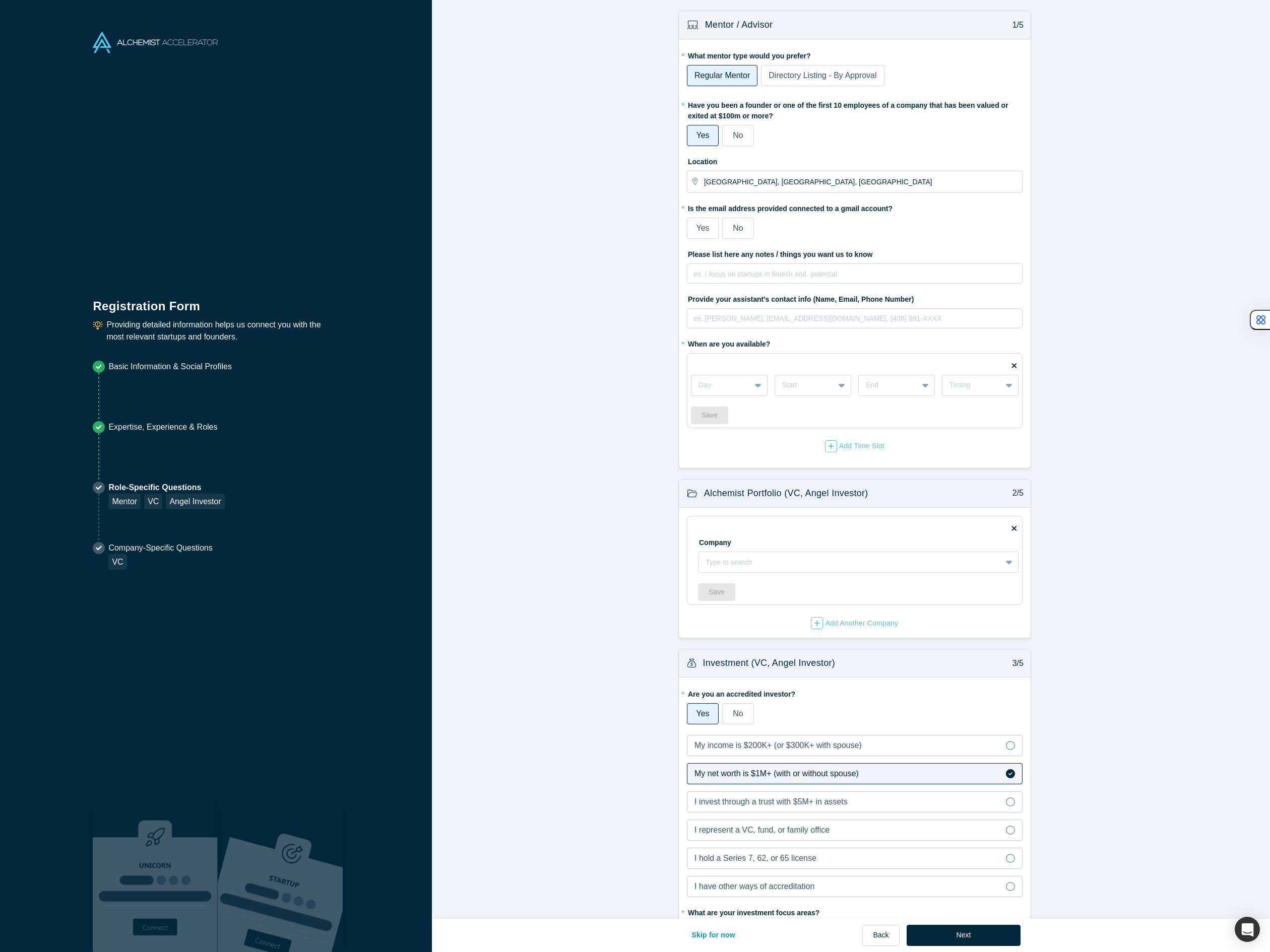
click at [768, 76] on span "Directory Listing - By Approval" at bounding box center [822, 75] width 108 height 9
click at [0, 0] on input "Directory Listing - By Approval" at bounding box center [0, 0] width 0 height 0
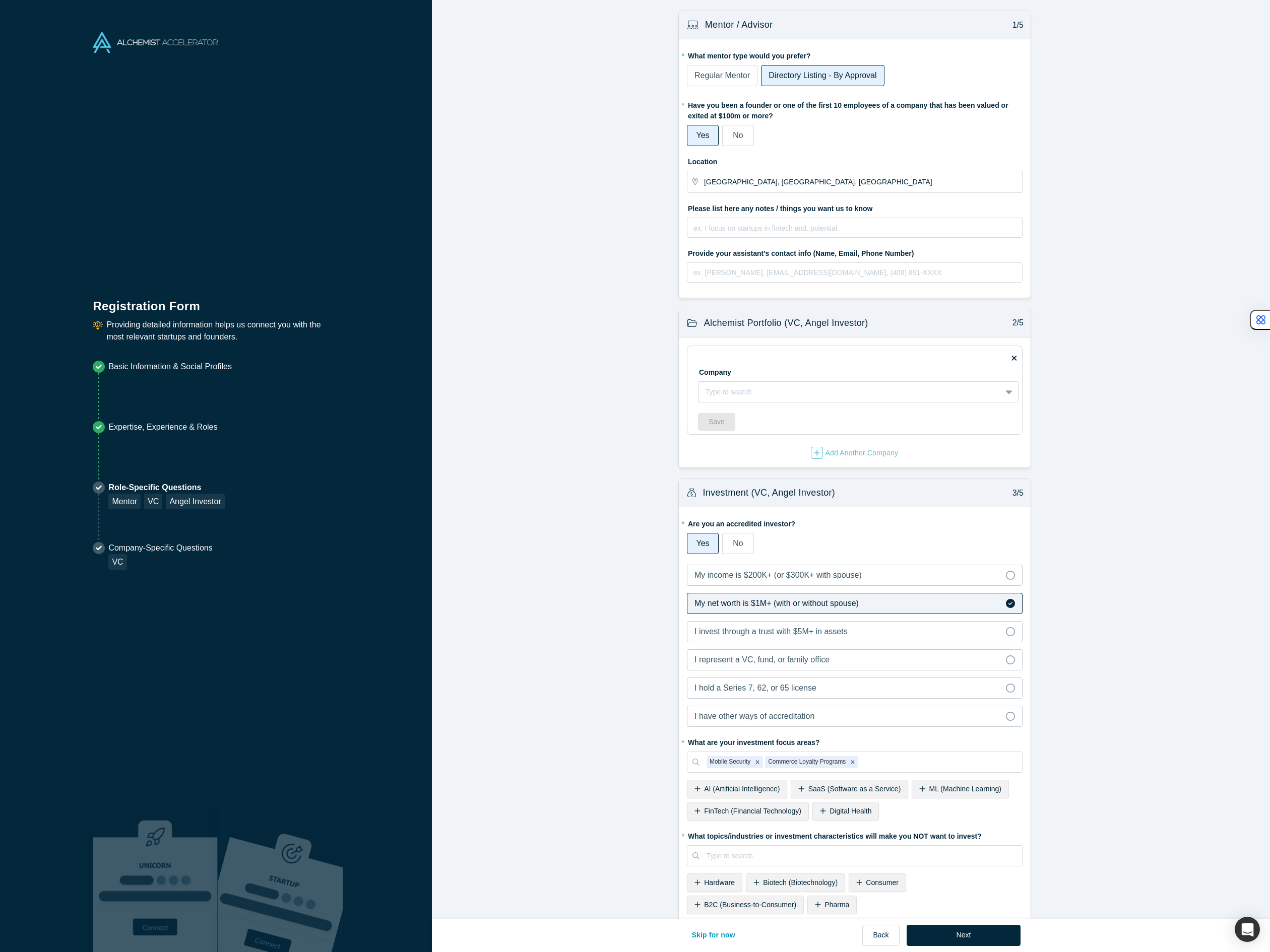
click at [726, 72] on span "Regular Mentor" at bounding box center [722, 75] width 55 height 9
click at [0, 0] on input "Regular Mentor" at bounding box center [0, 0] width 0 height 0
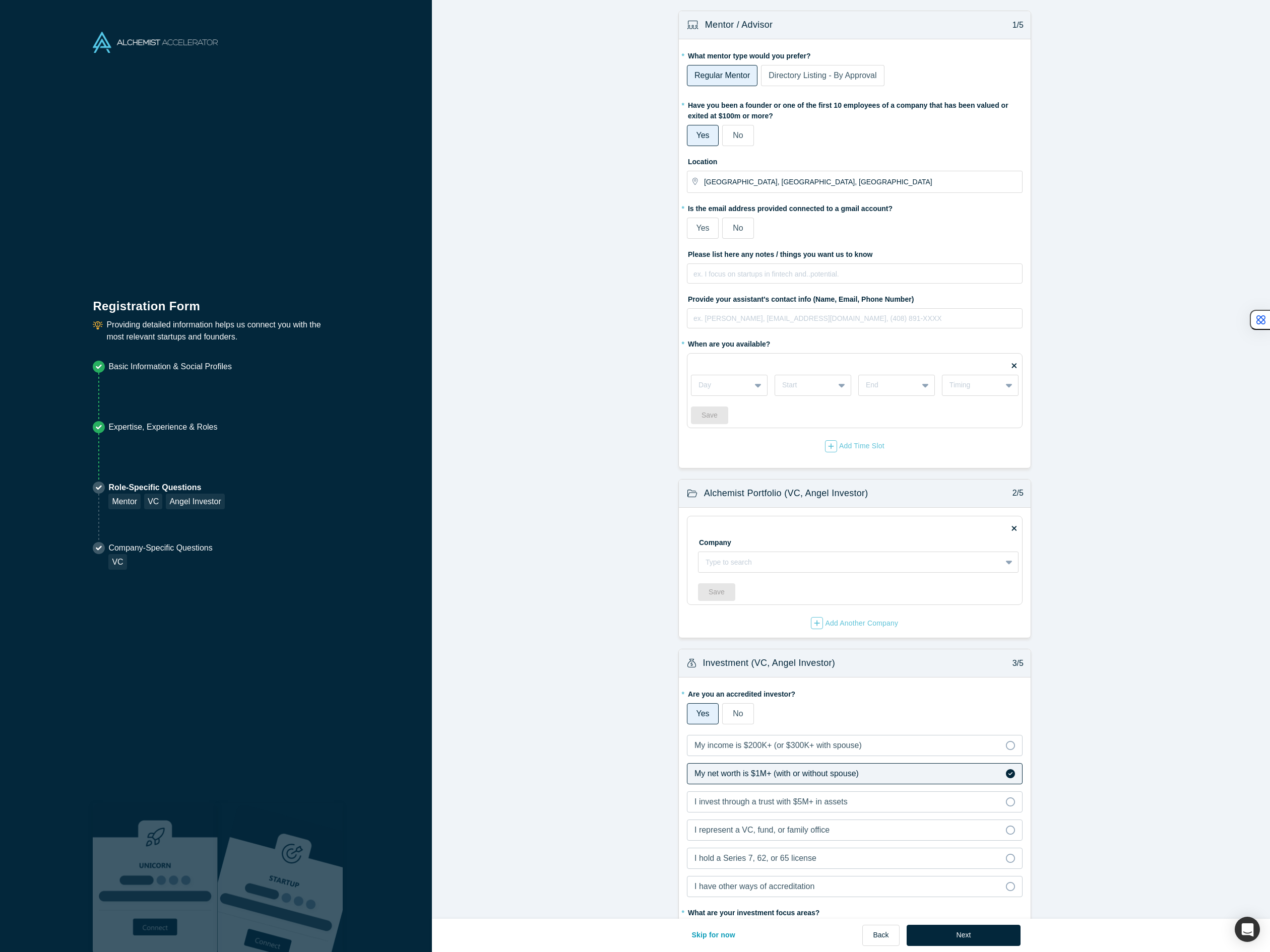
click at [698, 228] on span "Yes" at bounding box center [702, 228] width 13 height 9
click at [0, 0] on input "Yes" at bounding box center [0, 0] width 0 height 0
click at [737, 559] on div at bounding box center [849, 562] width 288 height 13
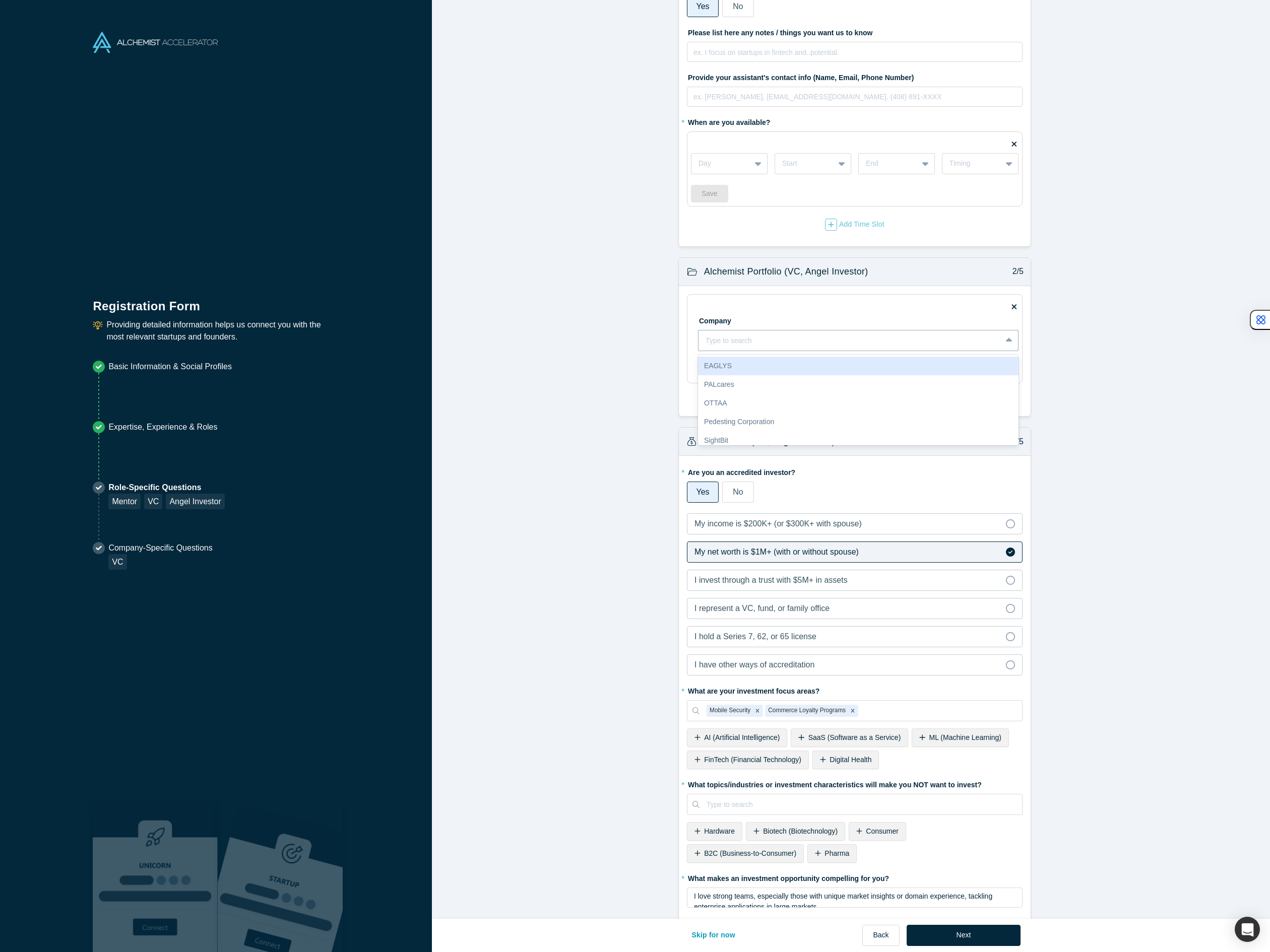
click at [610, 372] on form "Mentor / Advisor 1/5 * What mentor type would you prefer? Regular Mentor Direct…" at bounding box center [854, 801] width 845 height 2024
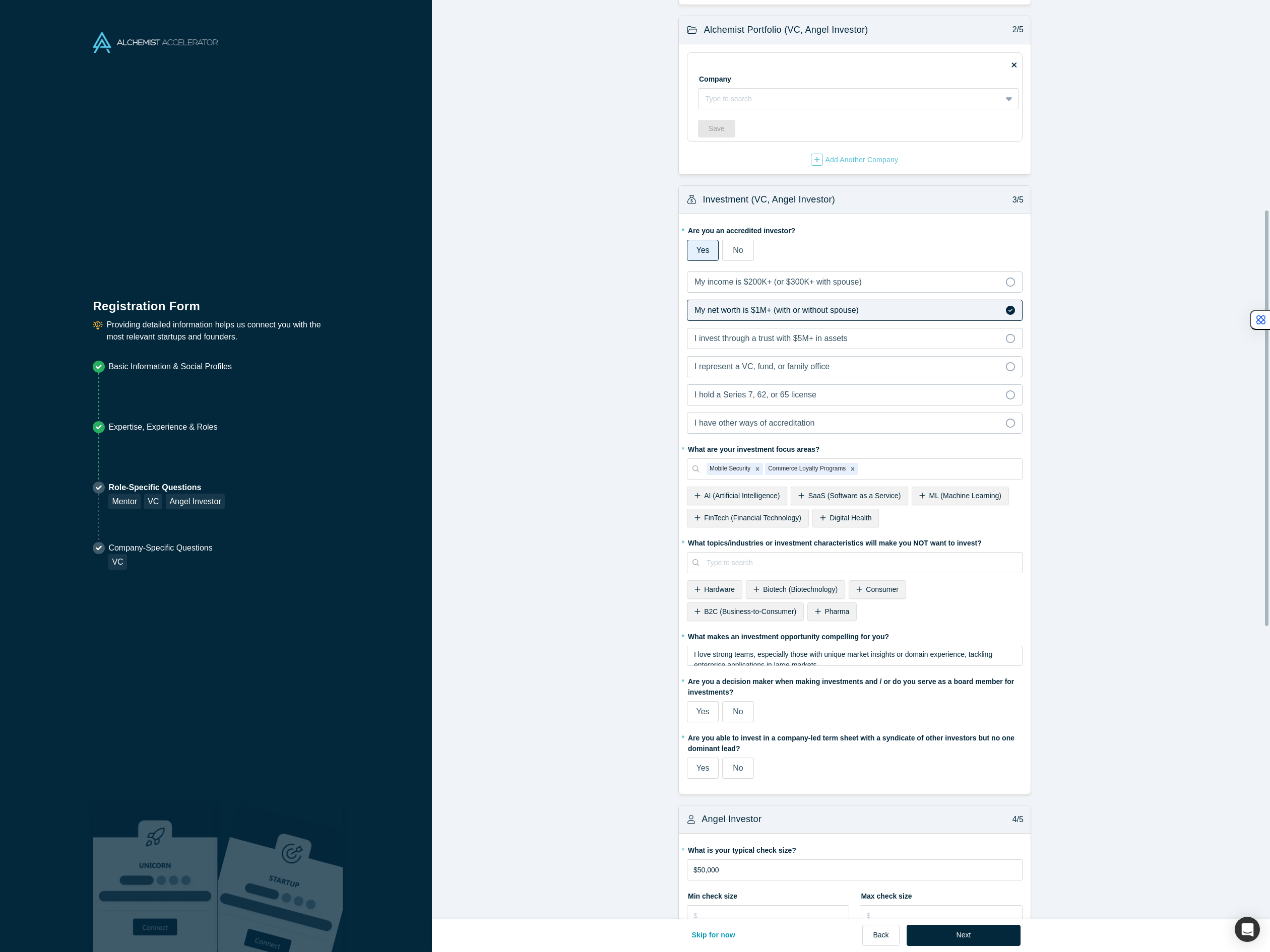
scroll to position [491, 0]
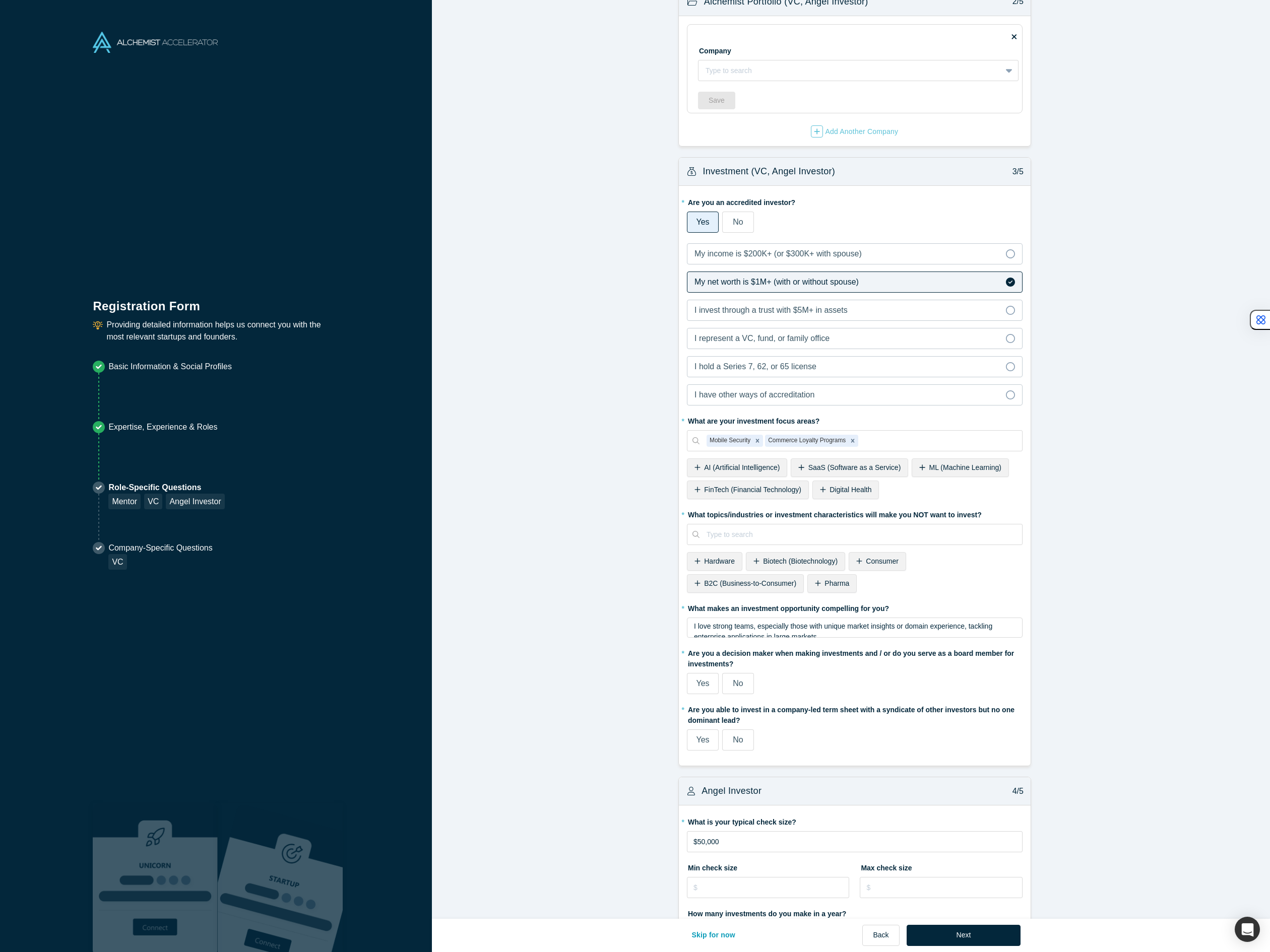
click at [753, 558] on icon at bounding box center [756, 561] width 6 height 7
click at [718, 558] on span "Hardware" at bounding box center [719, 561] width 31 height 8
click at [819, 536] on icon "Remove Hardware" at bounding box center [823, 534] width 7 height 7
click at [952, 562] on span "Pharma" at bounding box center [956, 561] width 24 height 8
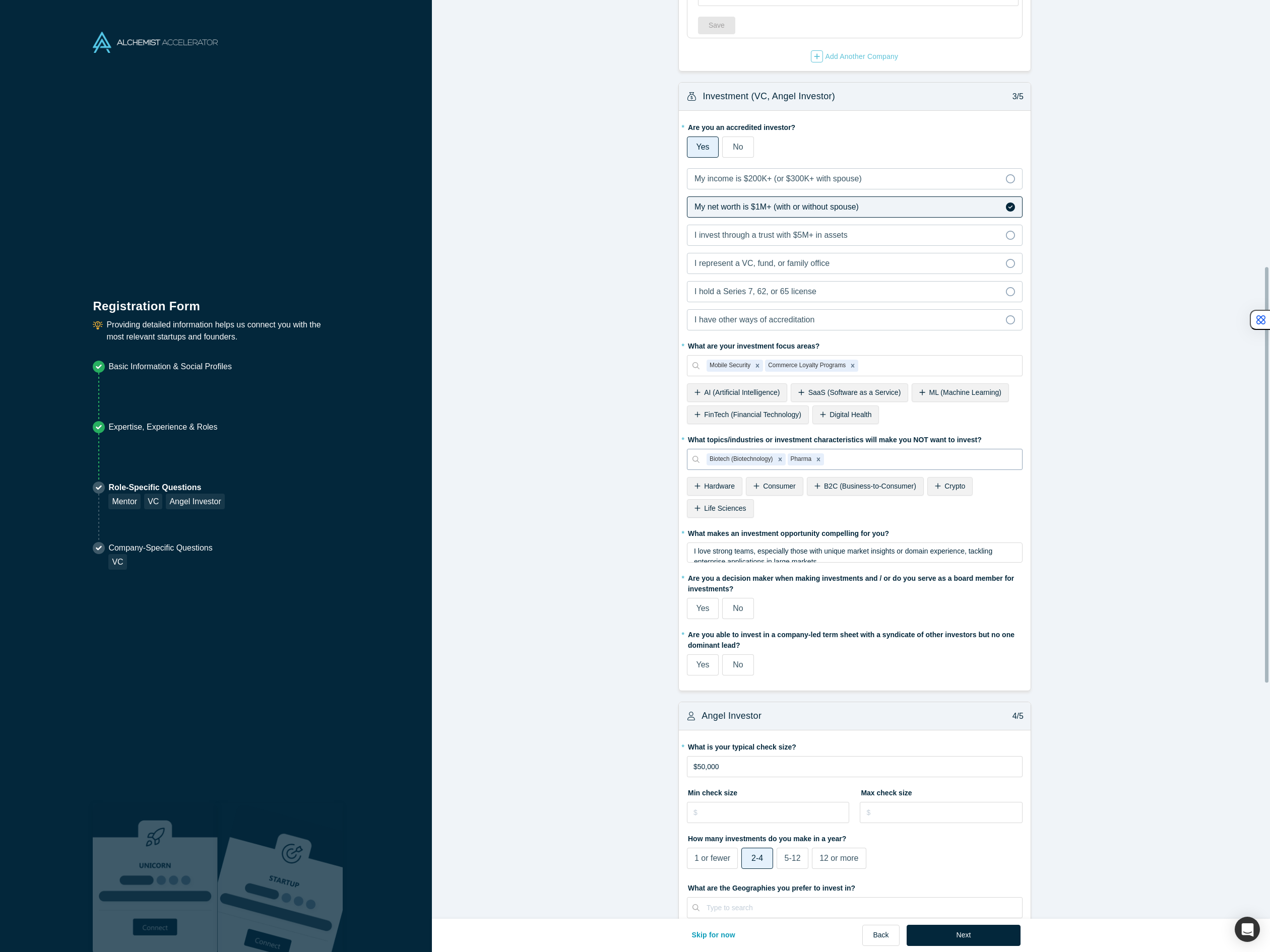
scroll to position [589, 0]
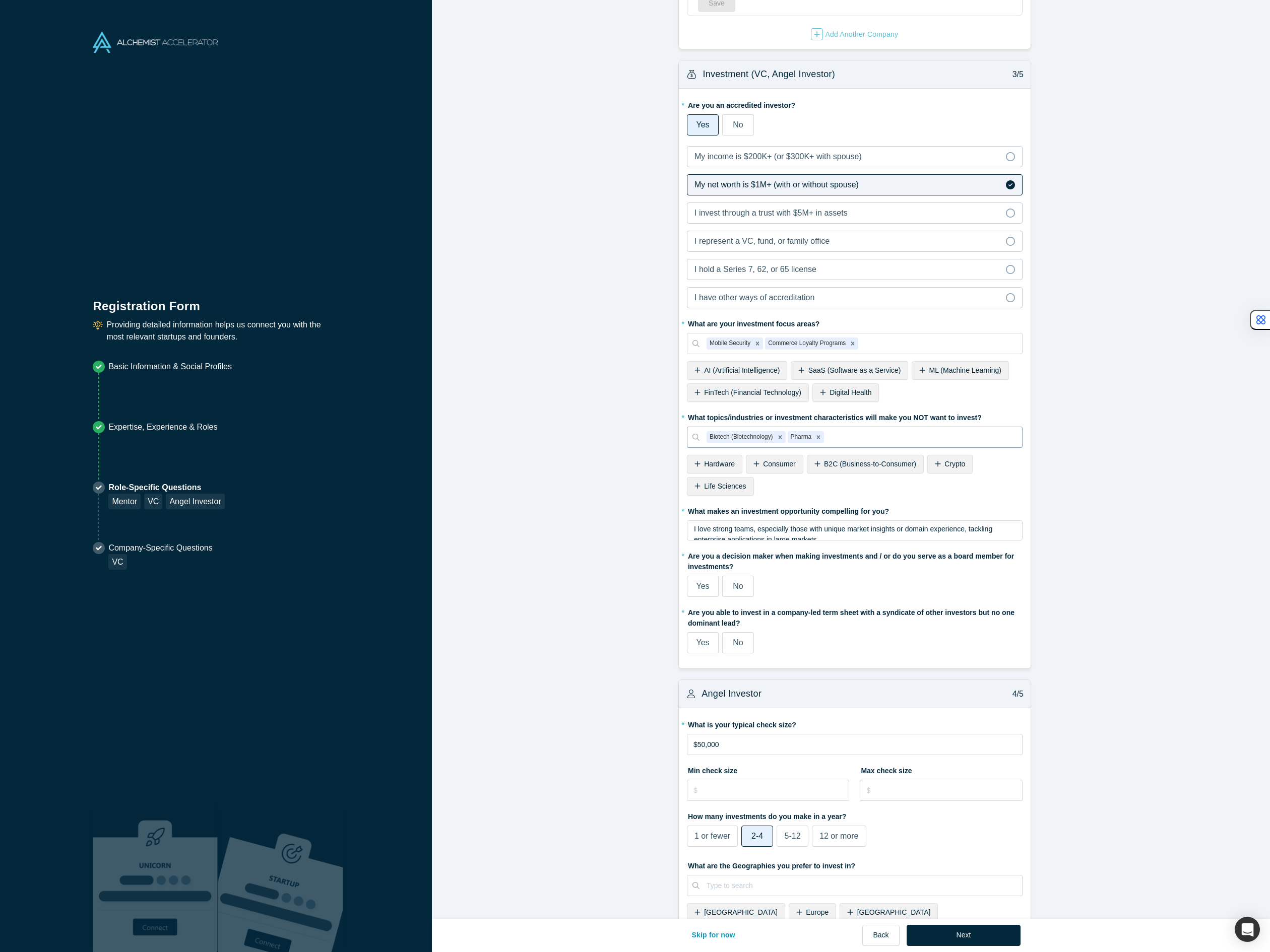
click at [736, 484] on span "Life Sciences" at bounding box center [724, 486] width 42 height 8
click at [757, 372] on span "AI (Artificial Intelligence)" at bounding box center [741, 370] width 76 height 8
click at [752, 390] on span "FinTech (Financial Technology)" at bounding box center [752, 392] width 97 height 8
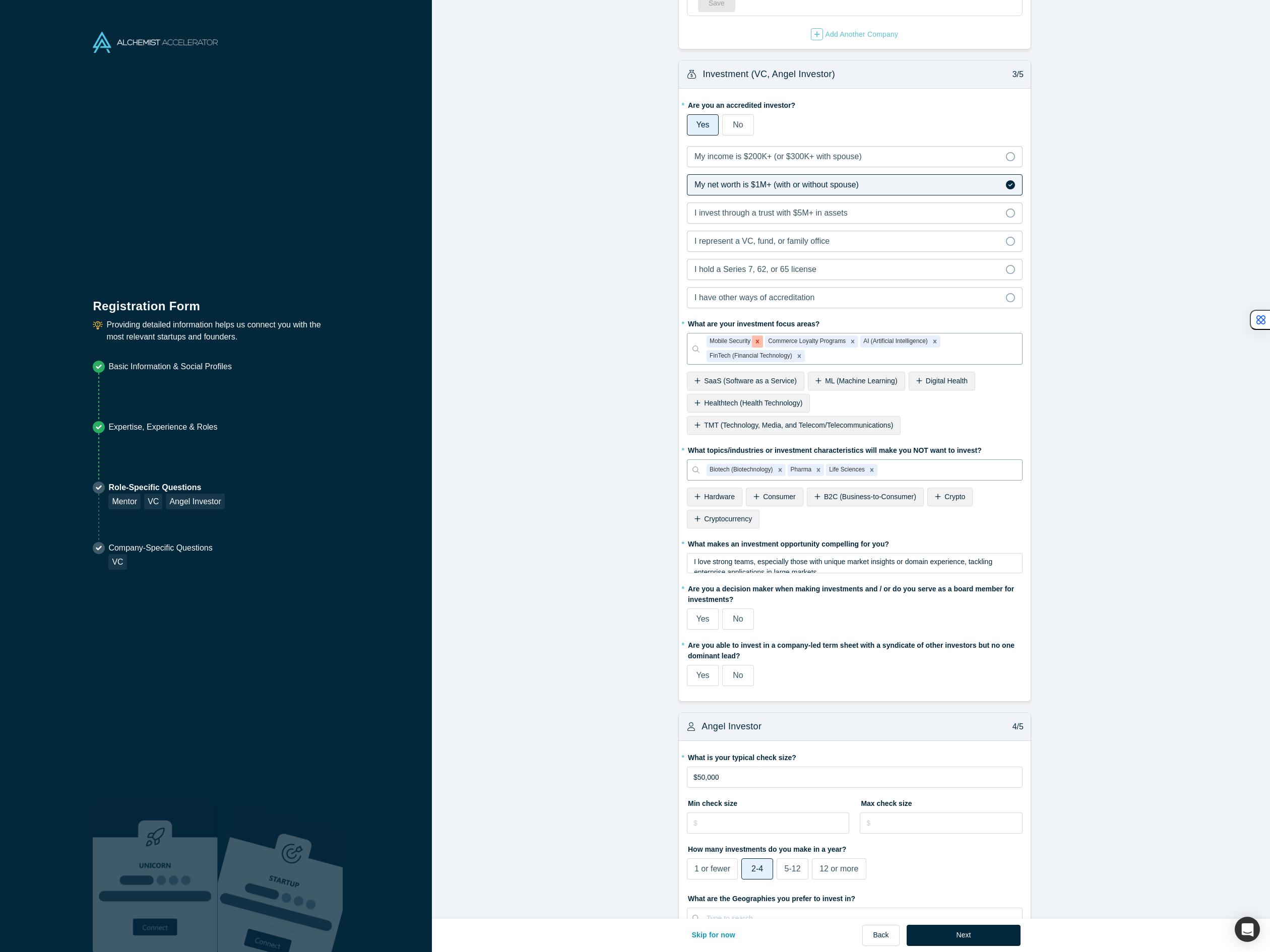
click at [756, 341] on icon "Remove Mobile Security" at bounding box center [757, 342] width 3 height 3
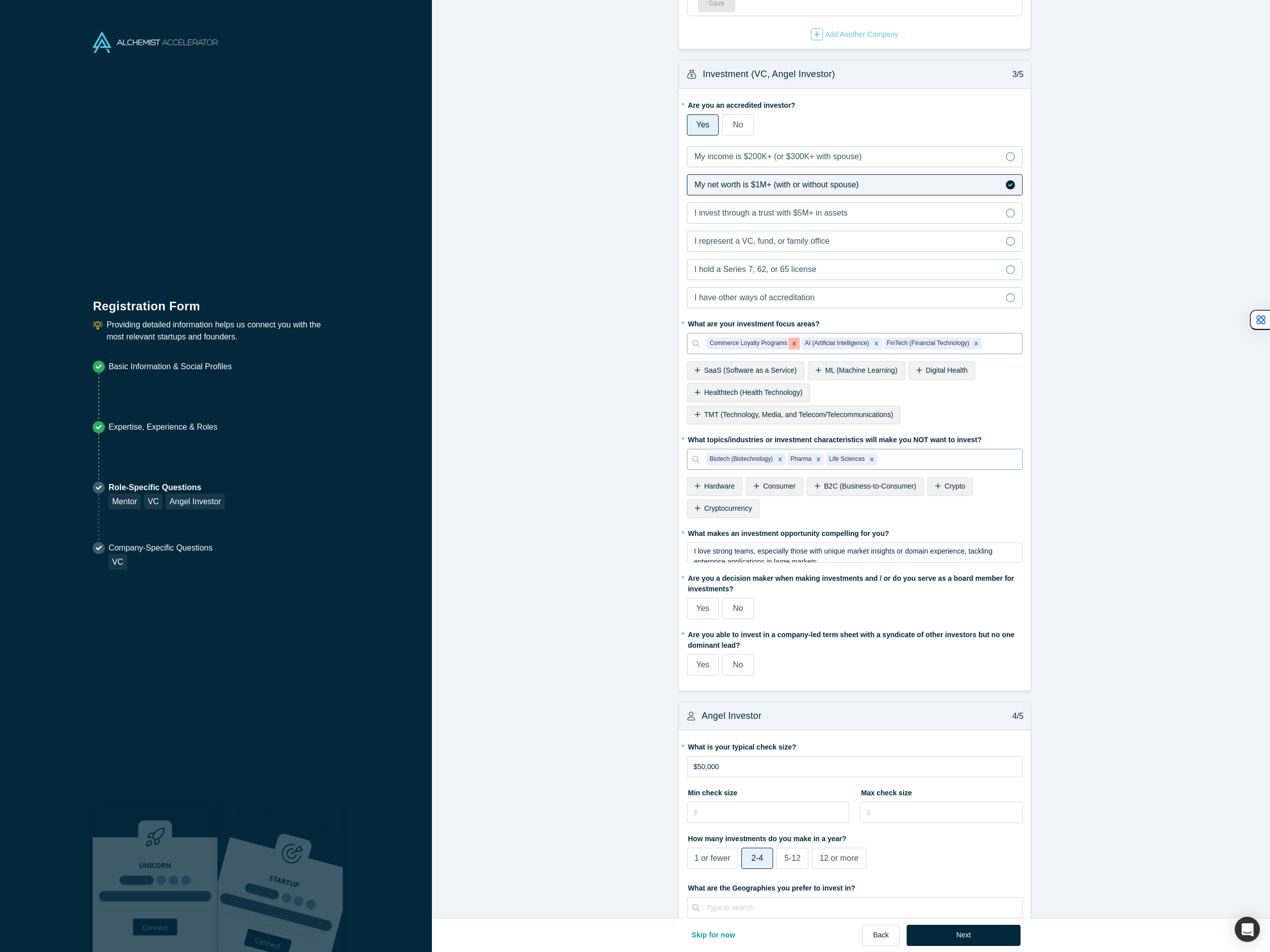
click at [790, 347] on div "Remove Commerce Loyalty Programs" at bounding box center [794, 343] width 11 height 12
type input "commerce"
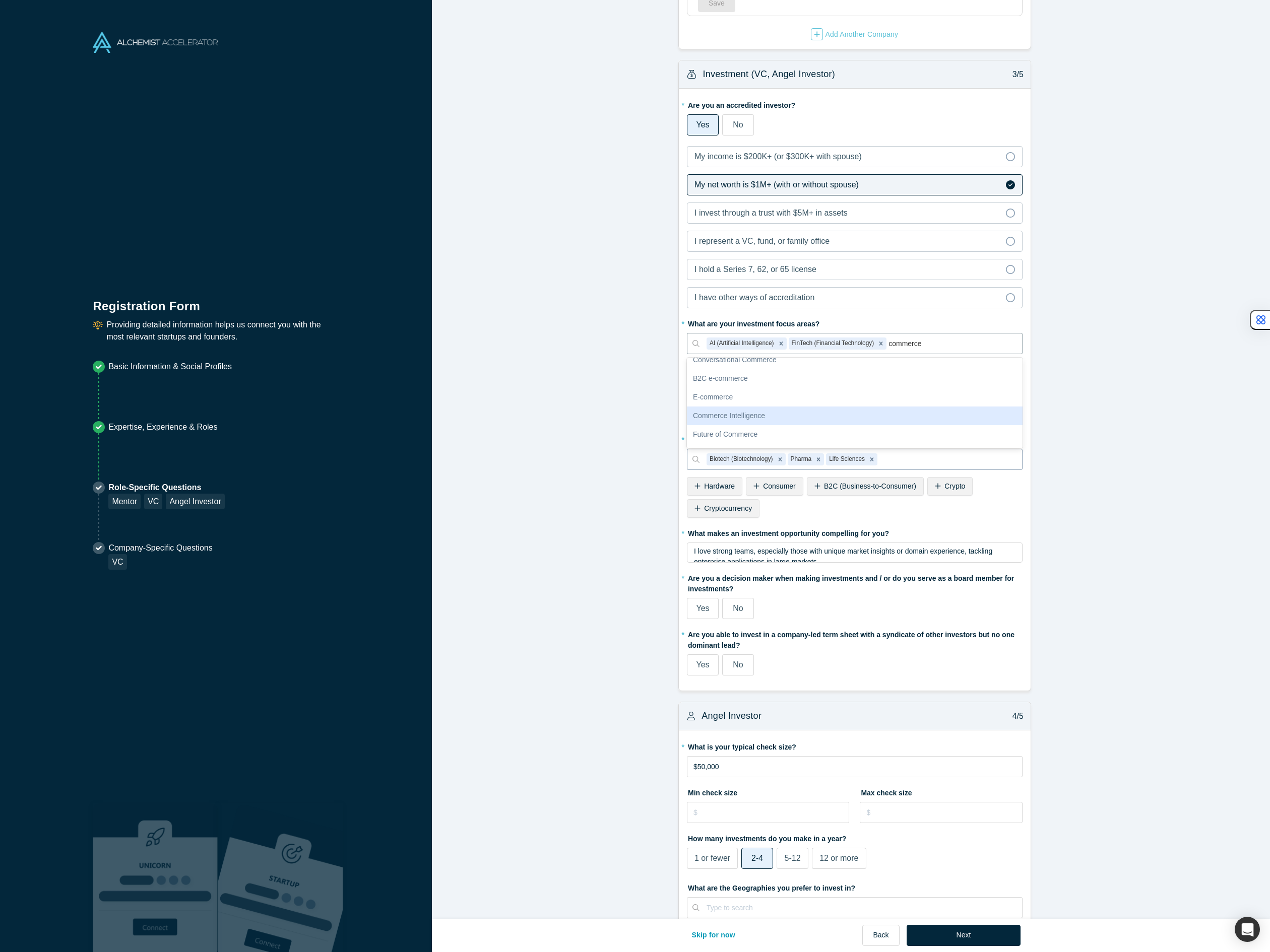
scroll to position [30, 0]
click at [886, 434] on div "Future of Commerce" at bounding box center [855, 432] width 336 height 19
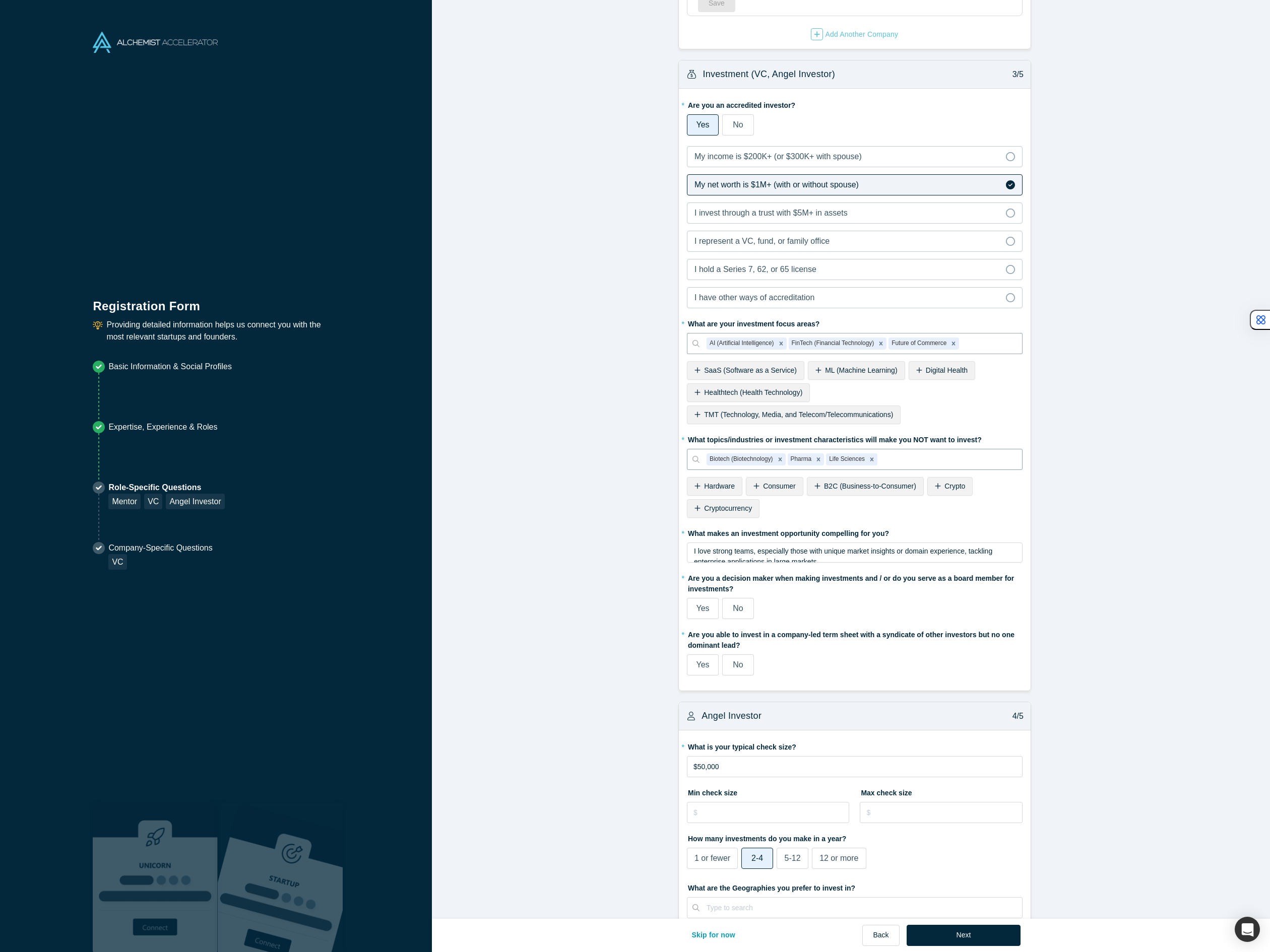
click at [758, 364] on div "SaaS (Software as a Service)" at bounding box center [745, 371] width 117 height 19
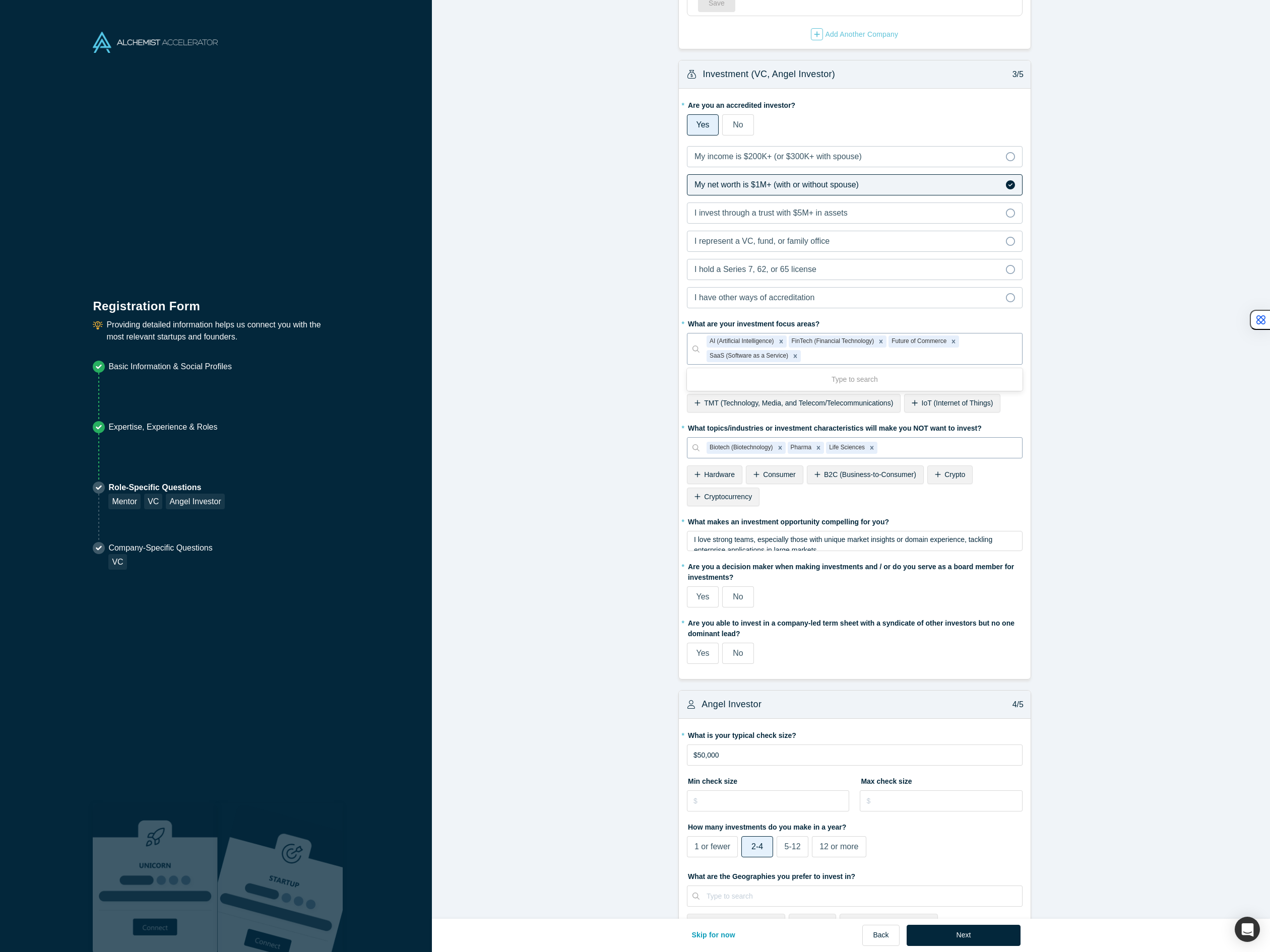
click at [893, 358] on div at bounding box center [908, 356] width 212 height 13
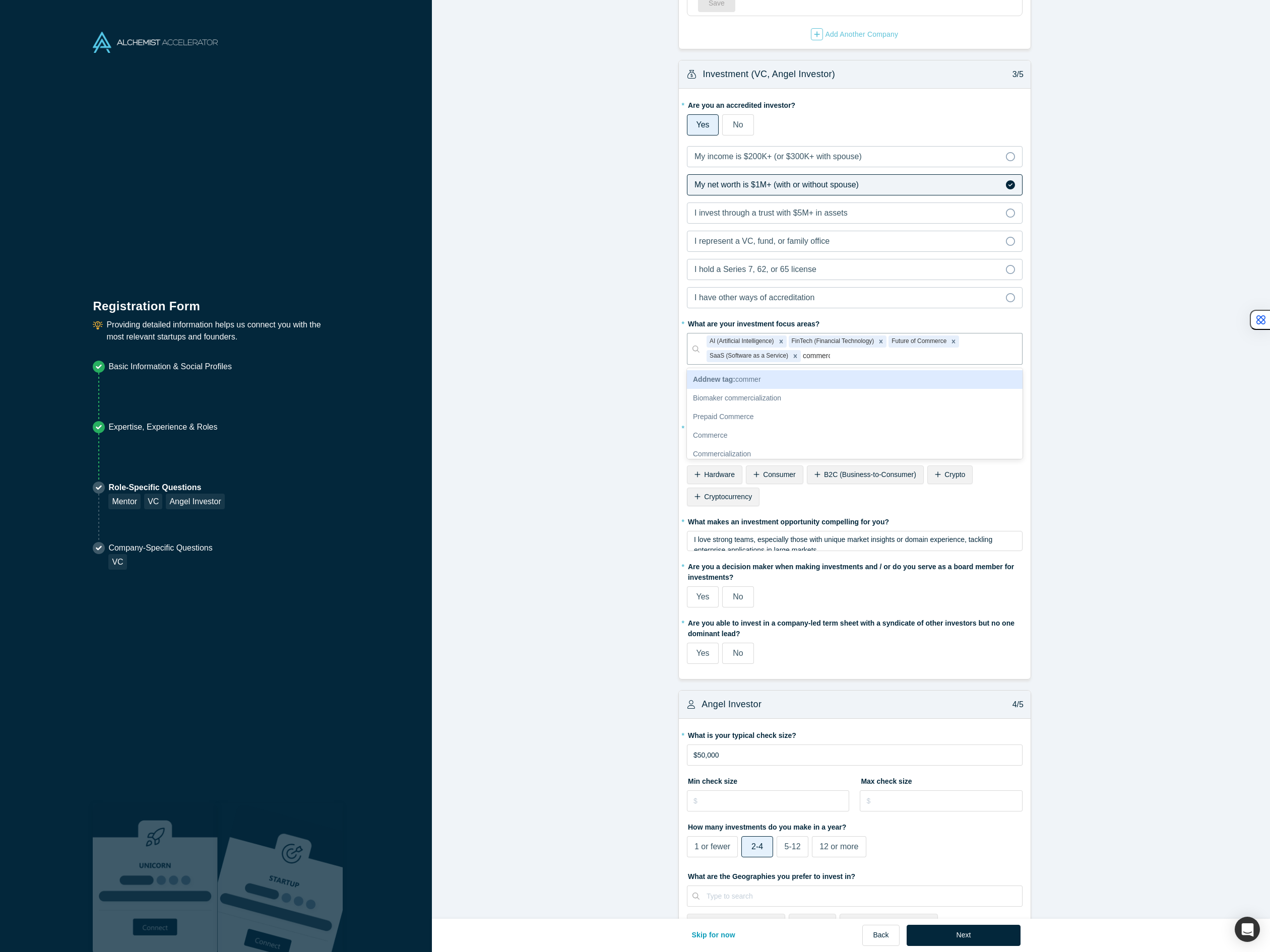
type input "commerce"
click at [874, 385] on div "Commerce" at bounding box center [855, 380] width 336 height 19
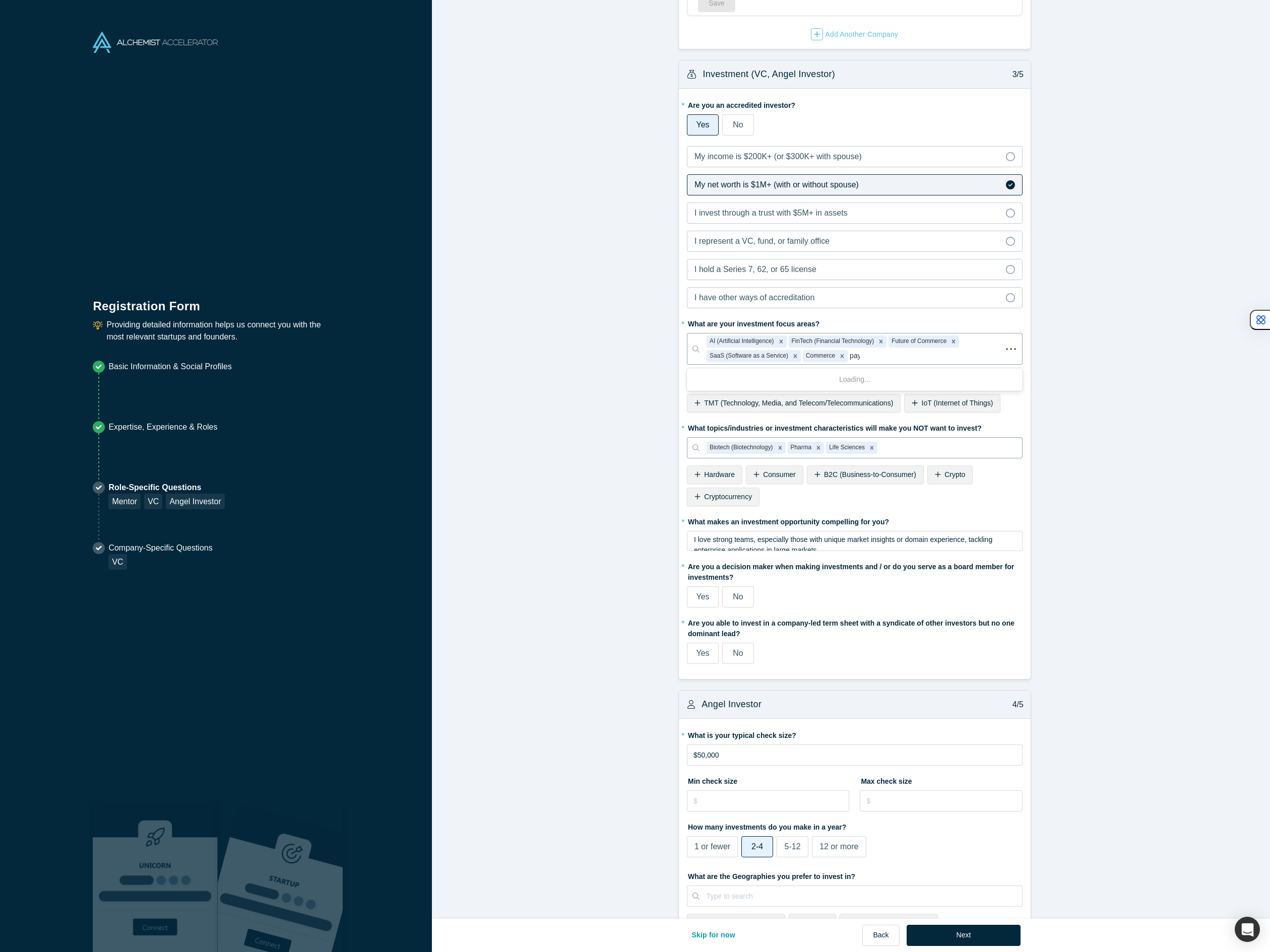
type input "paym"
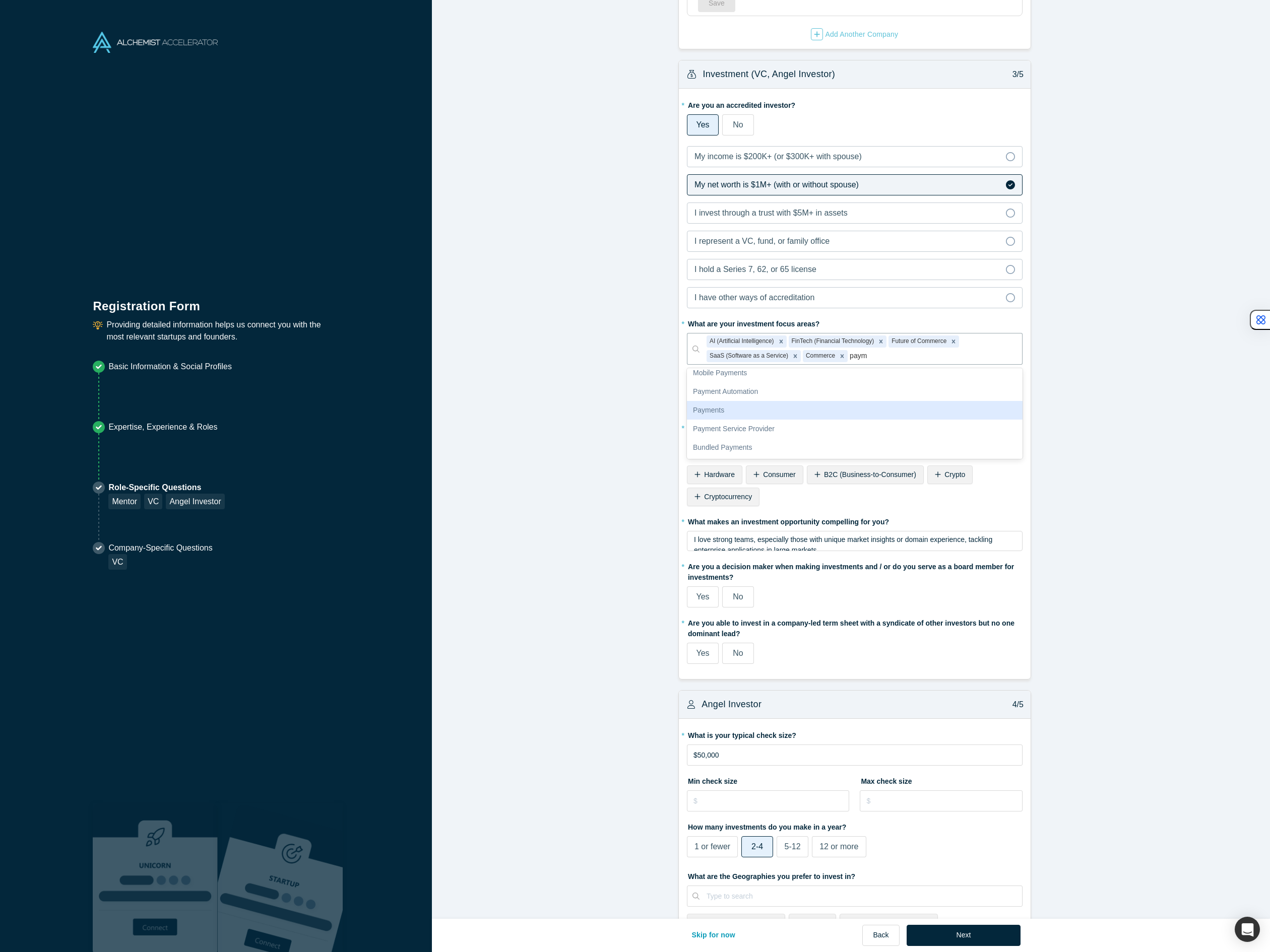
click at [866, 416] on div "Payments" at bounding box center [855, 410] width 336 height 19
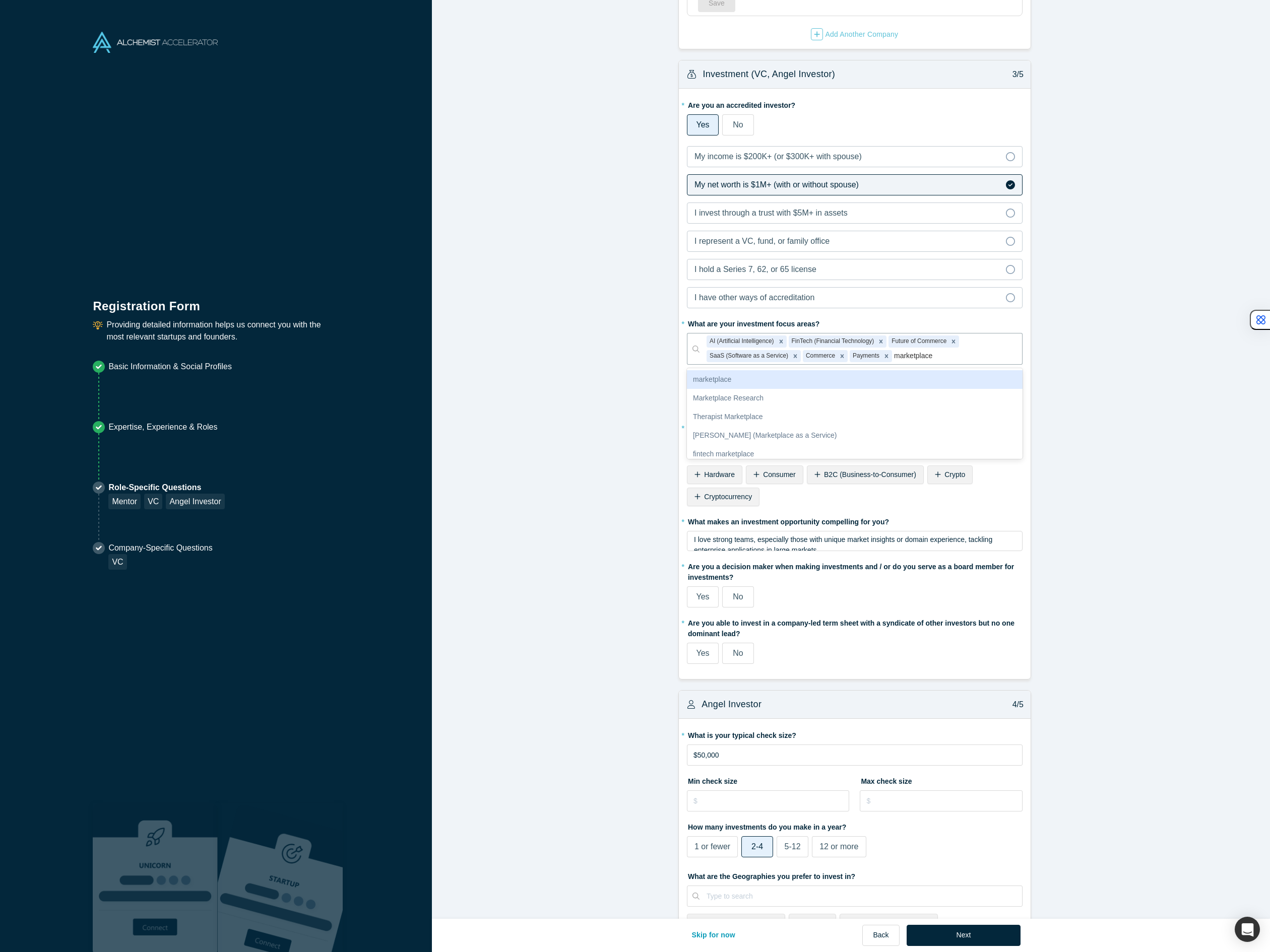
type input "marketplaces"
click at [771, 385] on div "Marketplaces" at bounding box center [855, 380] width 336 height 19
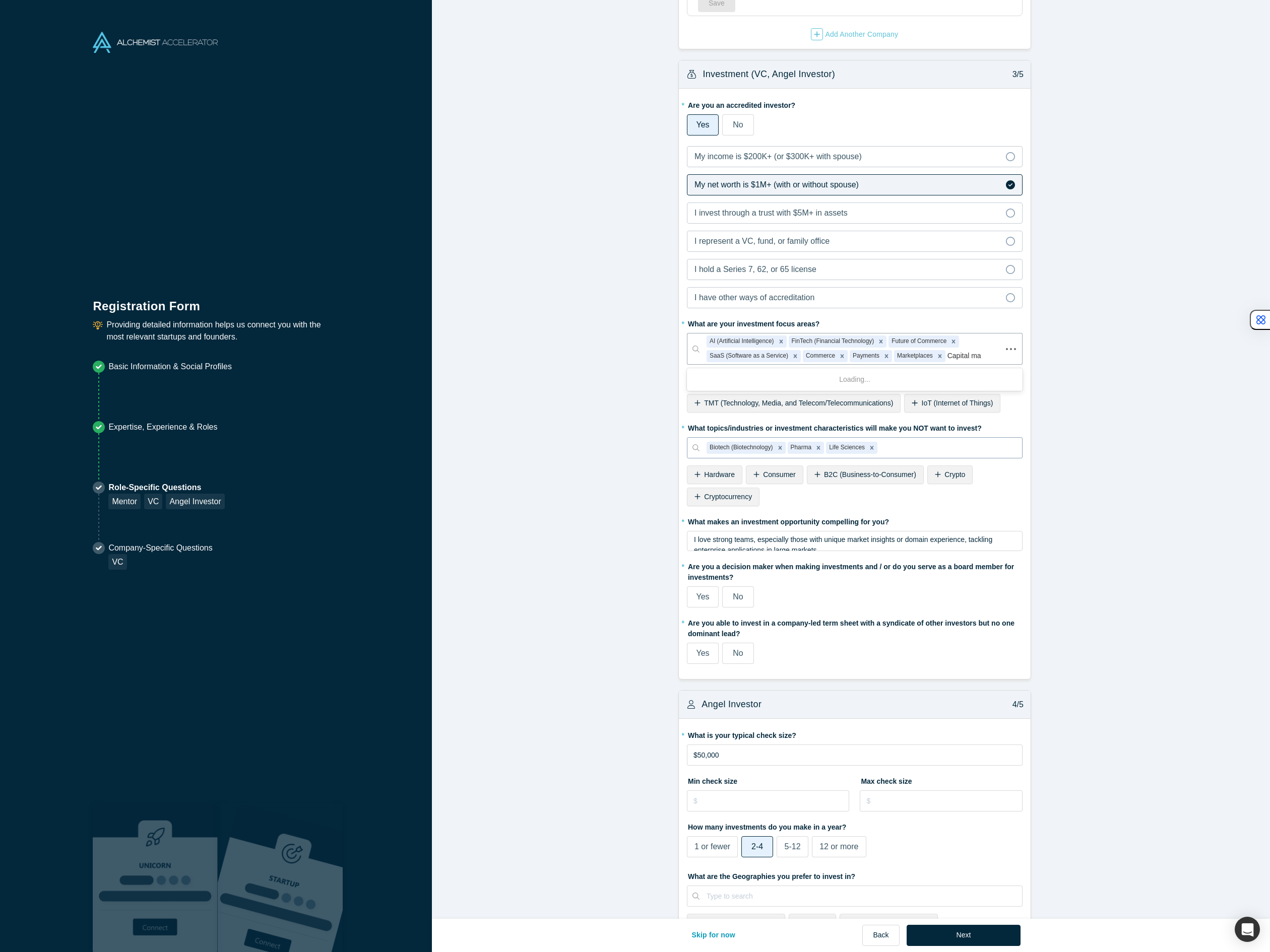
type input "Capital mar"
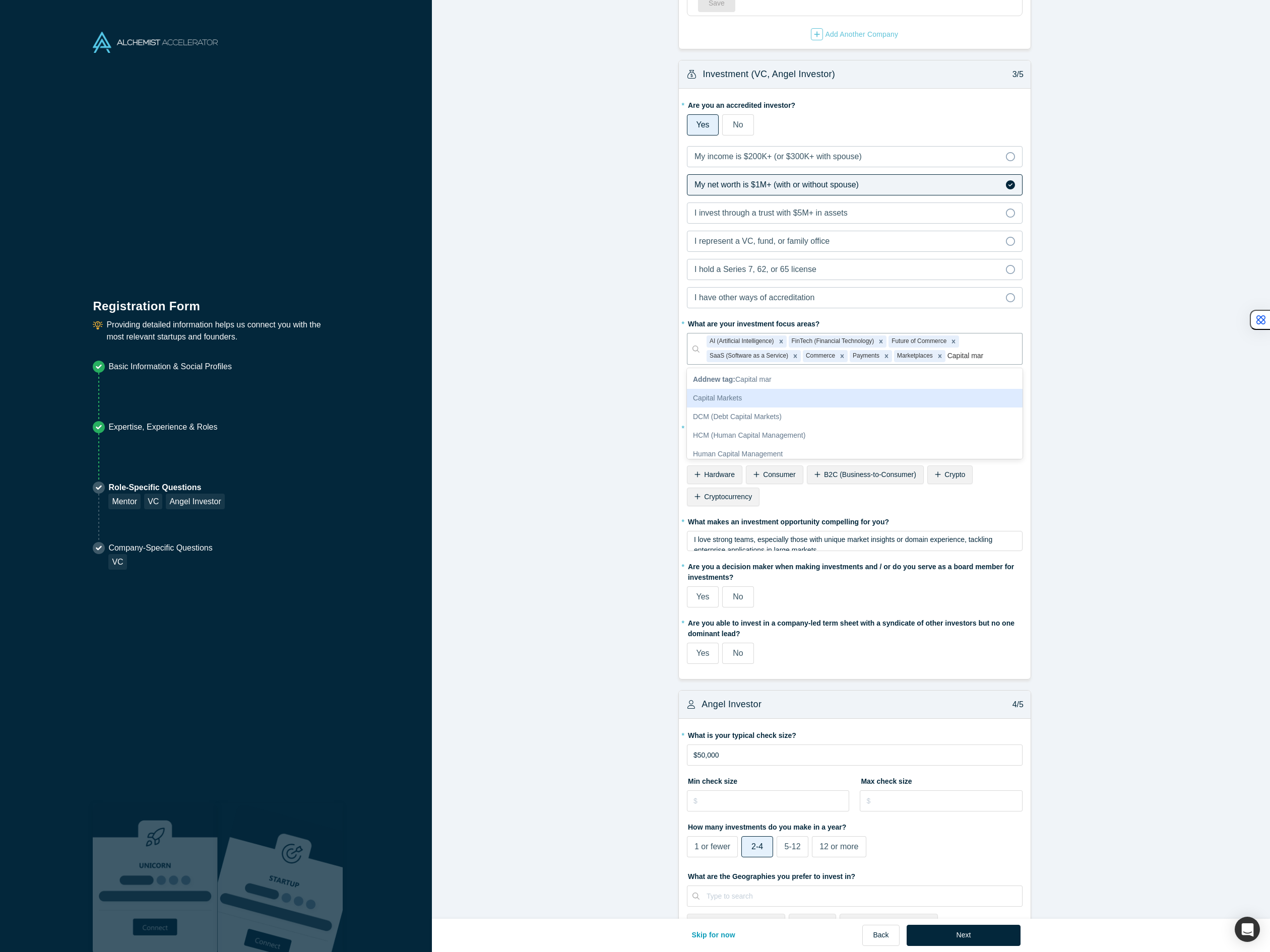
click at [751, 398] on div "Capital Markets" at bounding box center [855, 398] width 336 height 19
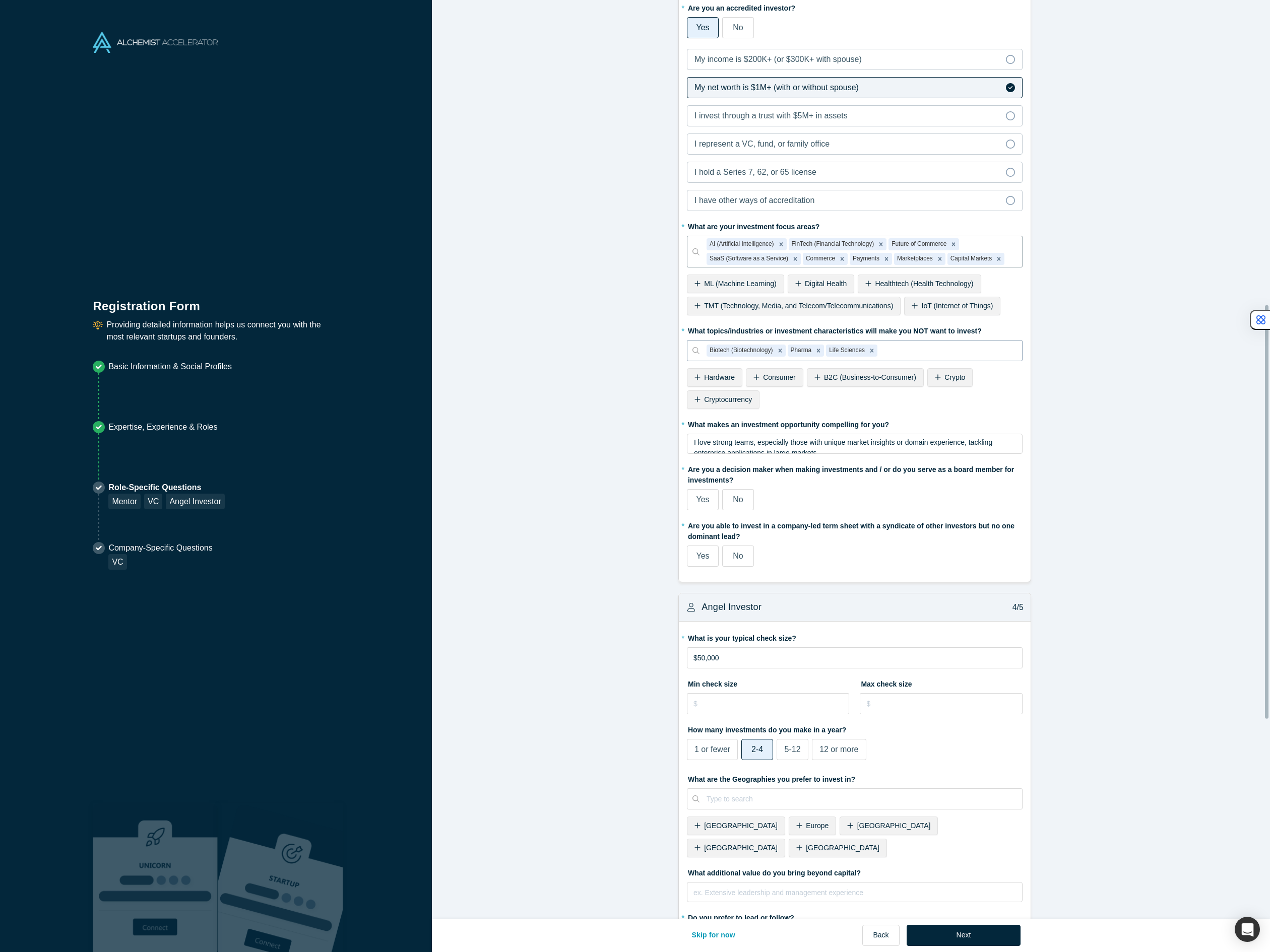
scroll to position [687, 0]
click at [705, 554] on span "Yes" at bounding box center [702, 555] width 13 height 9
click at [0, 0] on input "Yes" at bounding box center [0, 0] width 0 height 0
click at [701, 502] on span "Yes" at bounding box center [702, 498] width 13 height 9
click at [0, 0] on input "Yes" at bounding box center [0, 0] width 0 height 0
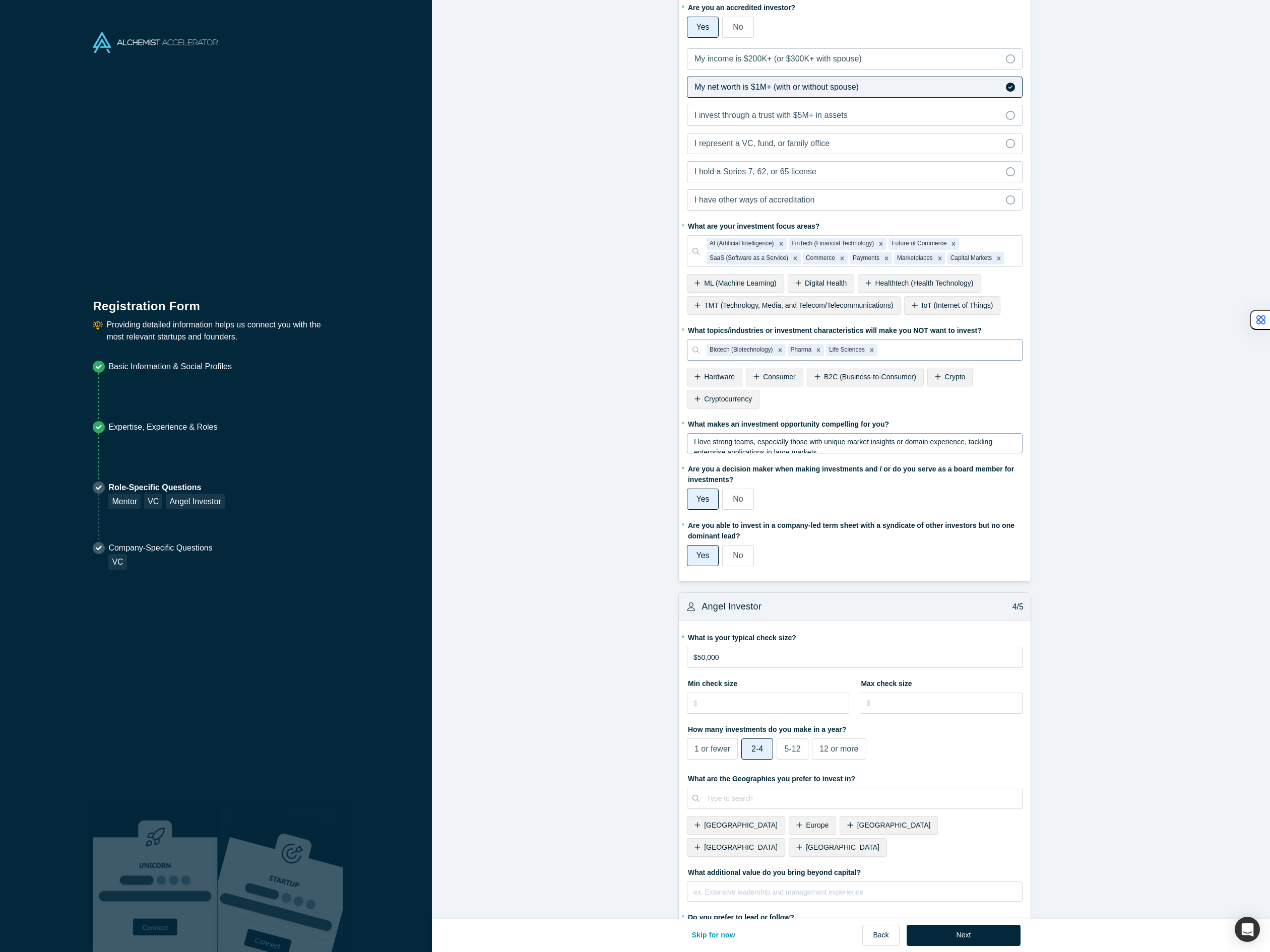
click at [758, 442] on span "I love strong teams, especially those with unique market insights or domain exp…" at bounding box center [844, 447] width 300 height 19
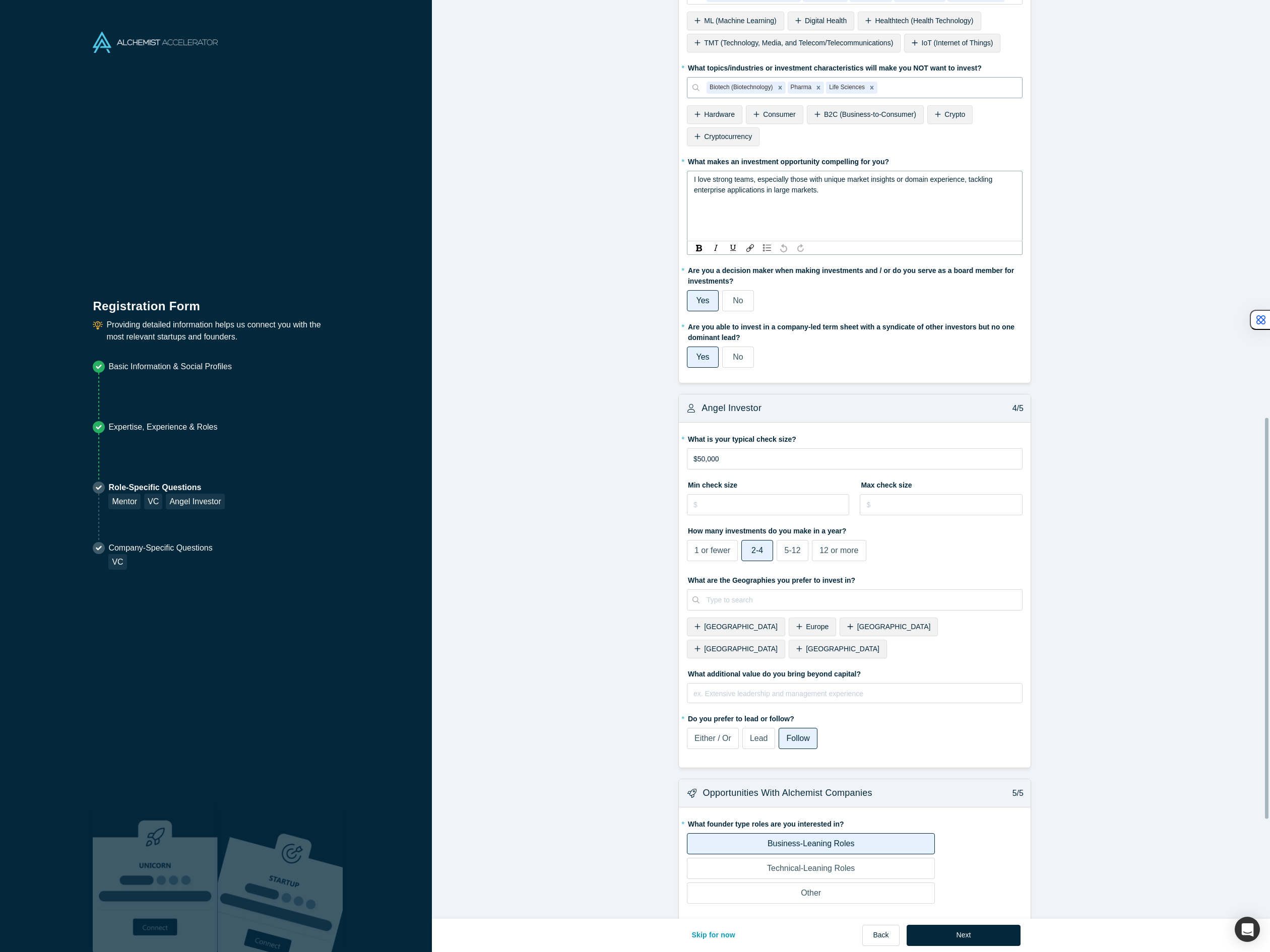
scroll to position [956, 0]
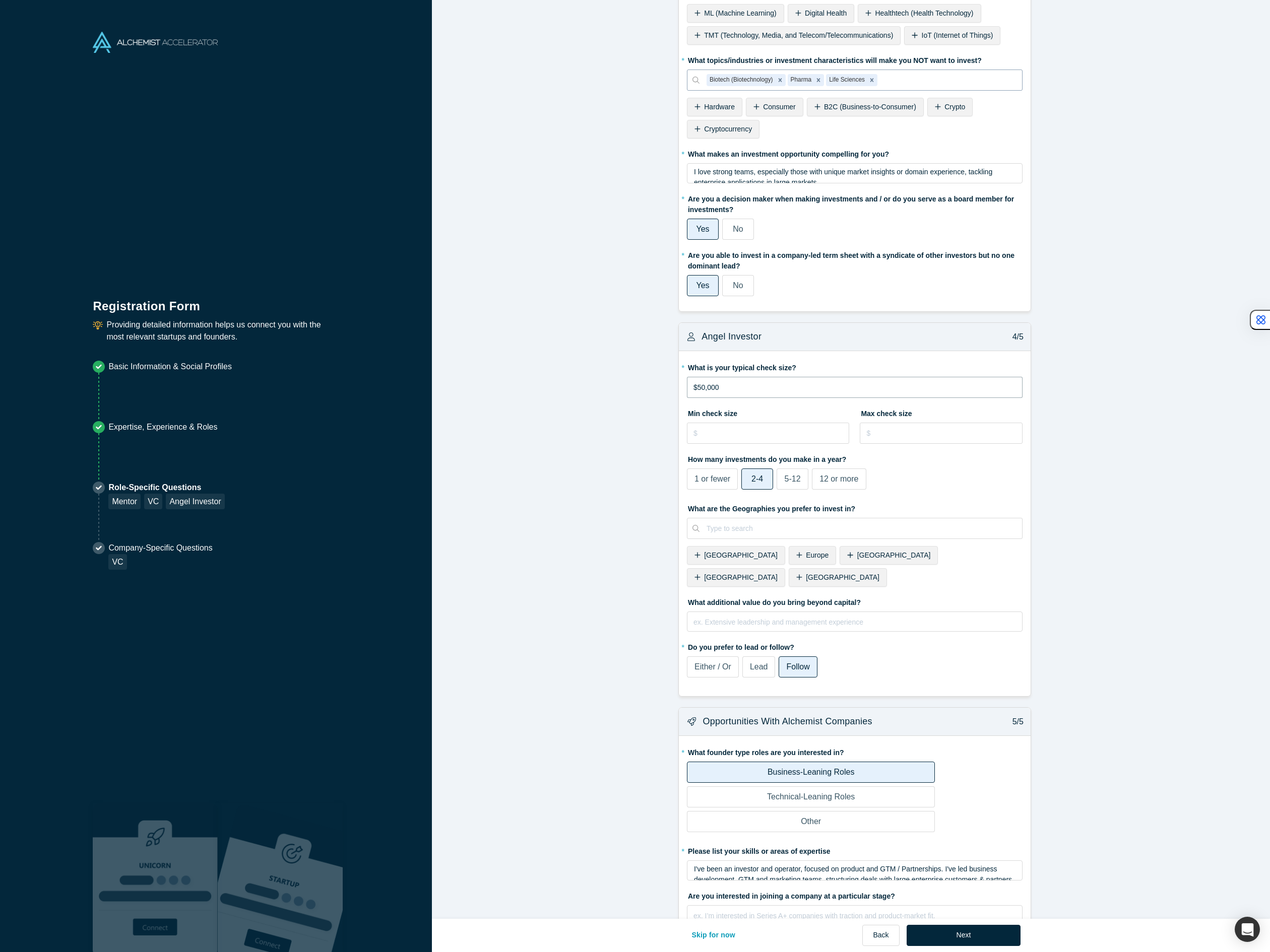
click at [695, 452] on fieldset "* What is your typical check size? $50,000 Min check size Max check size How ma…" at bounding box center [855, 524] width 336 height 329
click at [695, 389] on input "$50,000" at bounding box center [855, 387] width 336 height 21
type input "$100,000"
type input "$10,000"
type input "$1,000,000"
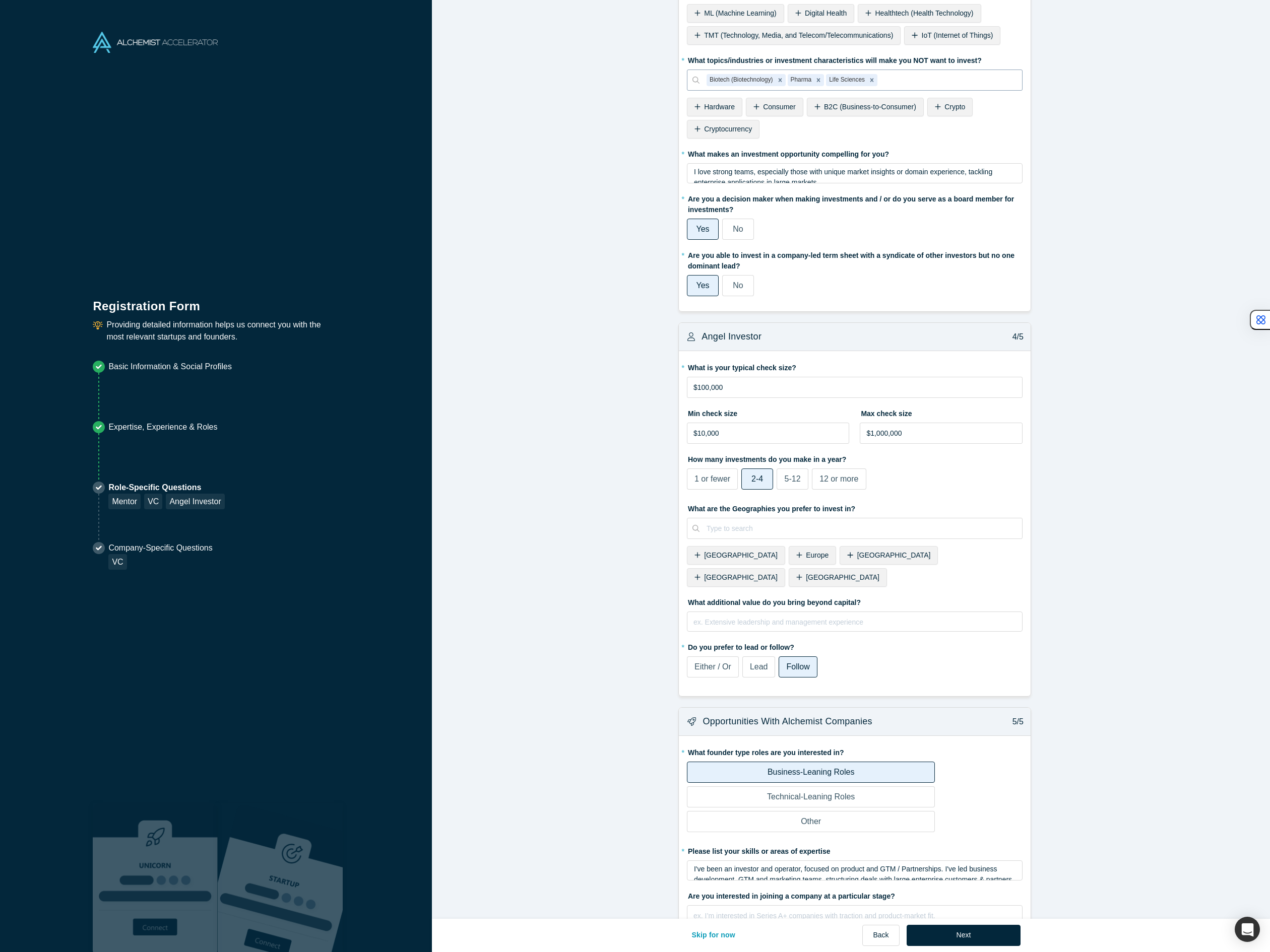
click at [879, 573] on span "[GEOGRAPHIC_DATA]" at bounding box center [842, 577] width 73 height 8
click at [785, 568] on div "[GEOGRAPHIC_DATA]" at bounding box center [736, 577] width 98 height 19
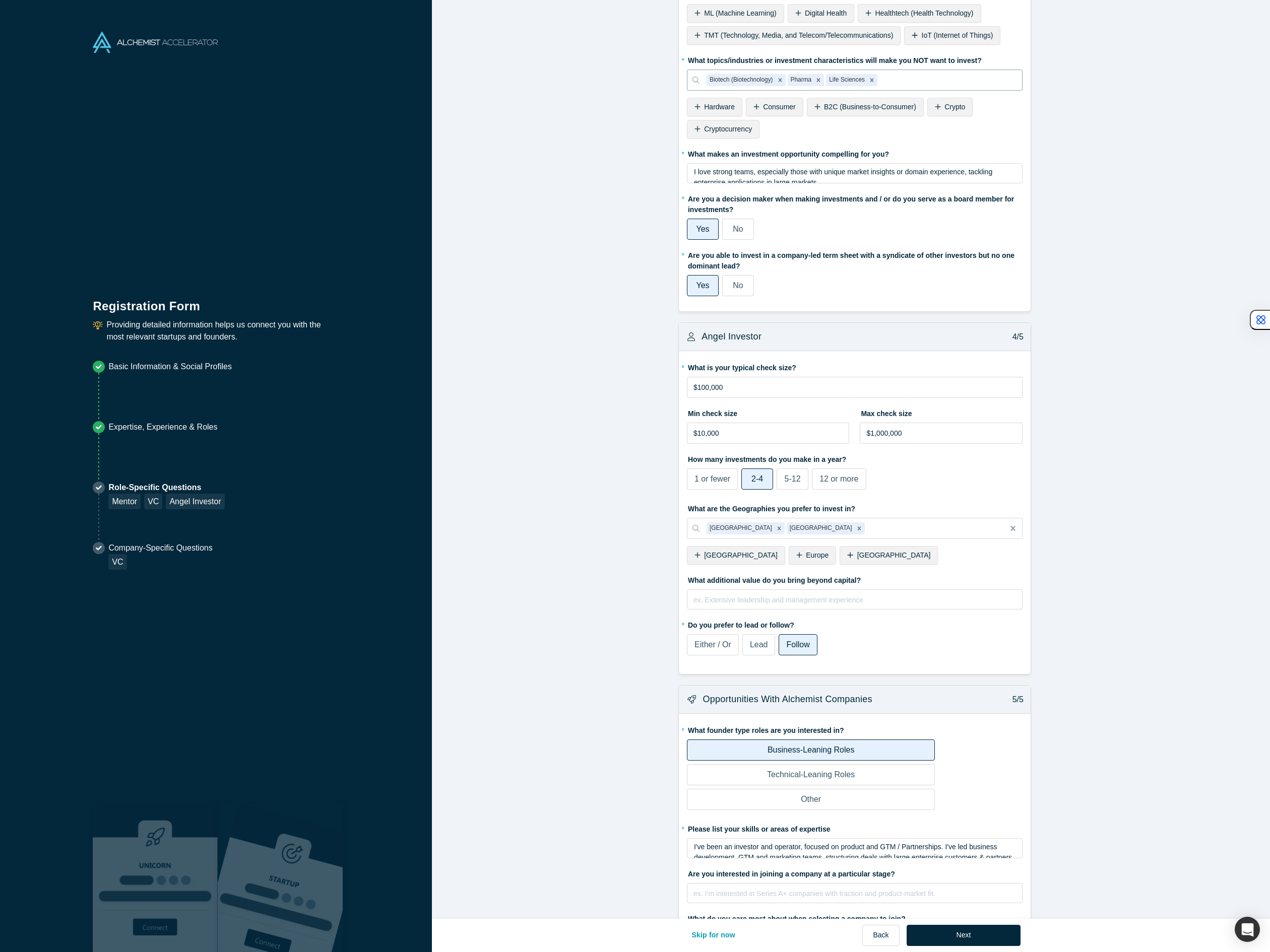
click at [806, 558] on span "Europe" at bounding box center [817, 555] width 23 height 8
click at [704, 606] on div "ex. Extensive leadership and management experience" at bounding box center [855, 599] width 336 height 20
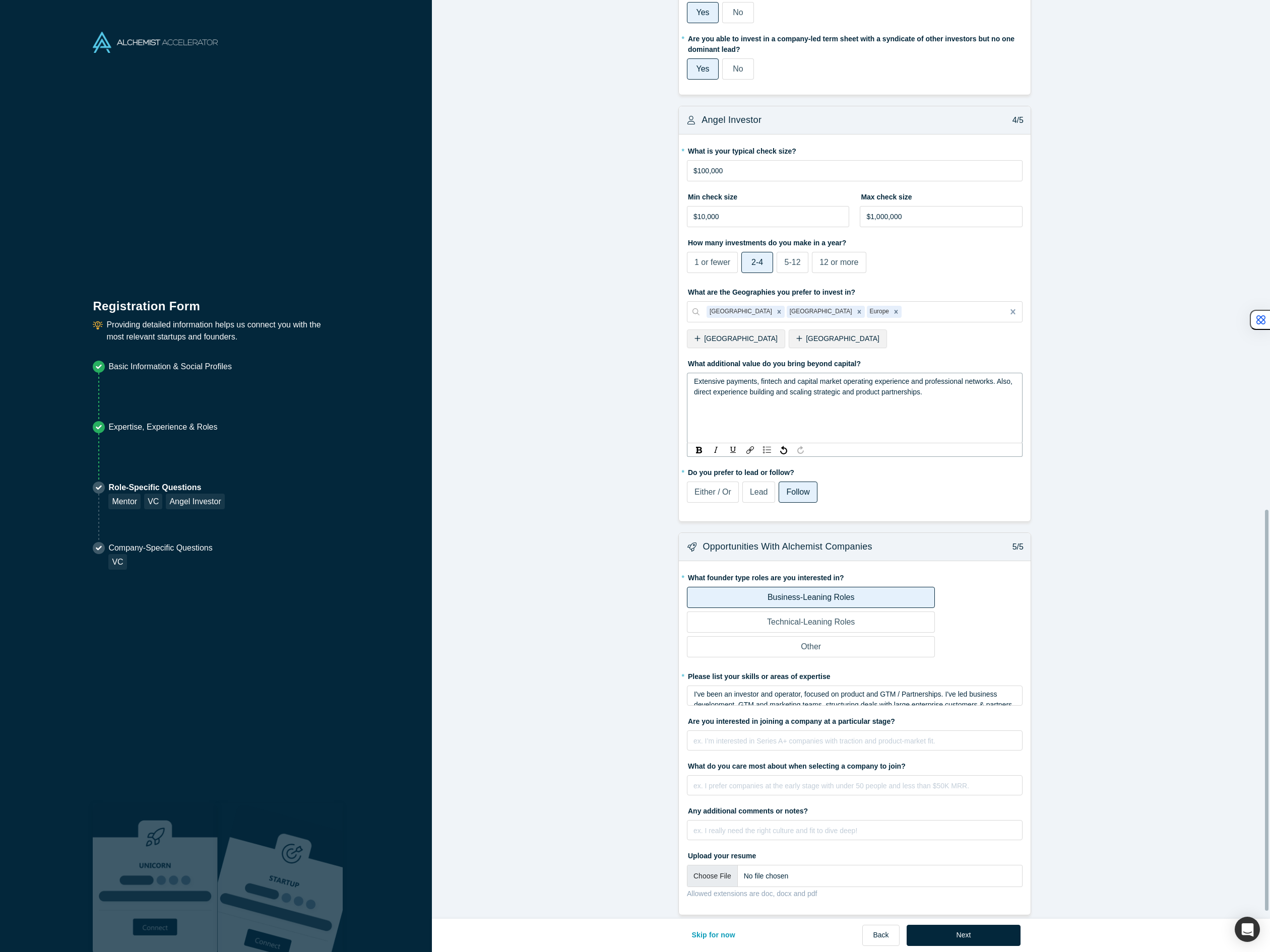
scroll to position [1184, 0]
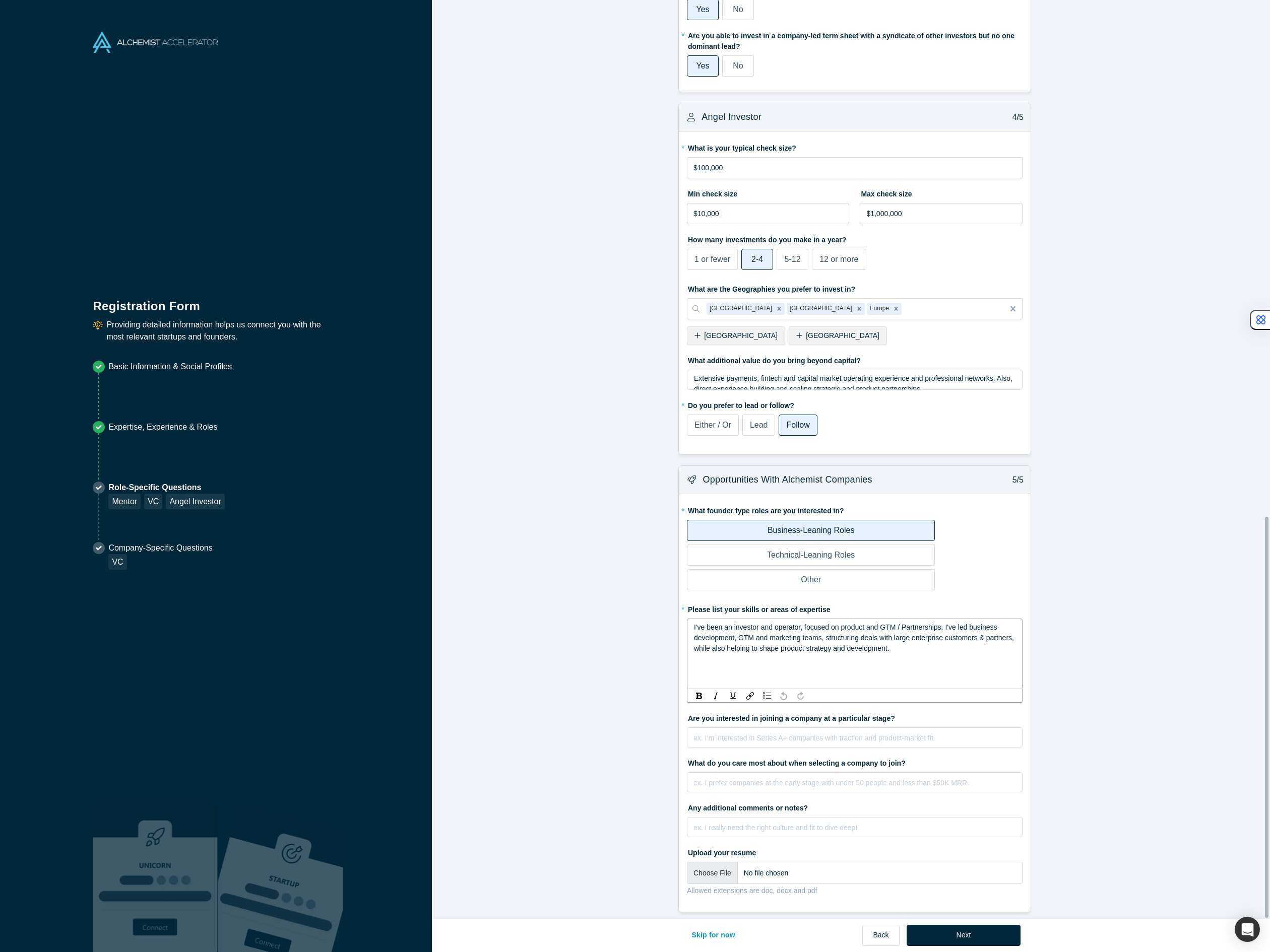
click at [715, 652] on span "I've been an investor and operator, focused on product and GTM / Partnerships. …" at bounding box center [855, 637] width 322 height 29
drag, startPoint x: 879, startPoint y: 620, endPoint x: 897, endPoint y: 620, distance: 18.0
click at [897, 623] on span "I've been an investor and operator, focused on product and GTM / Partnerships. …" at bounding box center [855, 637] width 322 height 29
click at [927, 640] on div "I've been an investor and operator, focused on product and GTM / Partnerships. …" at bounding box center [855, 638] width 322 height 31
click at [693, 732] on div "ex. I’m interested in Series A+ companies with traction and product-market fit." at bounding box center [855, 737] width 336 height 20
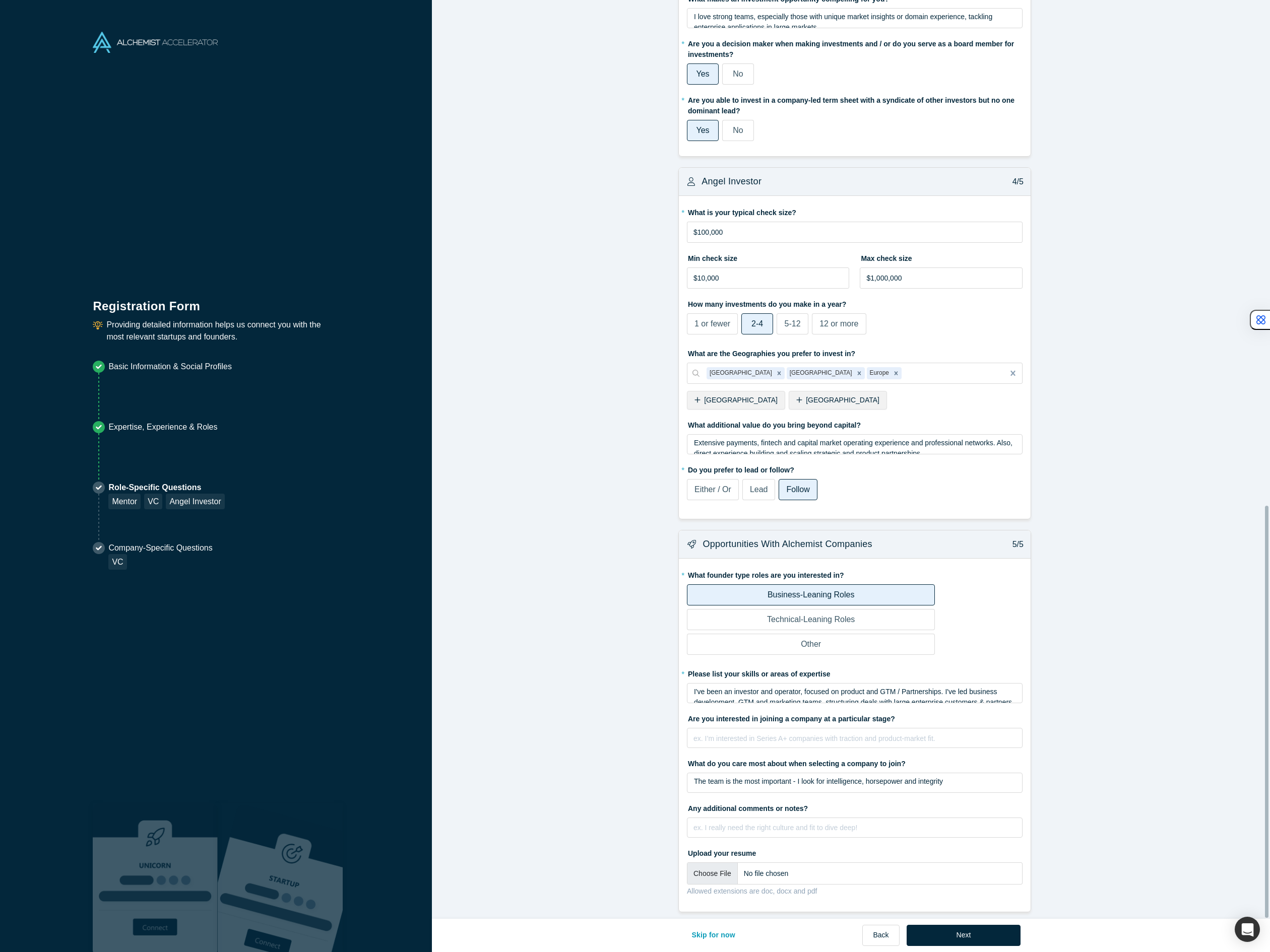
scroll to position [1119, 0]
click at [983, 777] on div "The team is the most important - I look for intelligence, horsepower and integr…" at bounding box center [855, 780] width 322 height 10
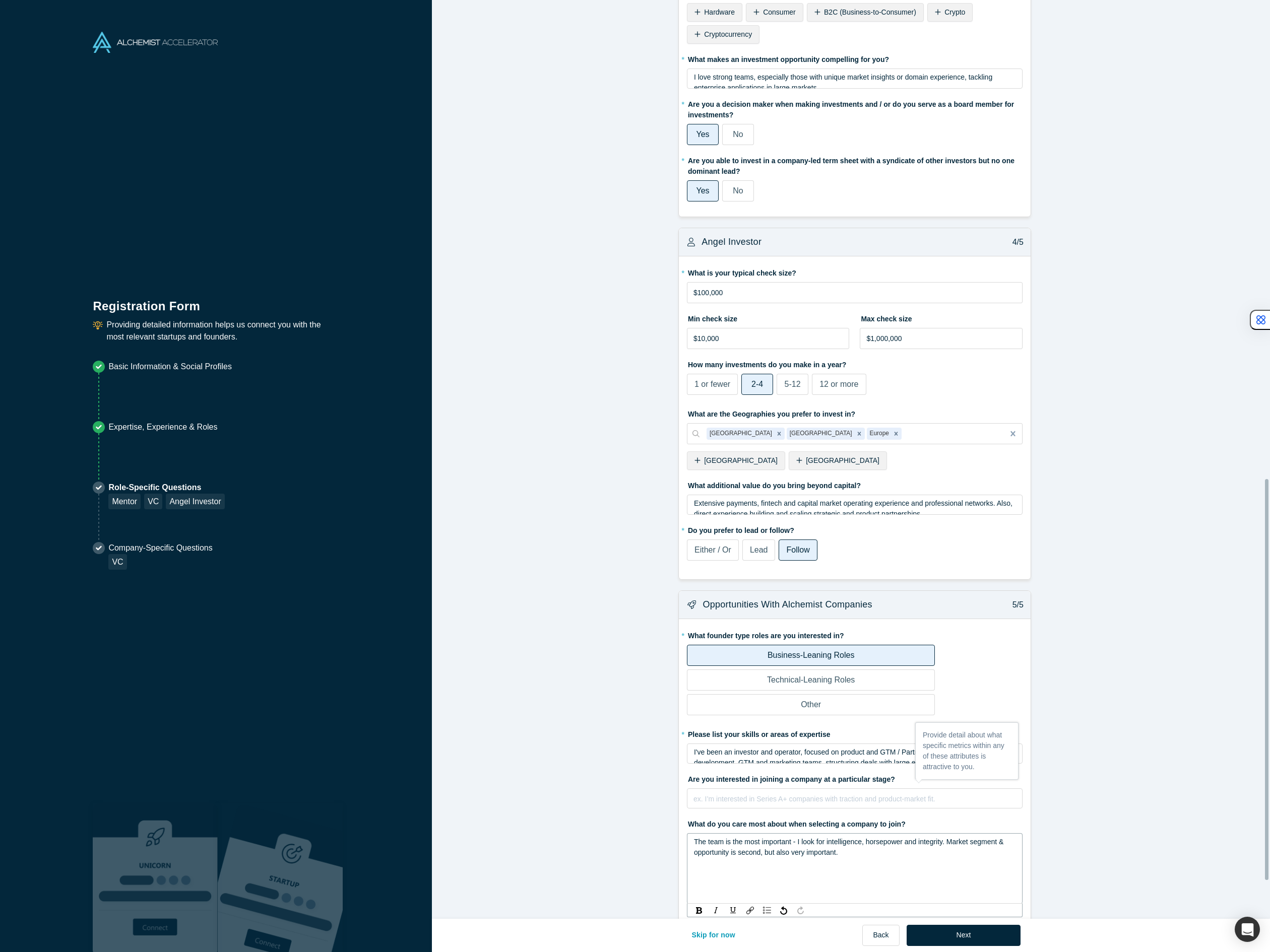
scroll to position [1046, 0]
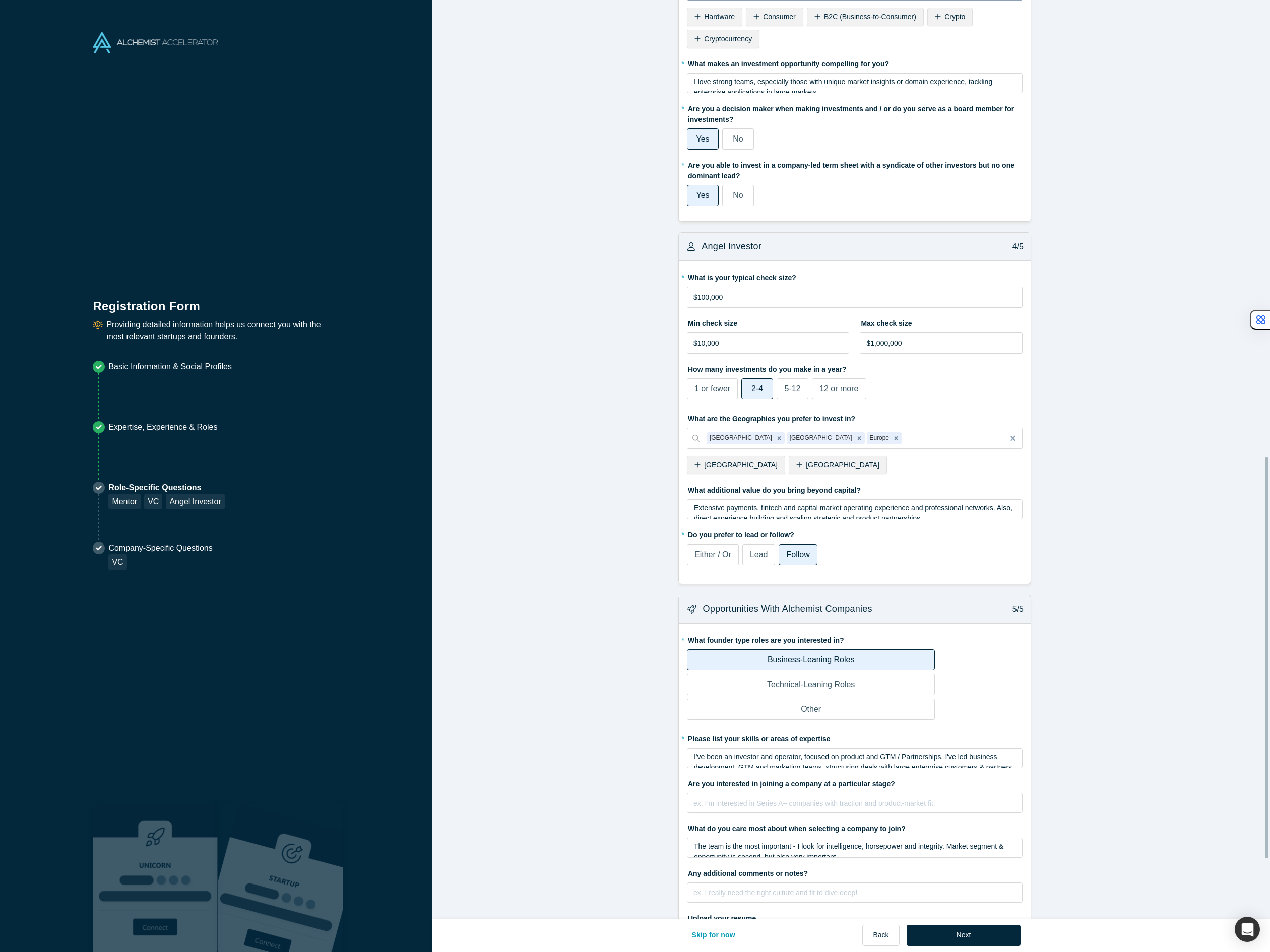
click at [712, 553] on span "Either / Or" at bounding box center [712, 554] width 37 height 9
click at [0, 0] on input "Either / Or" at bounding box center [0, 0] width 0 height 0
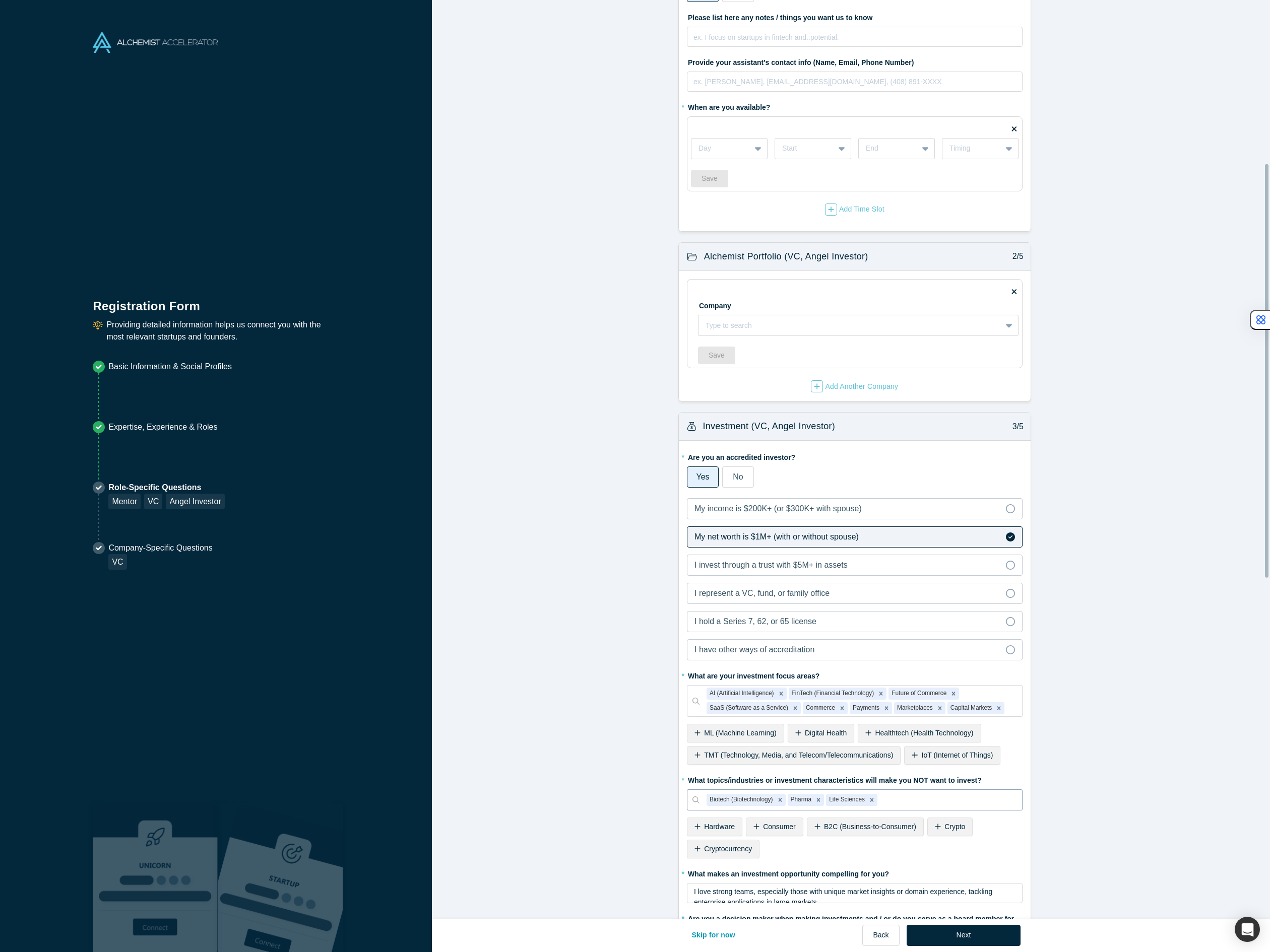
scroll to position [83, 0]
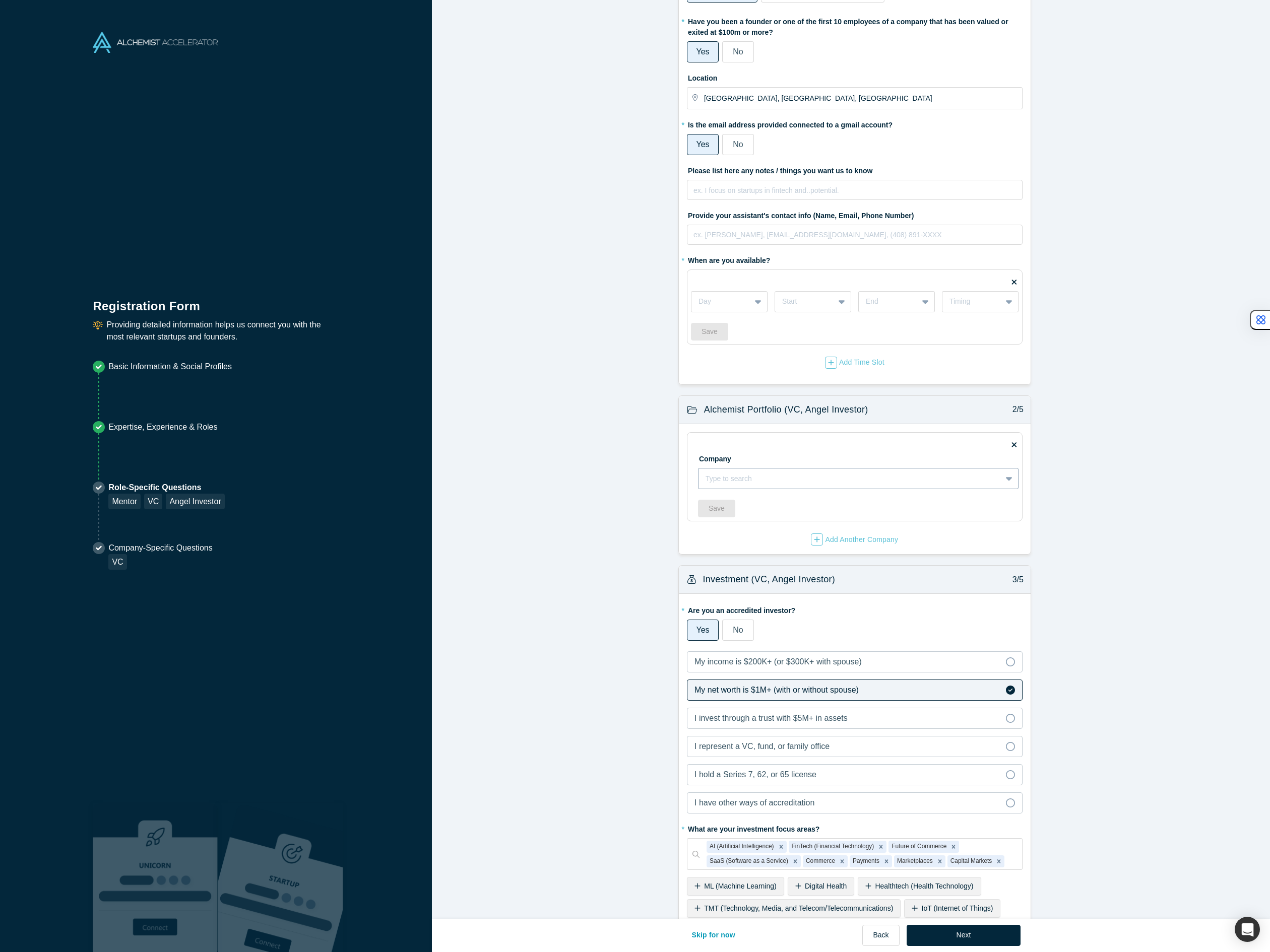
click at [758, 481] on div at bounding box center [849, 479] width 288 height 13
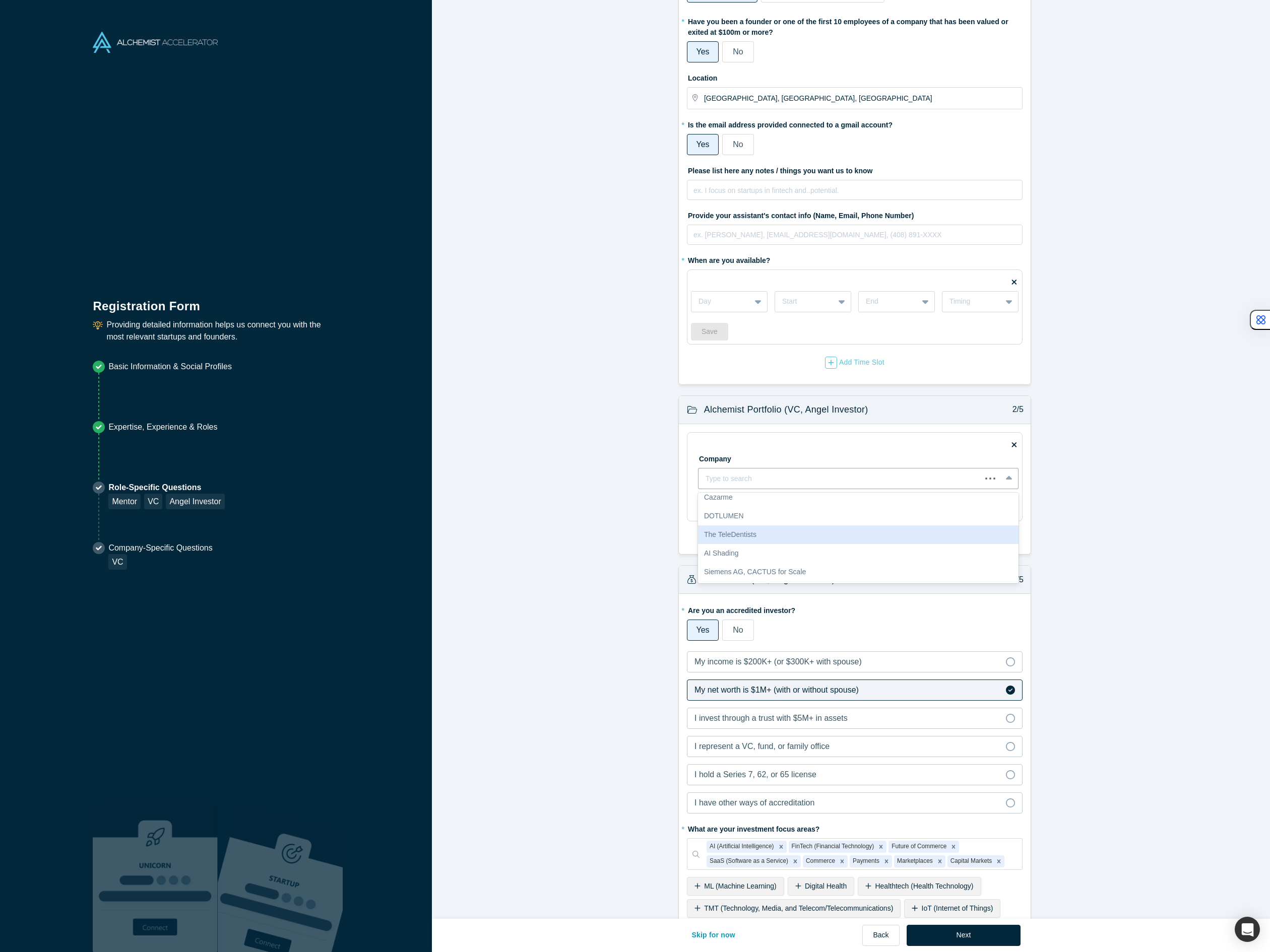
click at [571, 522] on form "Mentor / Advisor 1/5 * What mentor type would you prefer? Regular Mentor Direct…" at bounding box center [854, 933] width 845 height 2013
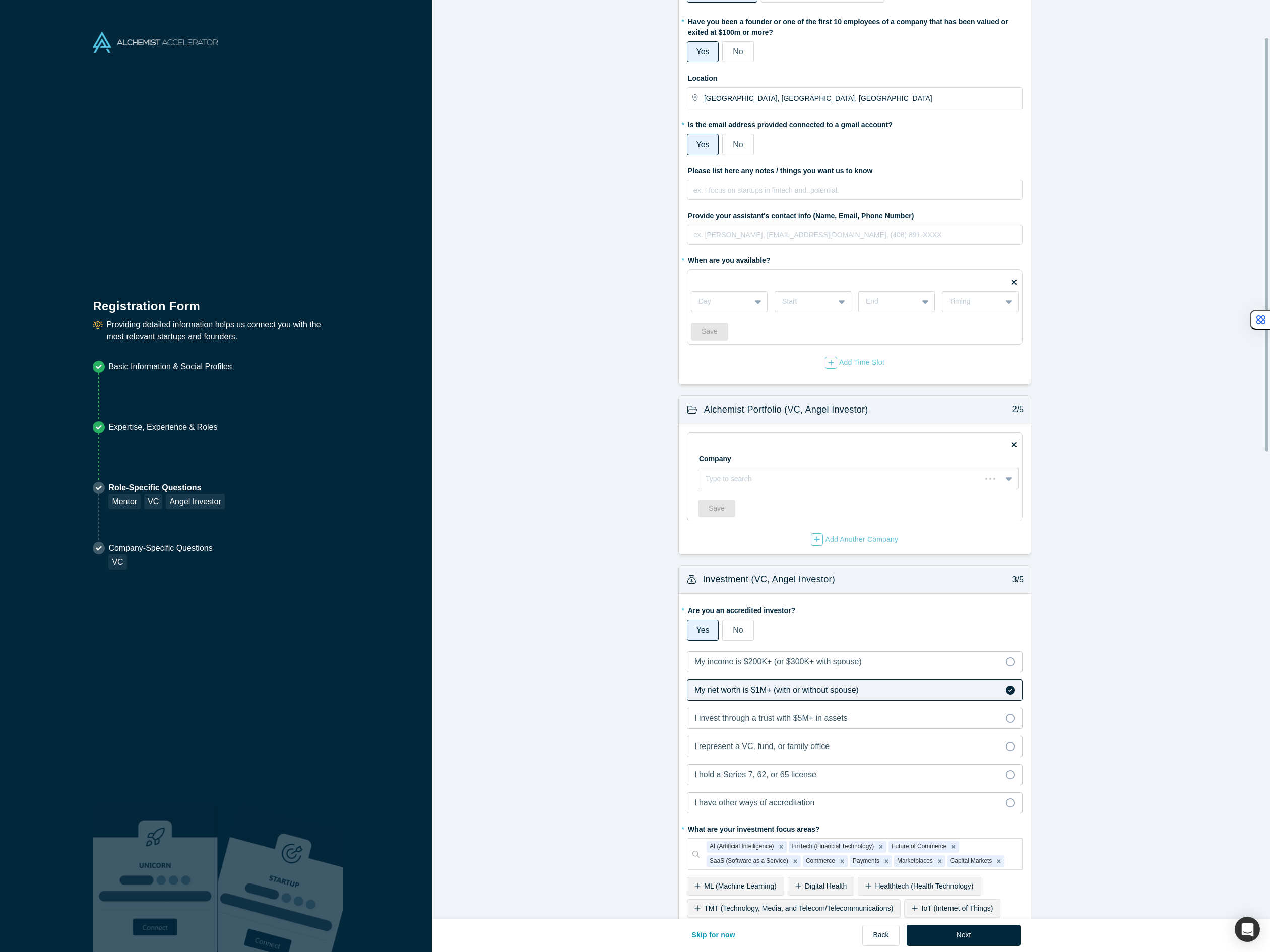
scroll to position [0, 0]
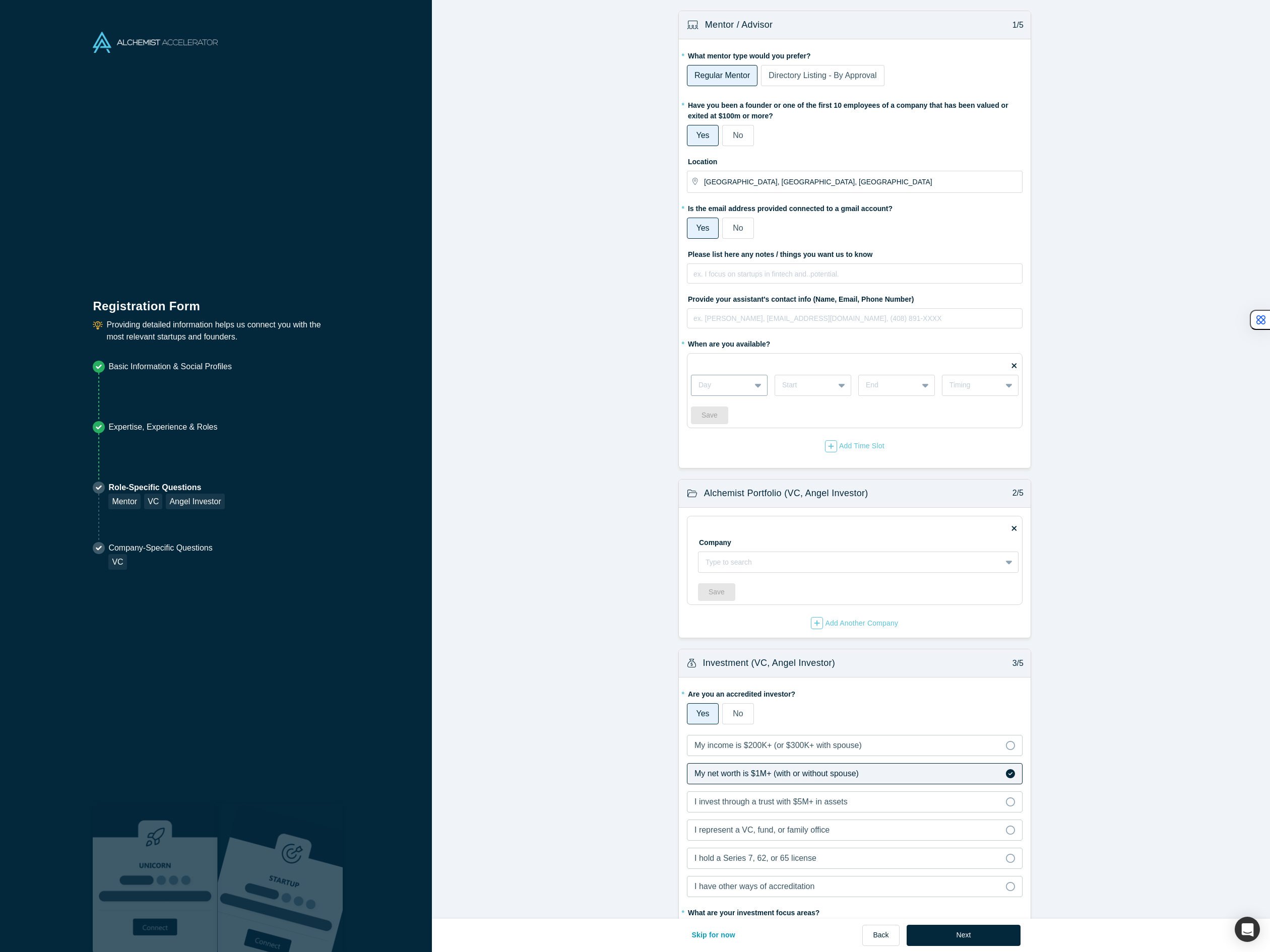
click at [728, 391] on div at bounding box center [720, 385] width 45 height 13
click at [718, 391] on div at bounding box center [721, 385] width 44 height 13
click at [712, 408] on div "Mondays" at bounding box center [729, 411] width 76 height 19
click at [824, 383] on div "Start" at bounding box center [804, 384] width 59 height 17
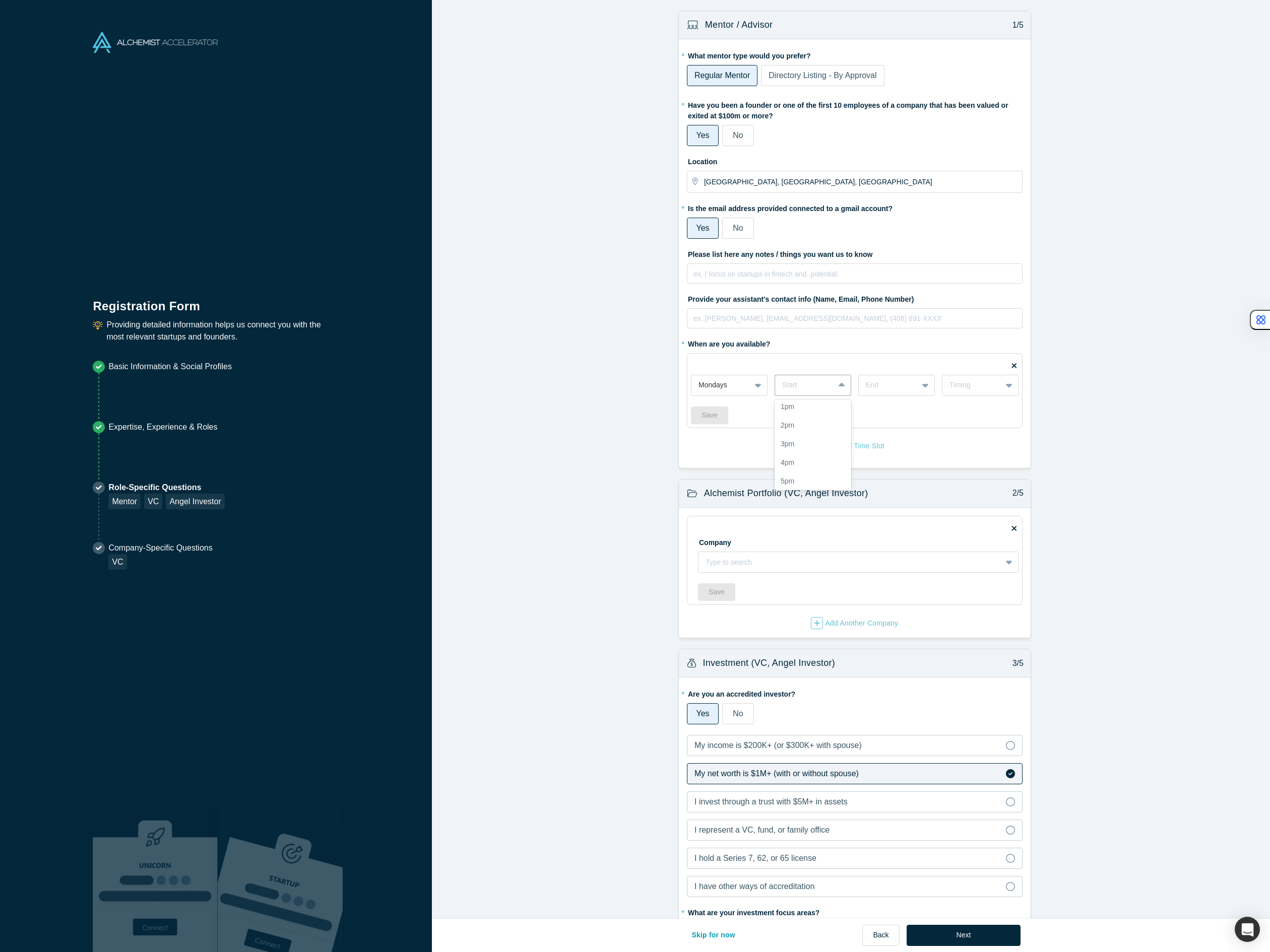
scroll to position [128, 0]
click at [811, 429] on div "2pm" at bounding box center [812, 432] width 76 height 19
click at [893, 389] on div at bounding box center [888, 385] width 45 height 13
click at [881, 483] on div "5pm" at bounding box center [896, 487] width 76 height 19
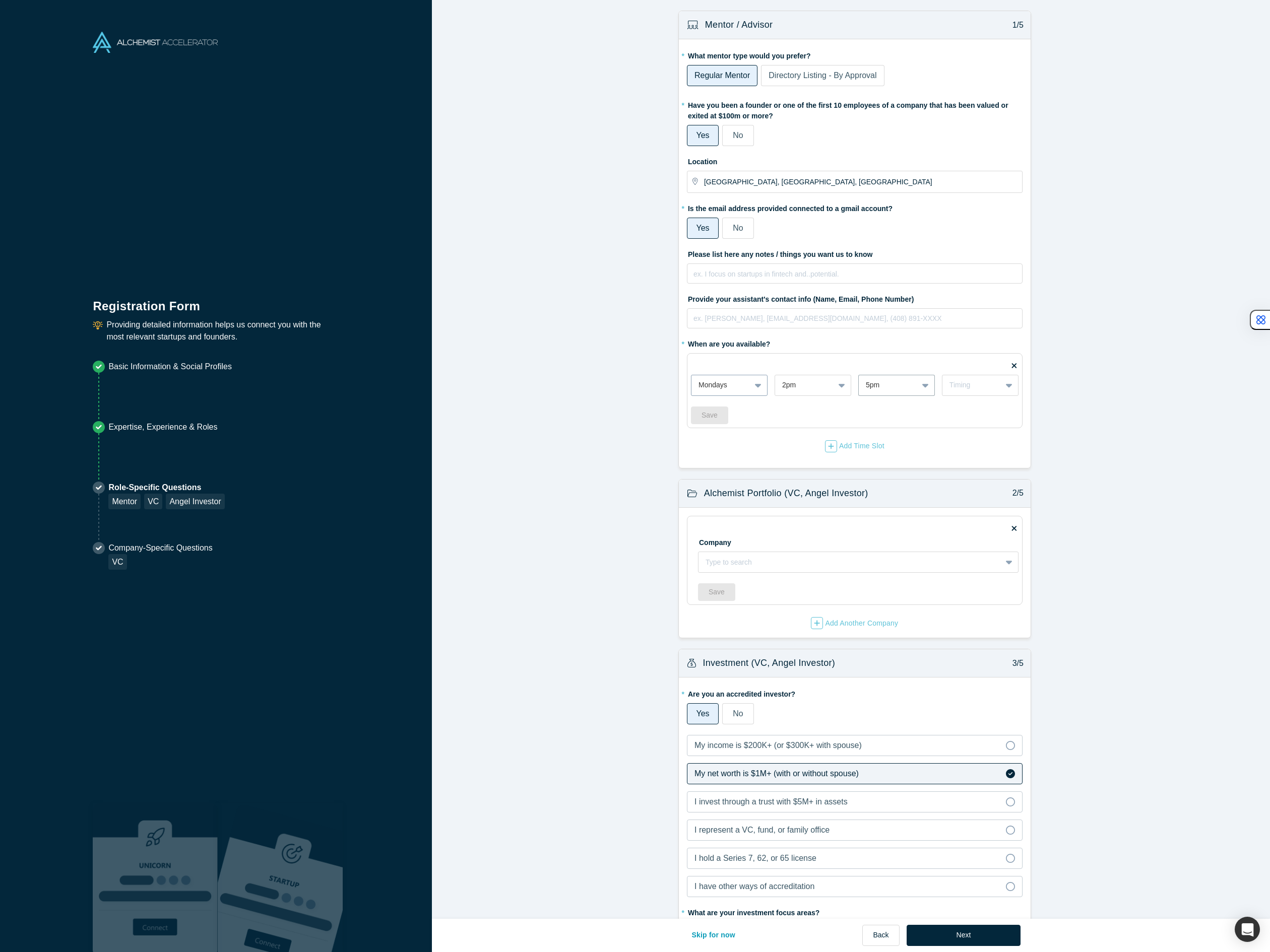
click at [721, 389] on div at bounding box center [720, 385] width 45 height 13
click at [728, 446] on div "Wednesdays" at bounding box center [729, 448] width 76 height 19
